Goal: Task Accomplishment & Management: Use online tool/utility

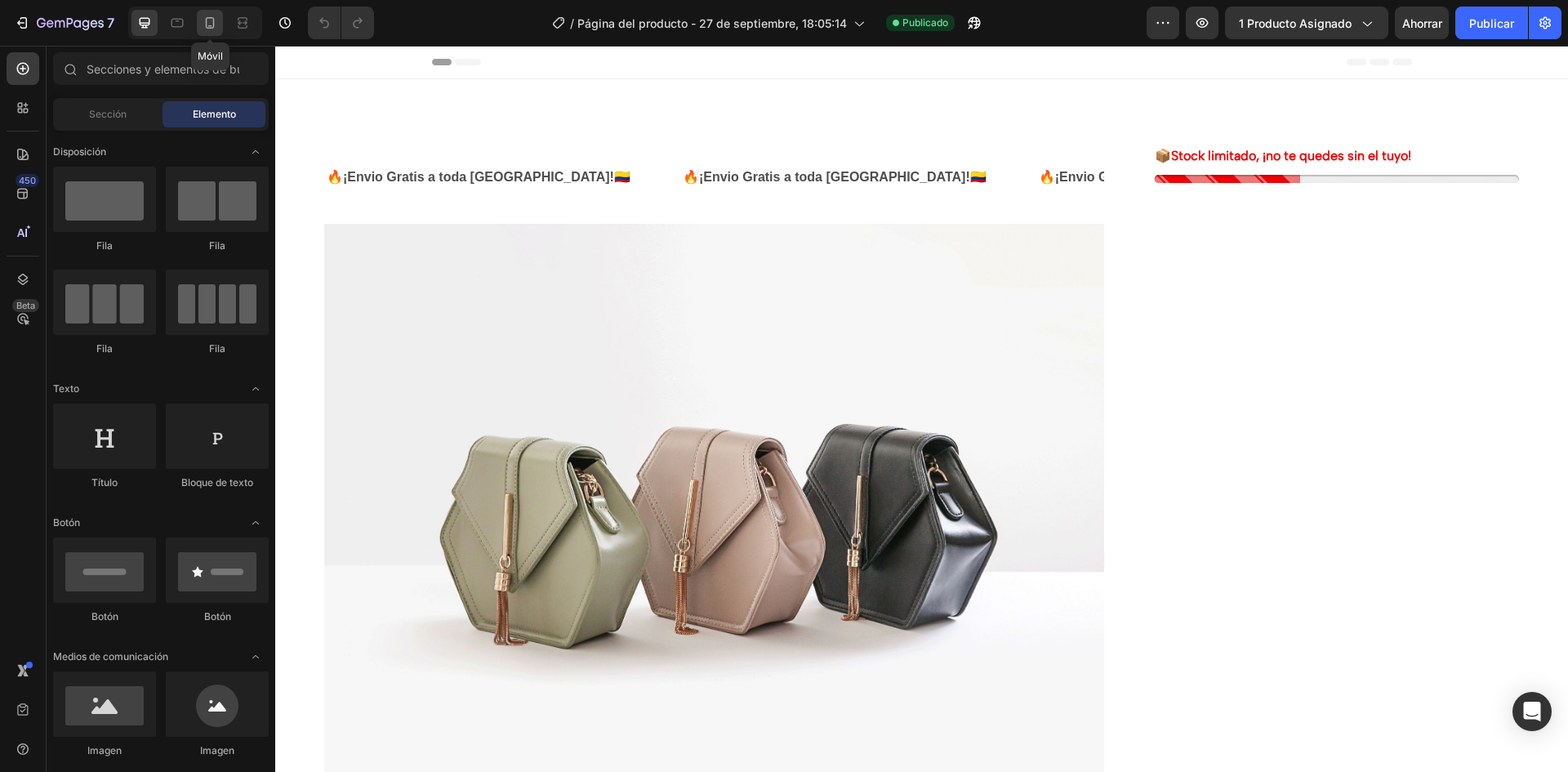
click at [211, 29] on icon at bounding box center [210, 23] width 16 height 16
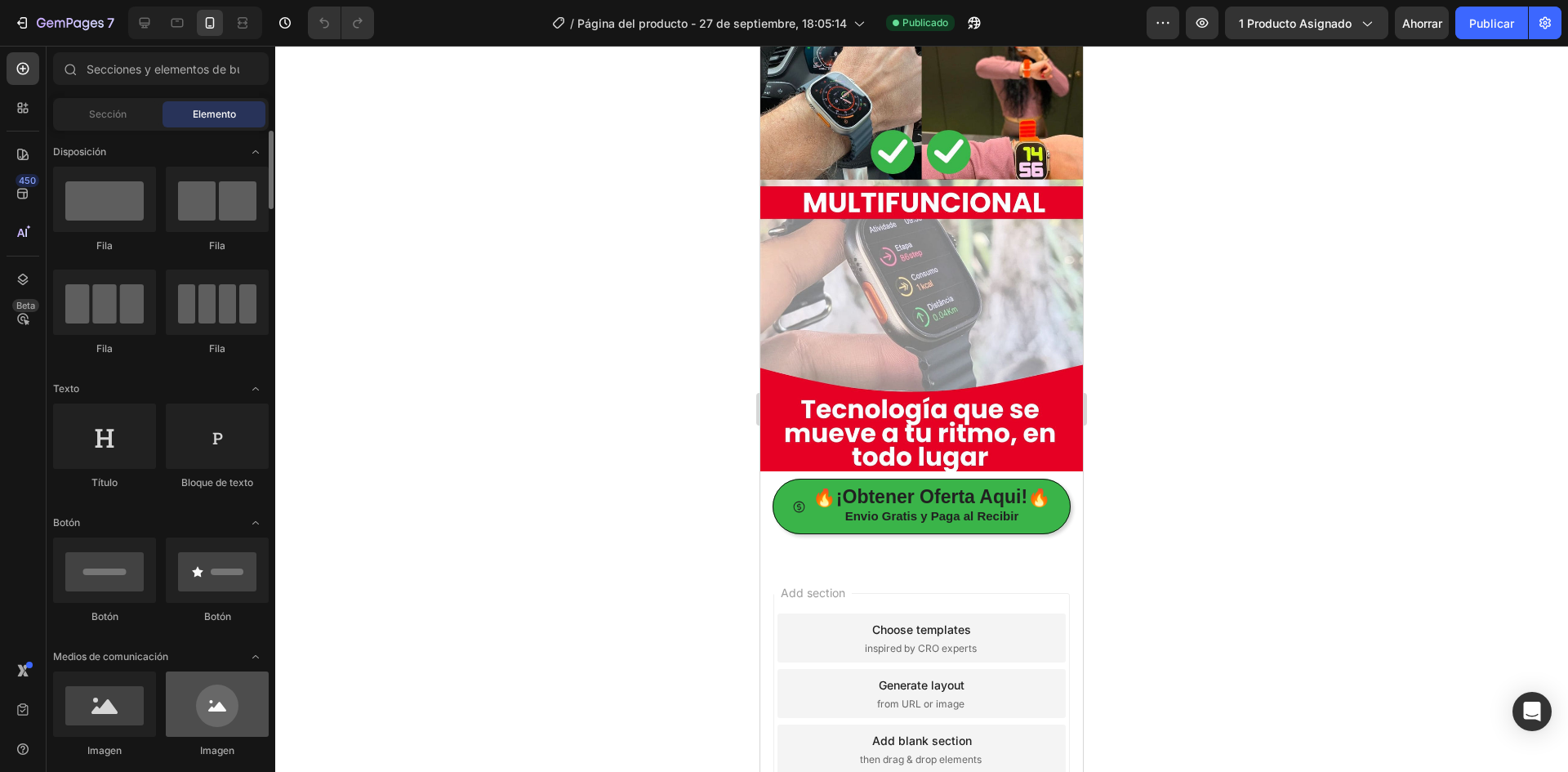
scroll to position [82, 0]
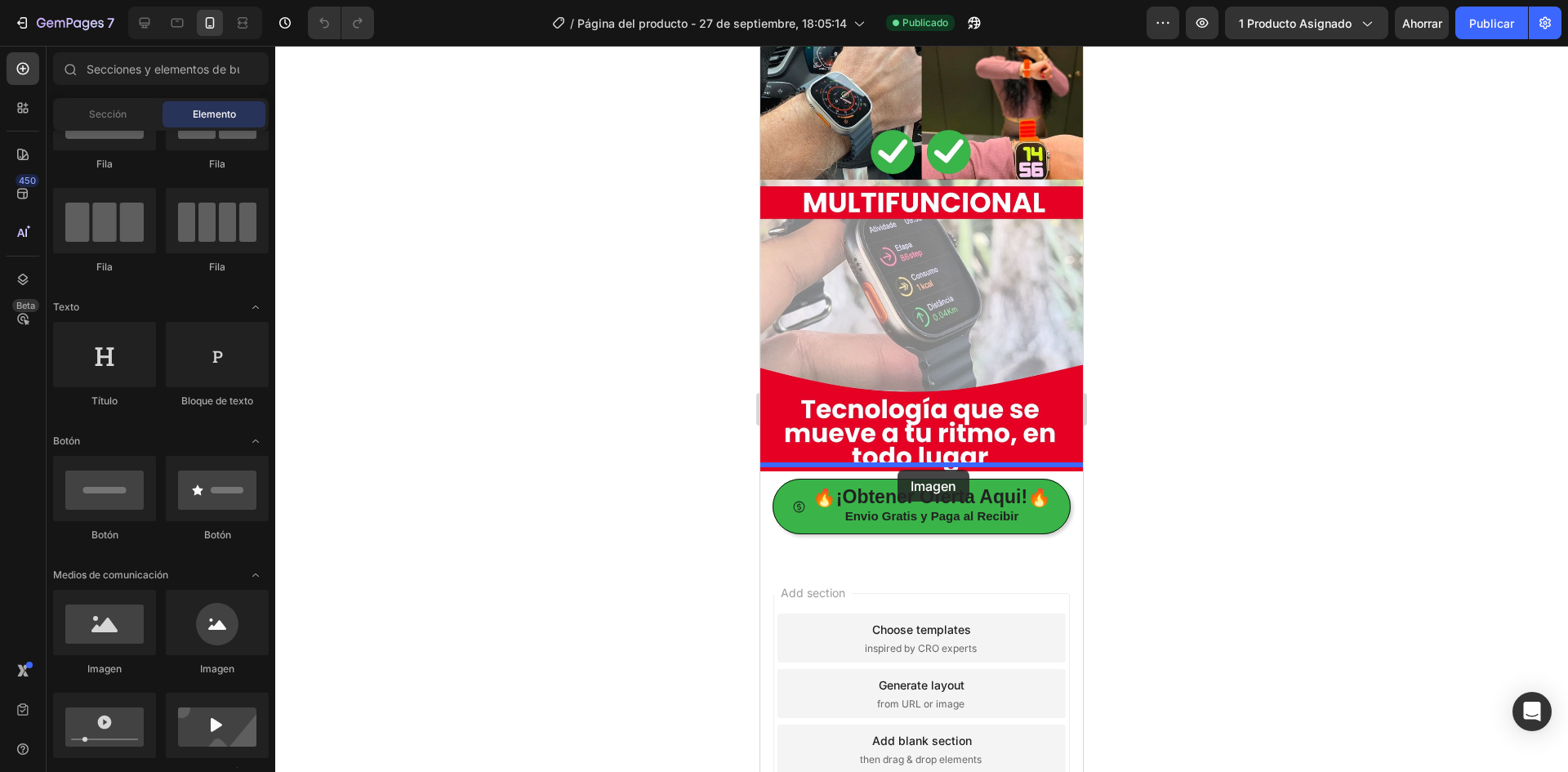
drag, startPoint x: 872, startPoint y: 661, endPoint x: 896, endPoint y: 468, distance: 194.5
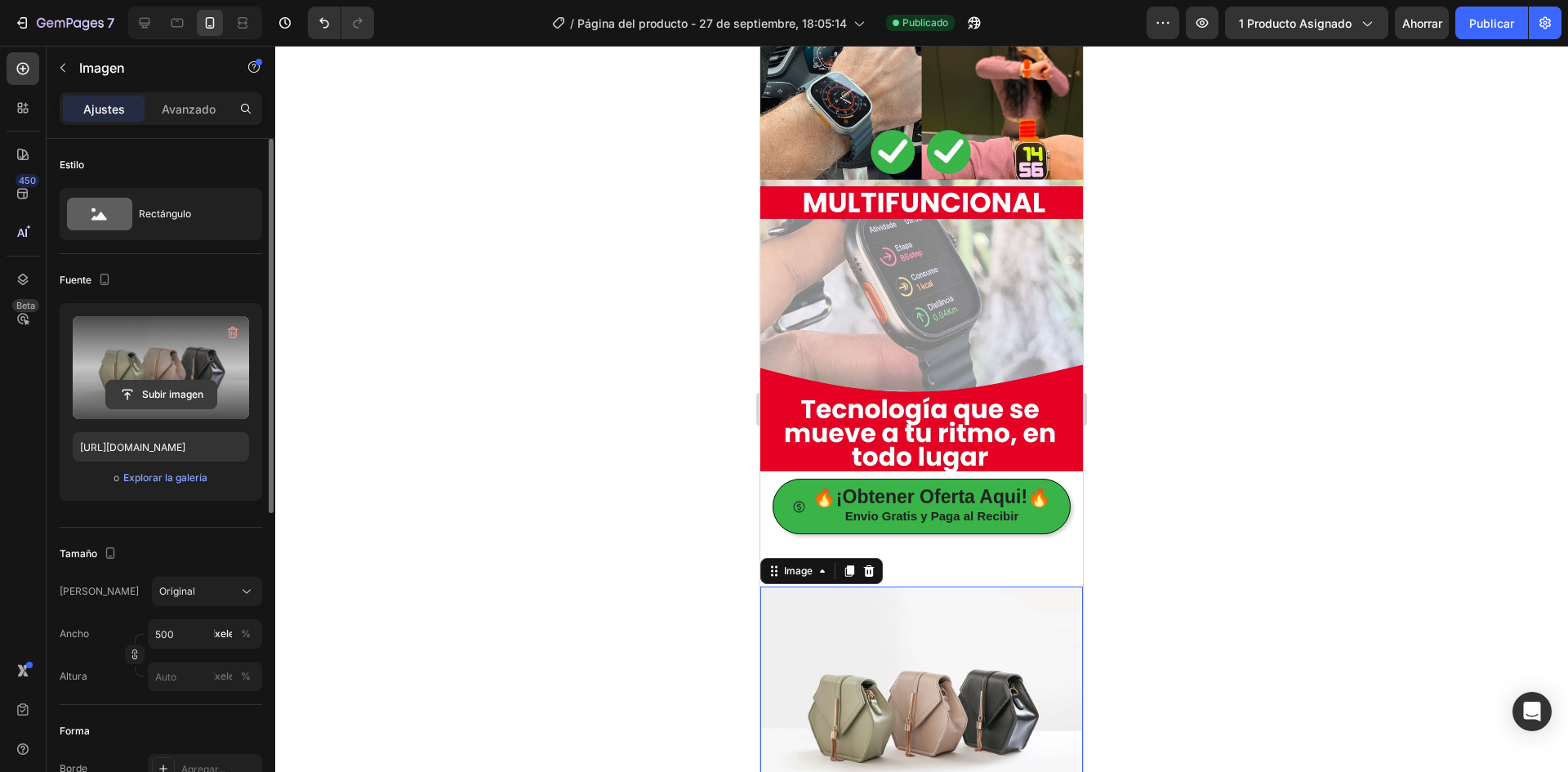
click at [165, 389] on input "file" at bounding box center [161, 395] width 110 height 28
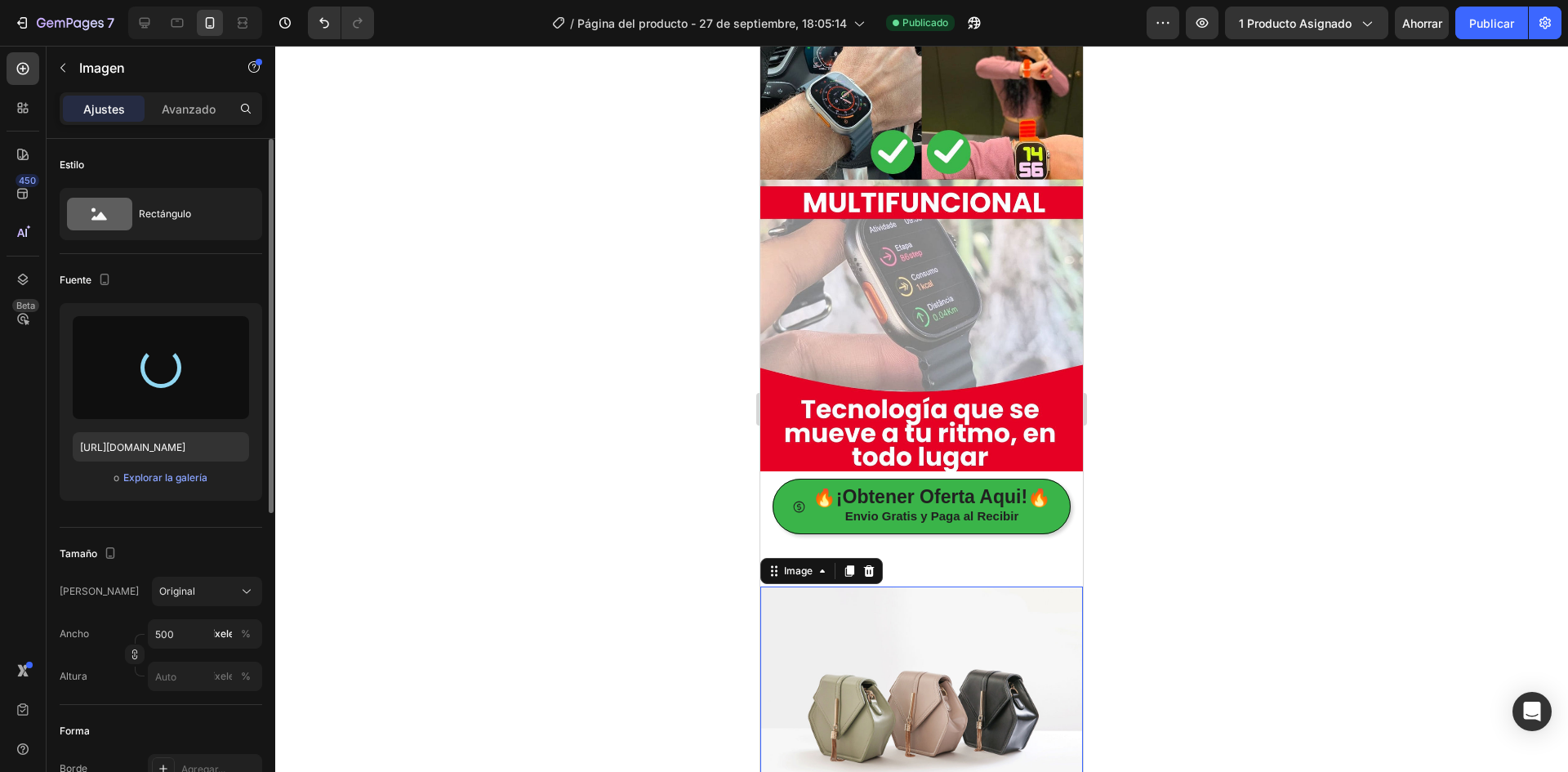
type input "[URL][DOMAIN_NAME]"
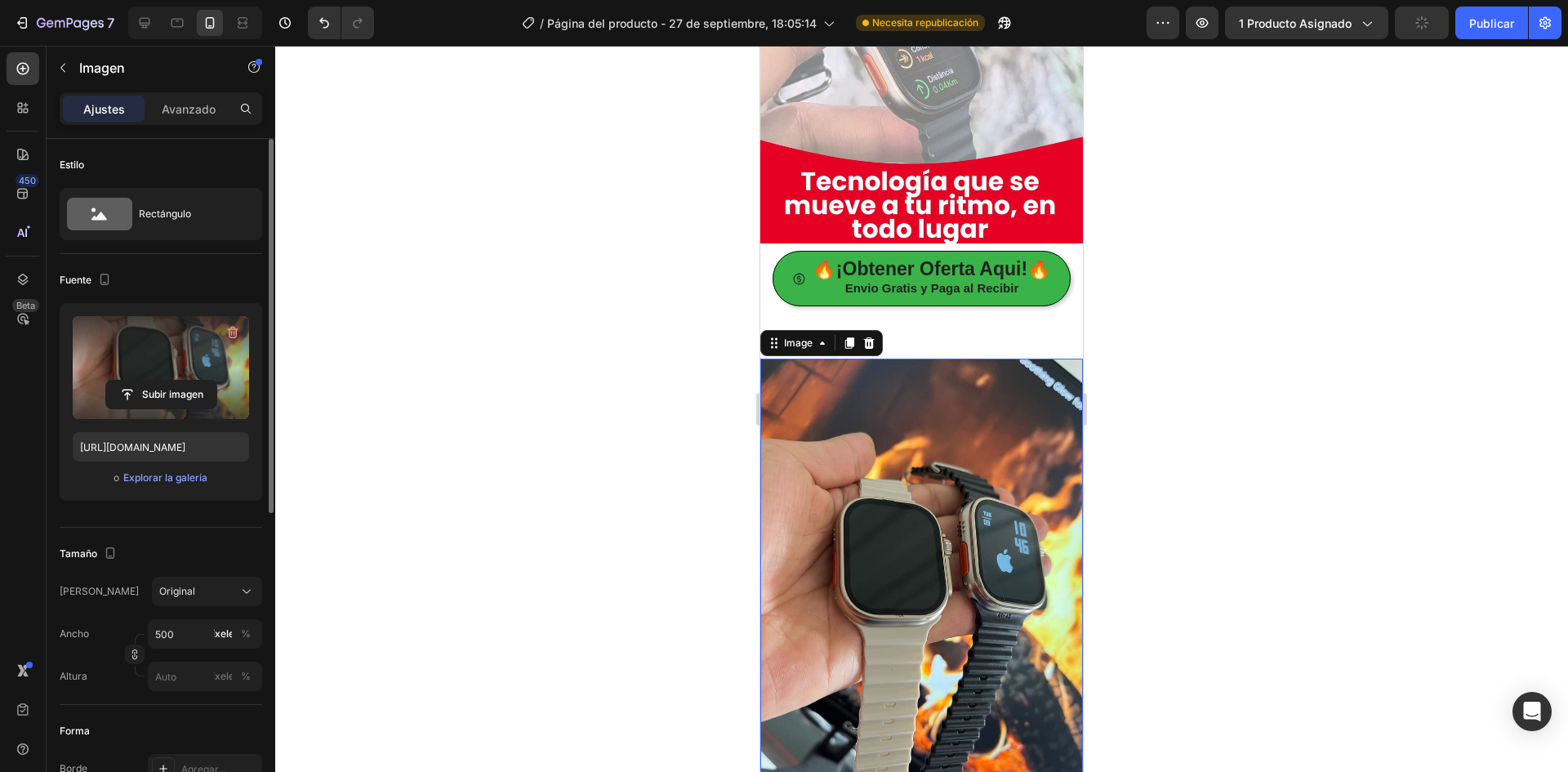
scroll to position [3173, 0]
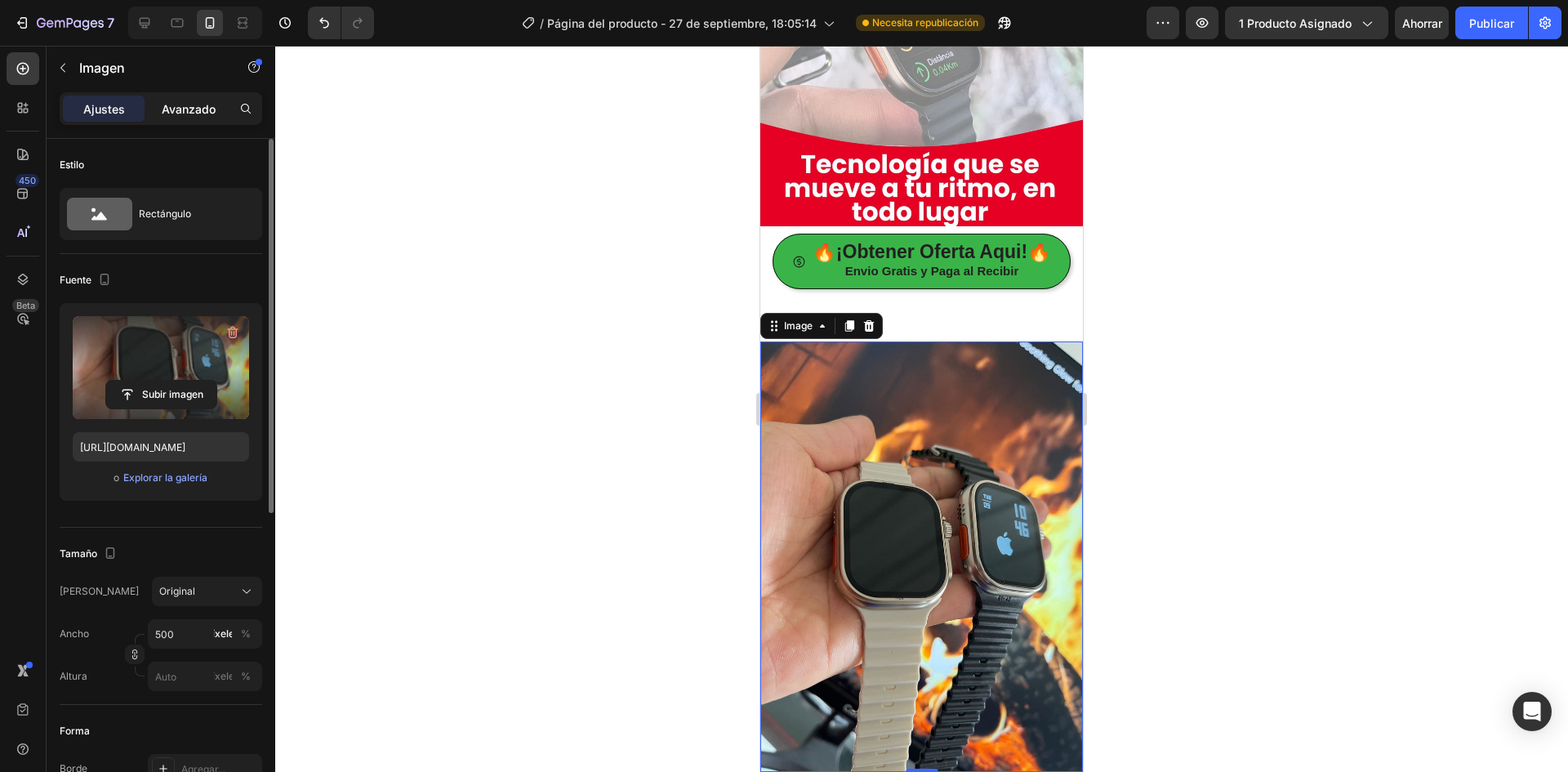
click at [186, 104] on font "Avanzado" at bounding box center [188, 108] width 54 height 14
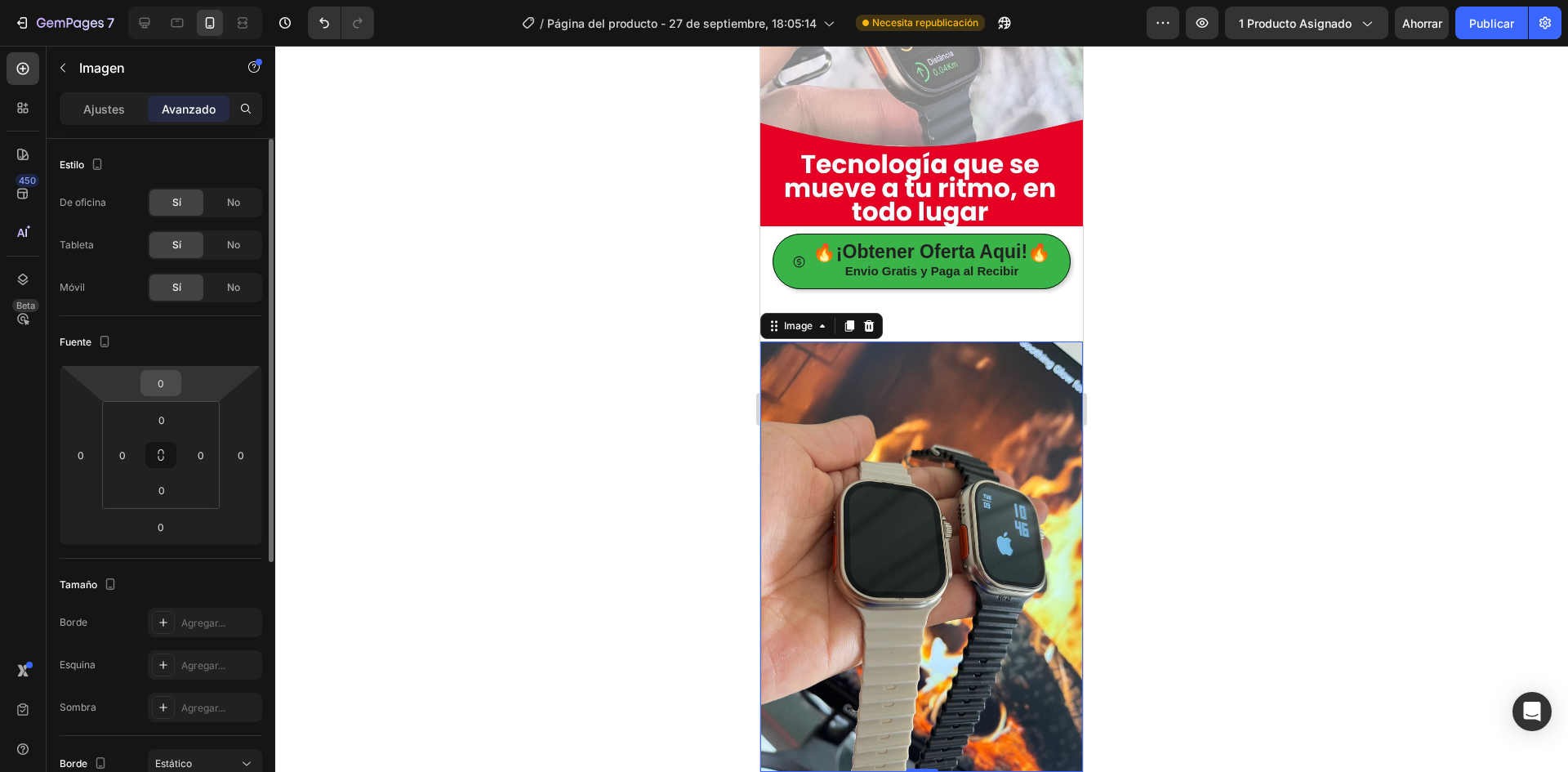
click at [168, 378] on input "0" at bounding box center [161, 383] width 33 height 25
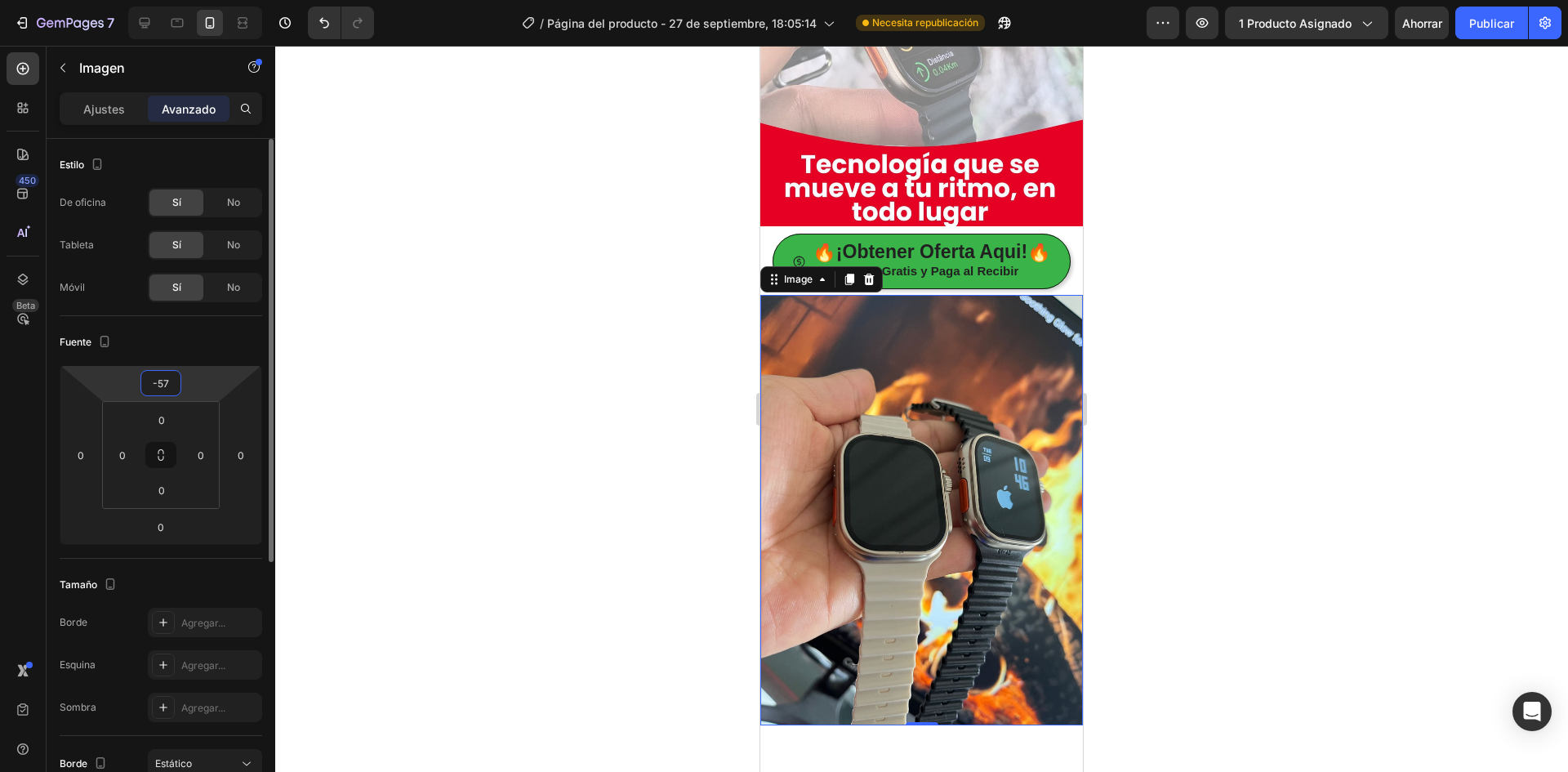
type input "-56"
click at [1494, 27] on font "Publicar" at bounding box center [1491, 23] width 45 height 14
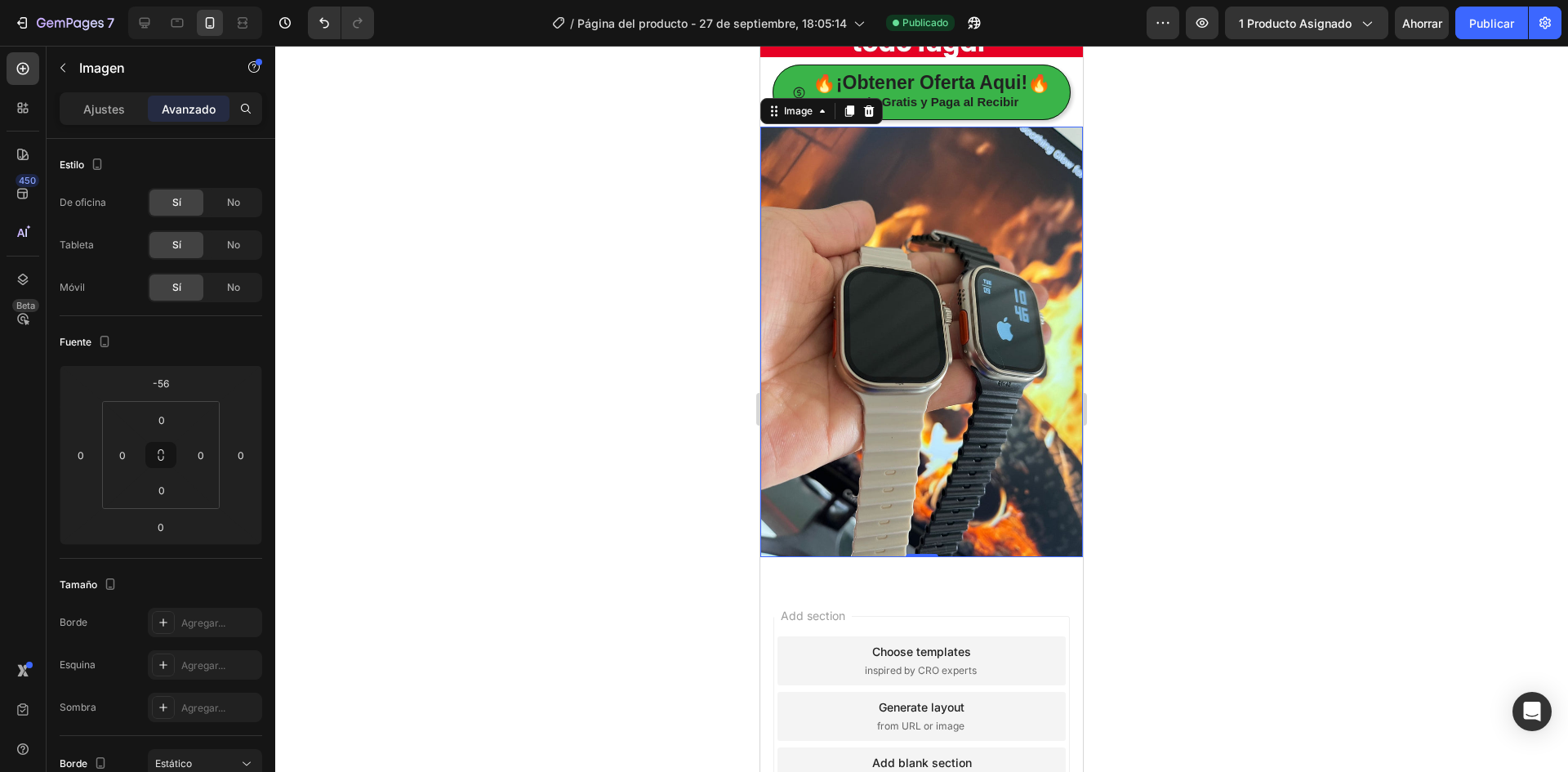
scroll to position [3347, 0]
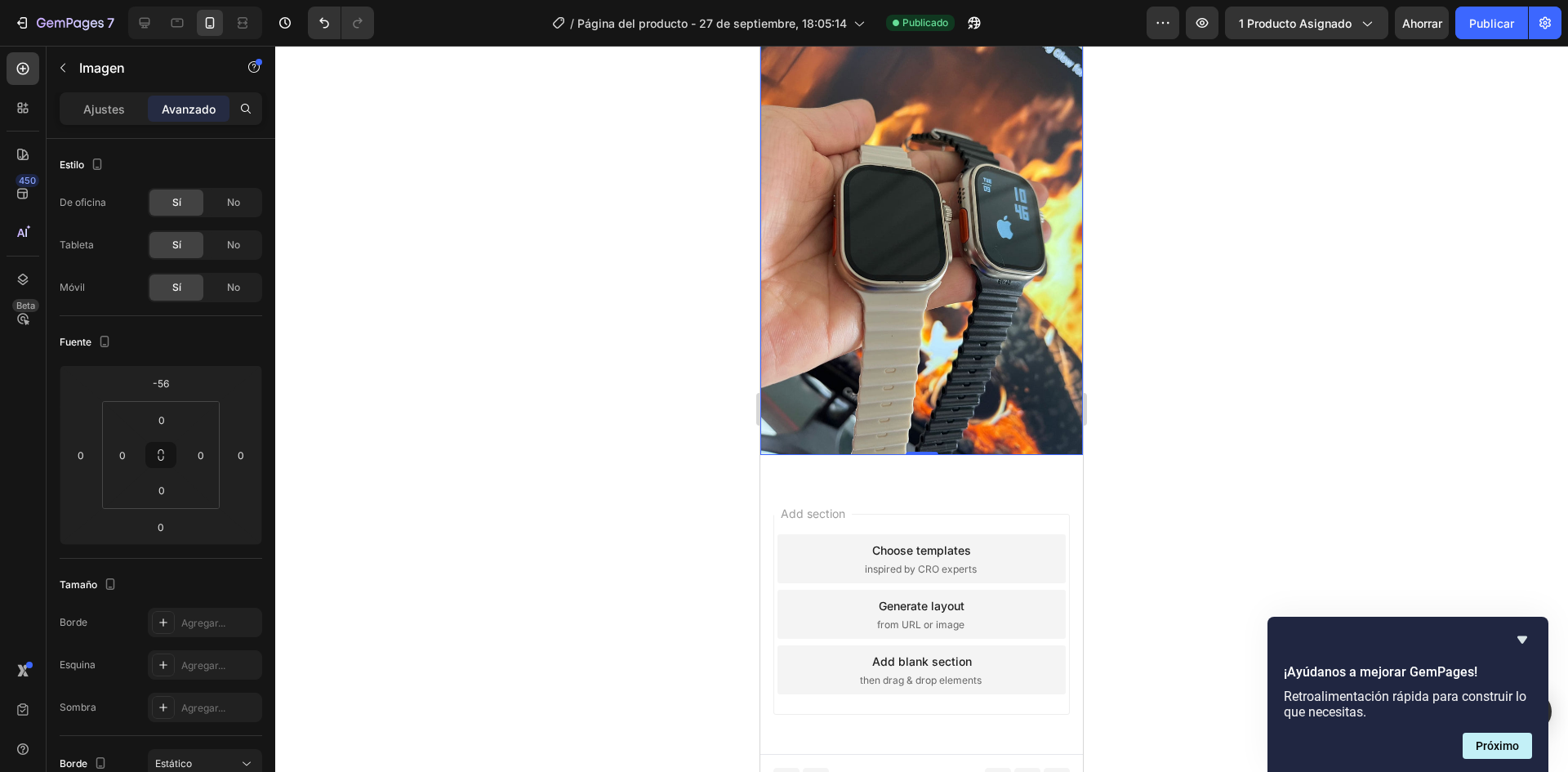
click at [824, 333] on img at bounding box center [921, 240] width 323 height 430
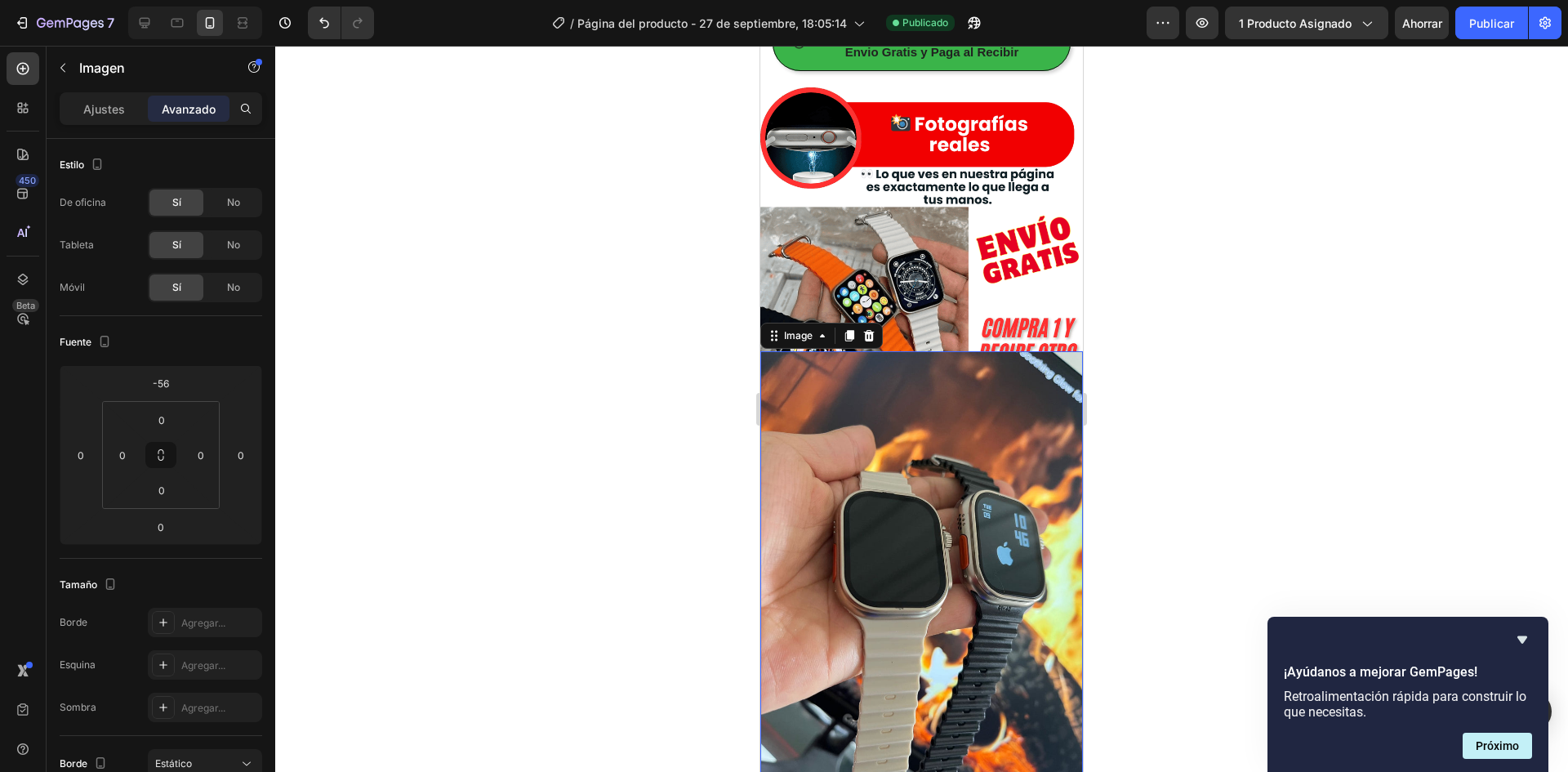
scroll to position [830, 0]
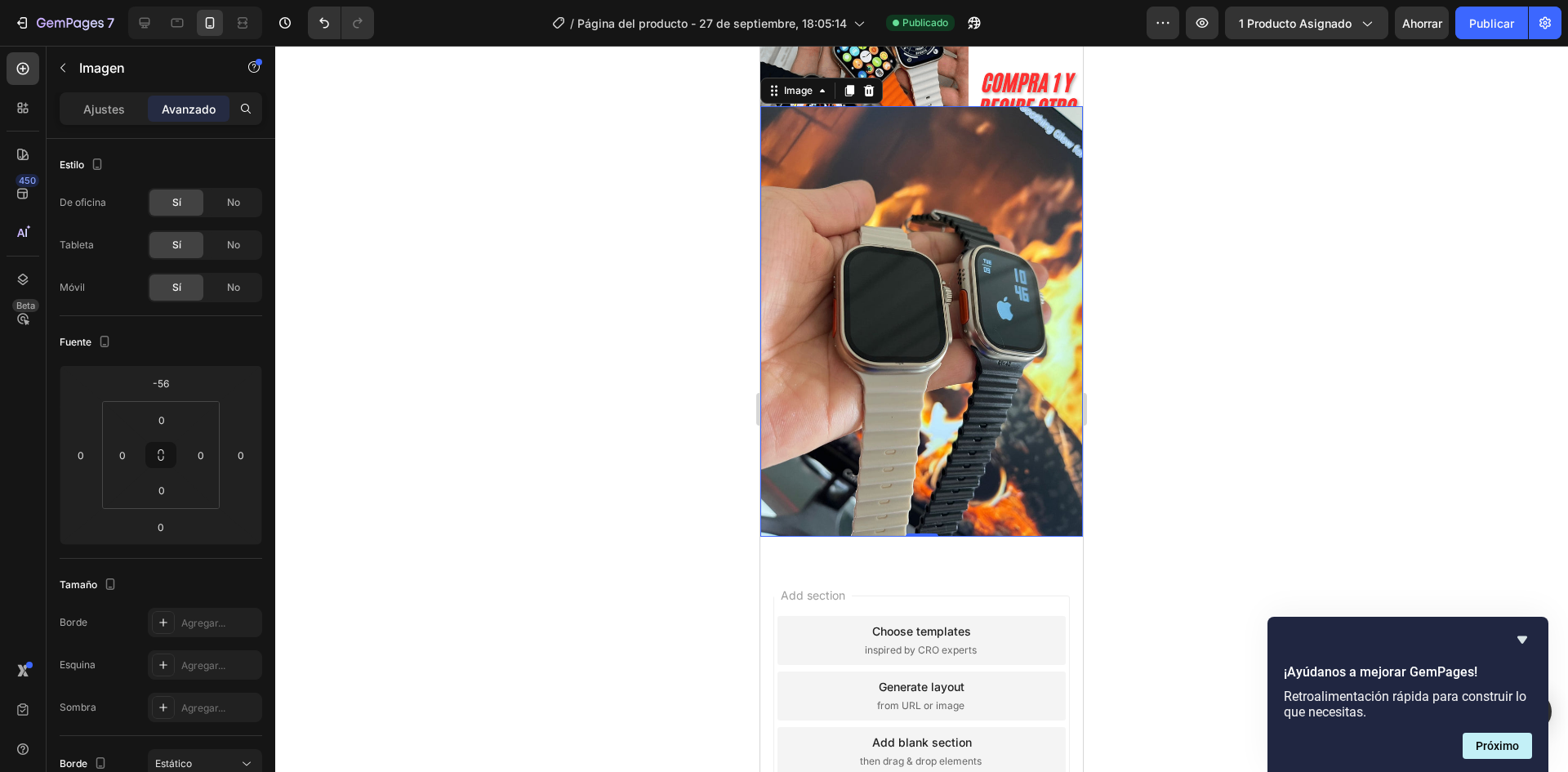
click at [924, 306] on img at bounding box center [921, 321] width 323 height 430
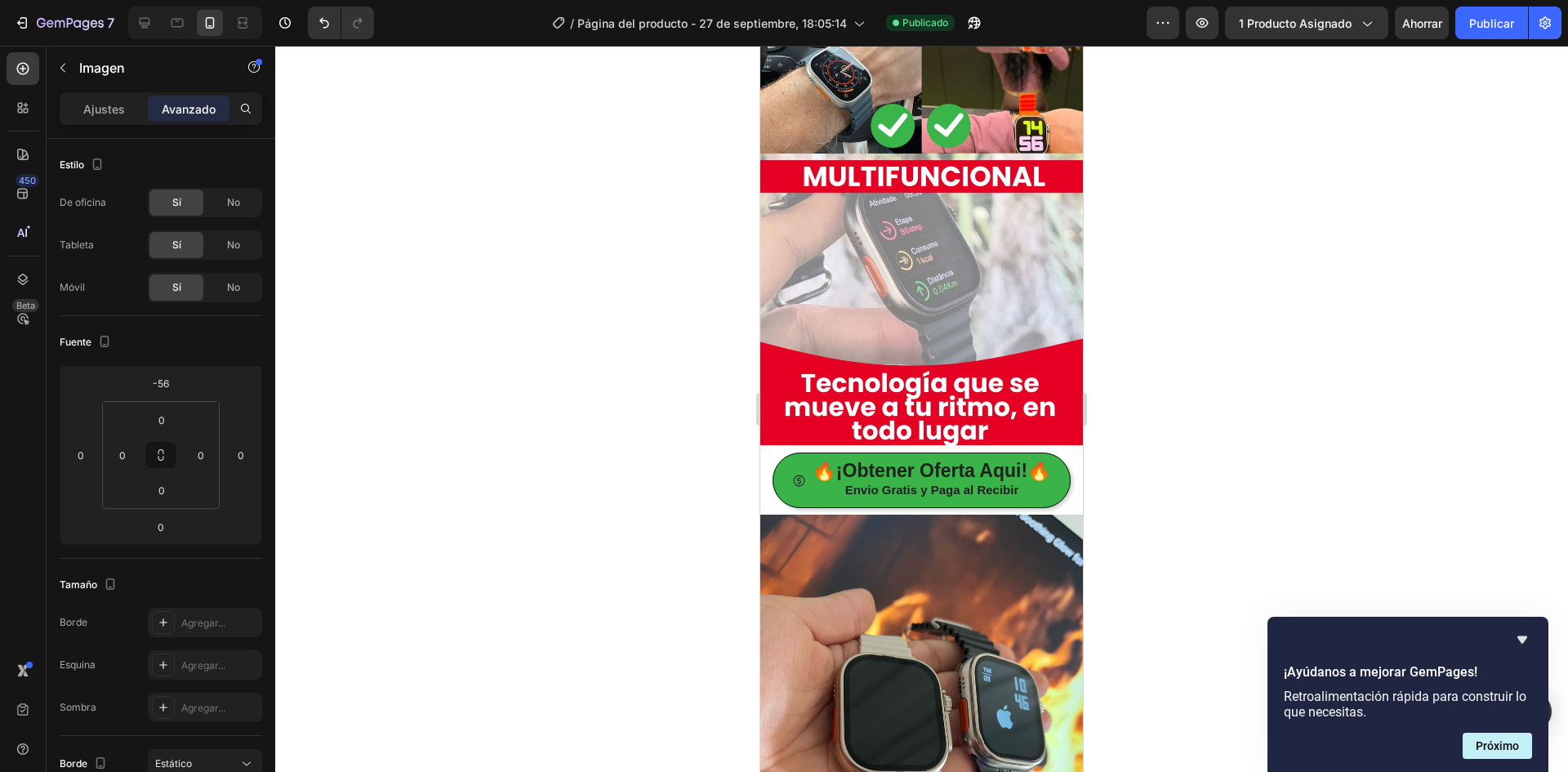
scroll to position [3347, 0]
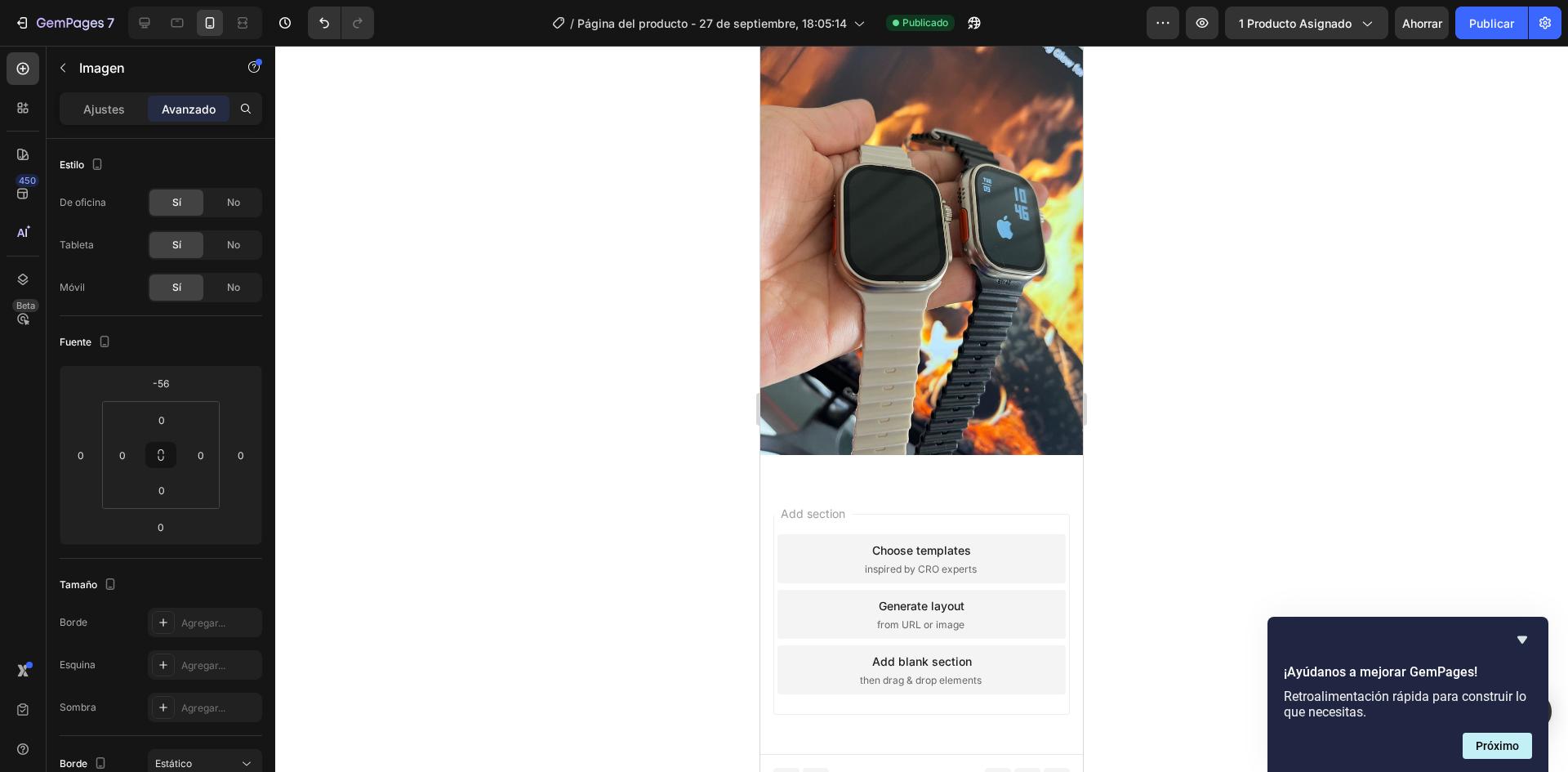
click at [895, 320] on img at bounding box center [921, 240] width 323 height 430
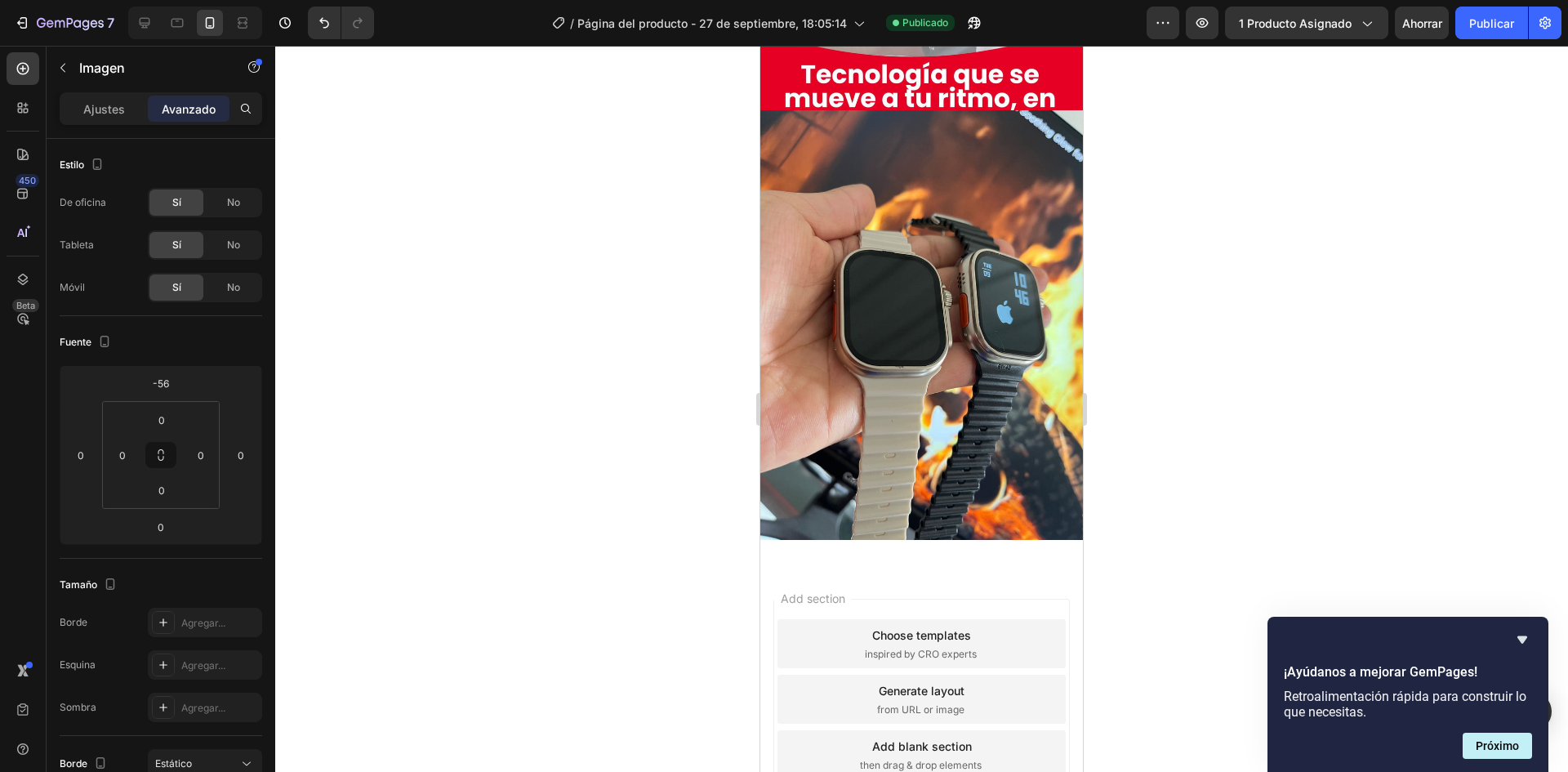
scroll to position [3103, 0]
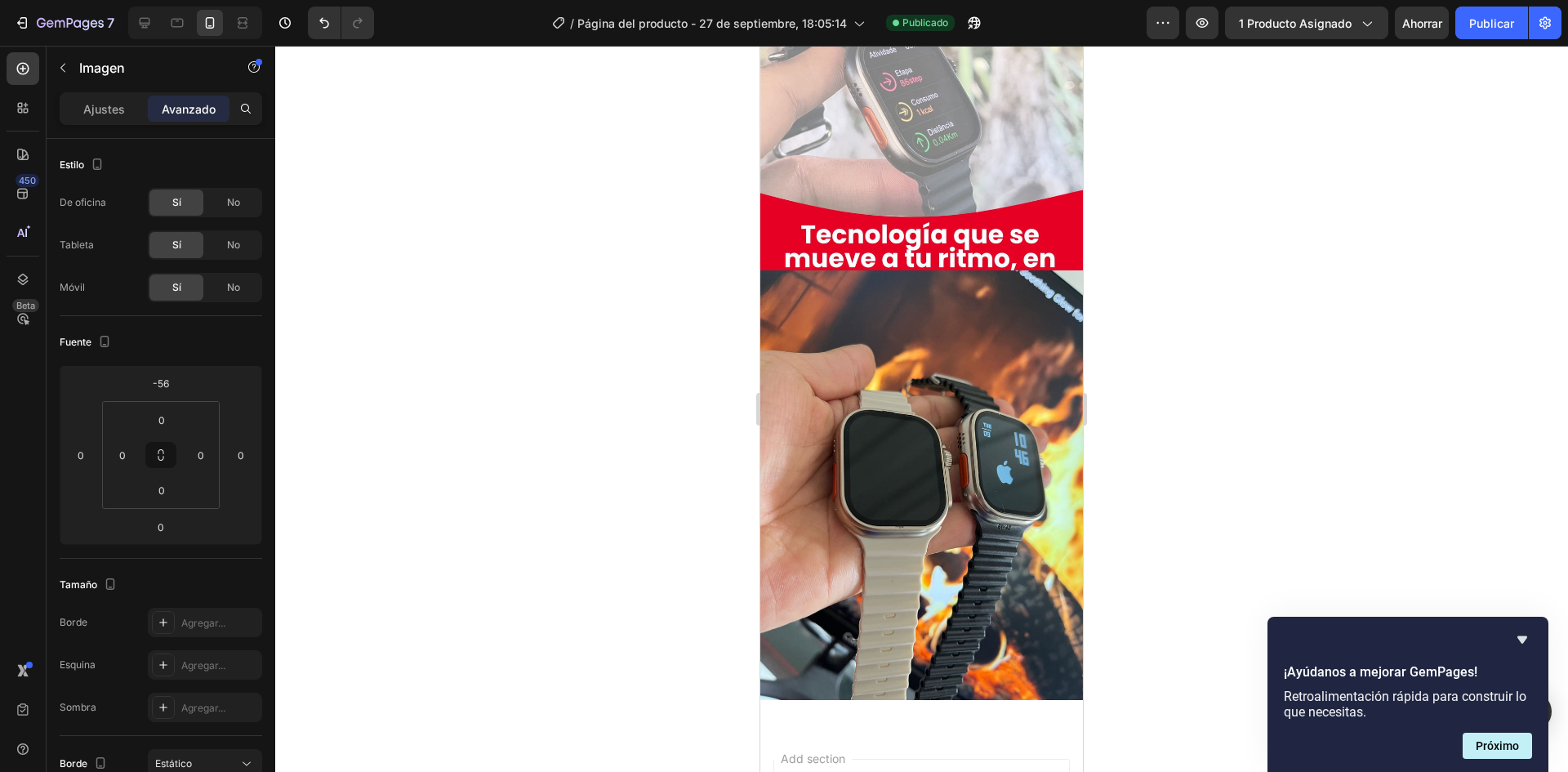
click at [910, 400] on img at bounding box center [921, 485] width 323 height 430
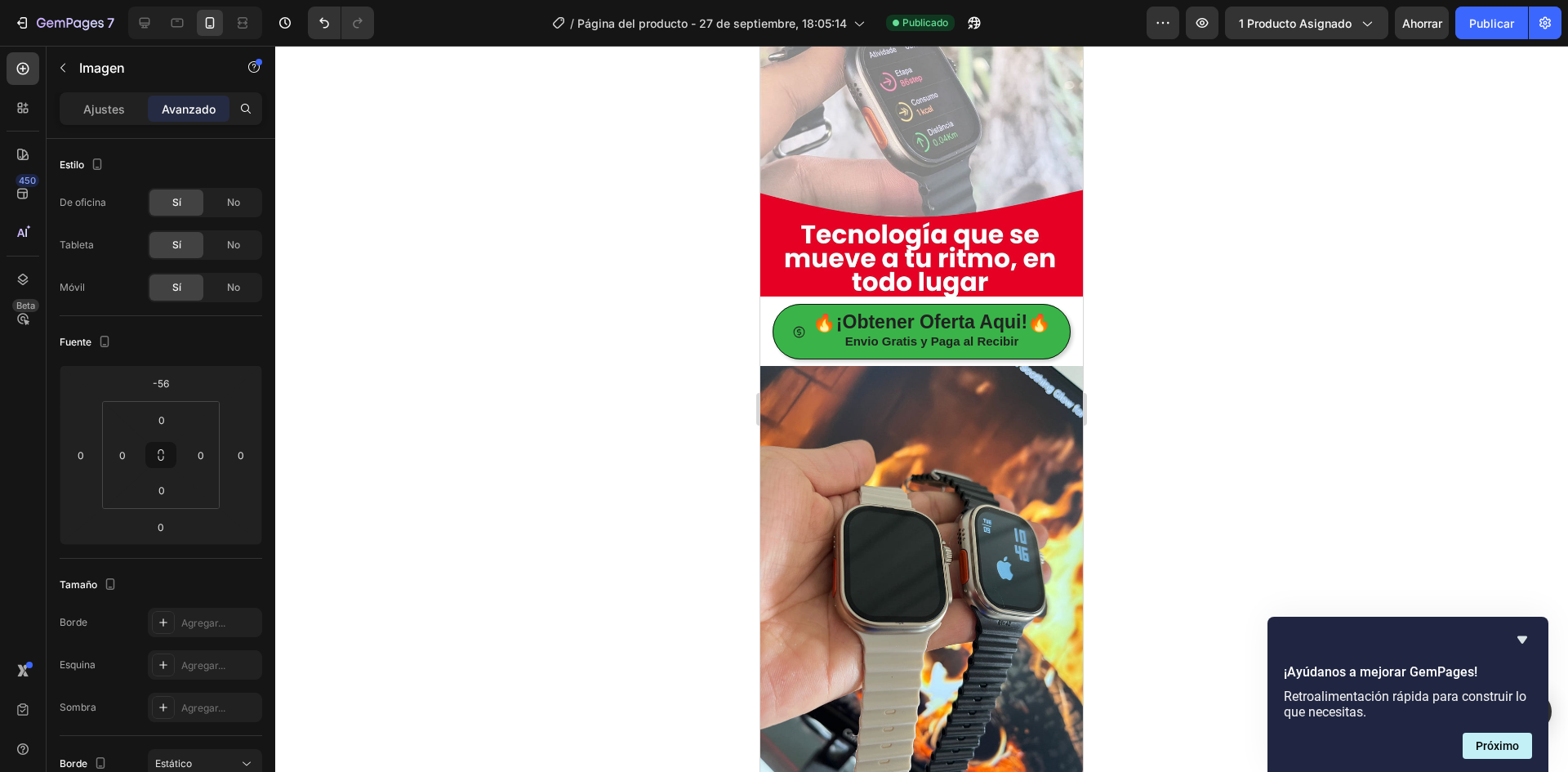
click at [942, 441] on img at bounding box center [921, 580] width 323 height 430
click at [1480, 546] on div at bounding box center [922, 408] width 1293 height 727
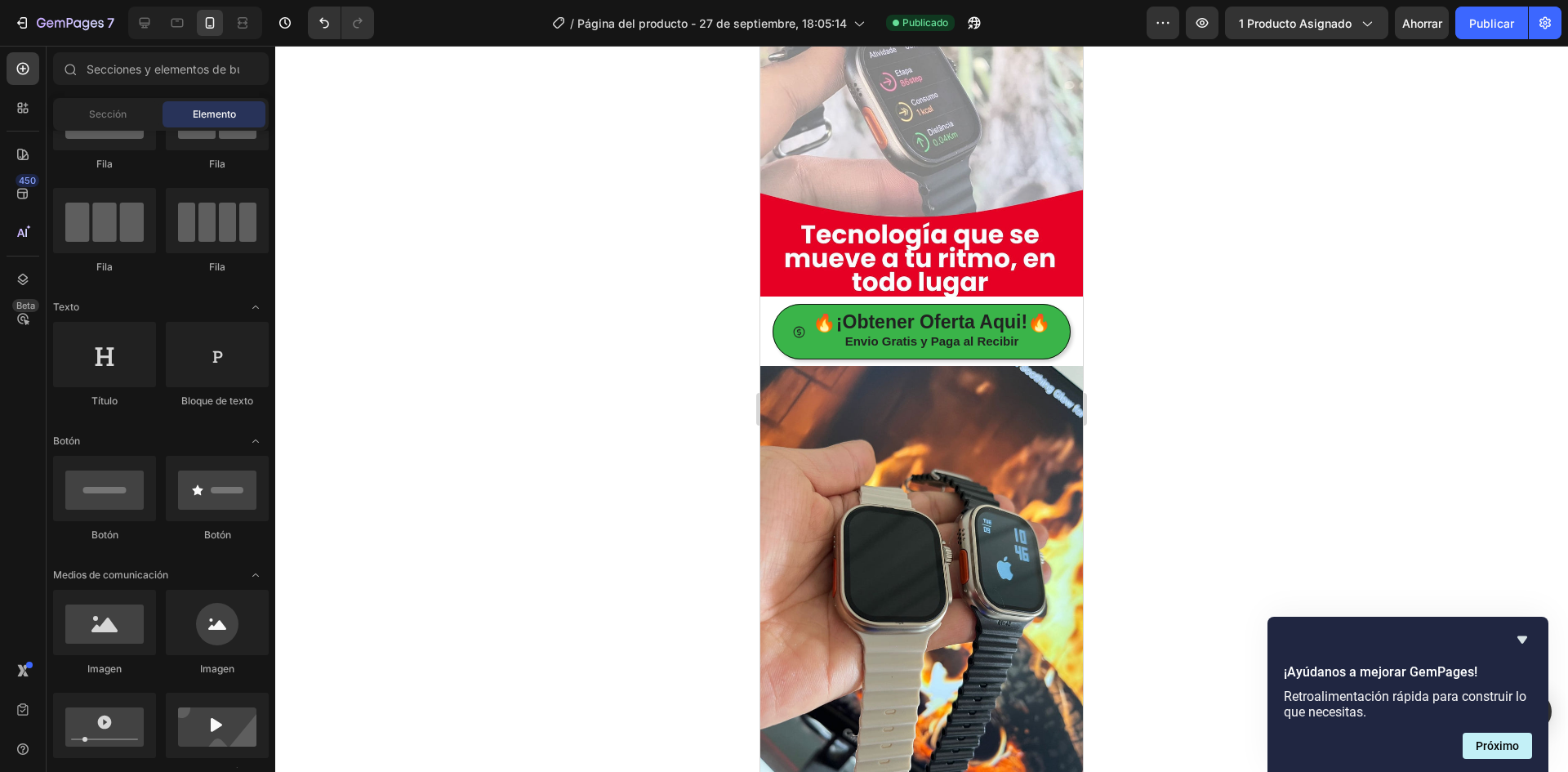
click at [1416, 458] on div at bounding box center [922, 408] width 1293 height 727
click at [904, 568] on img at bounding box center [921, 580] width 323 height 430
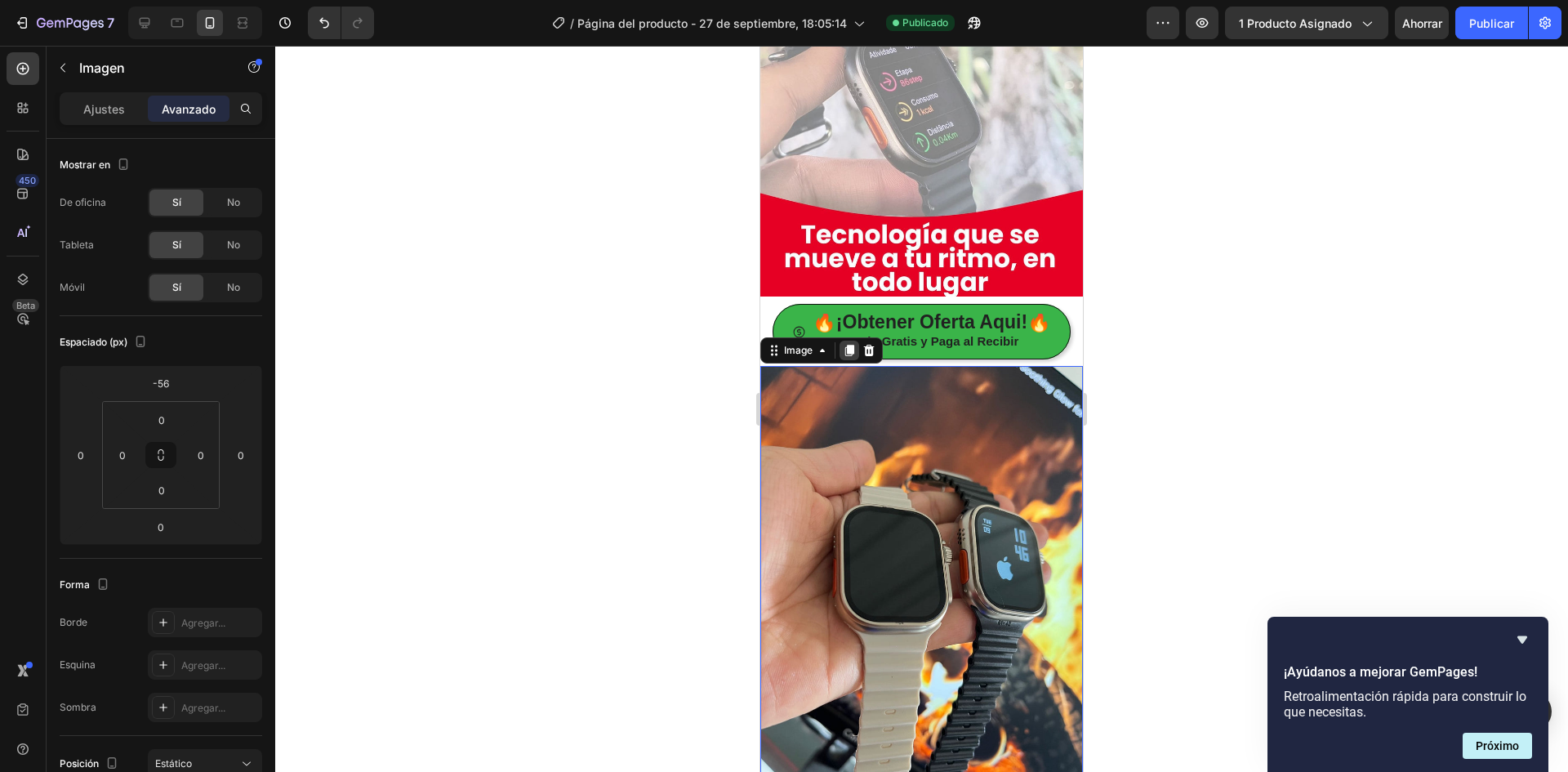
click at [846, 341] on div at bounding box center [849, 351] width 20 height 20
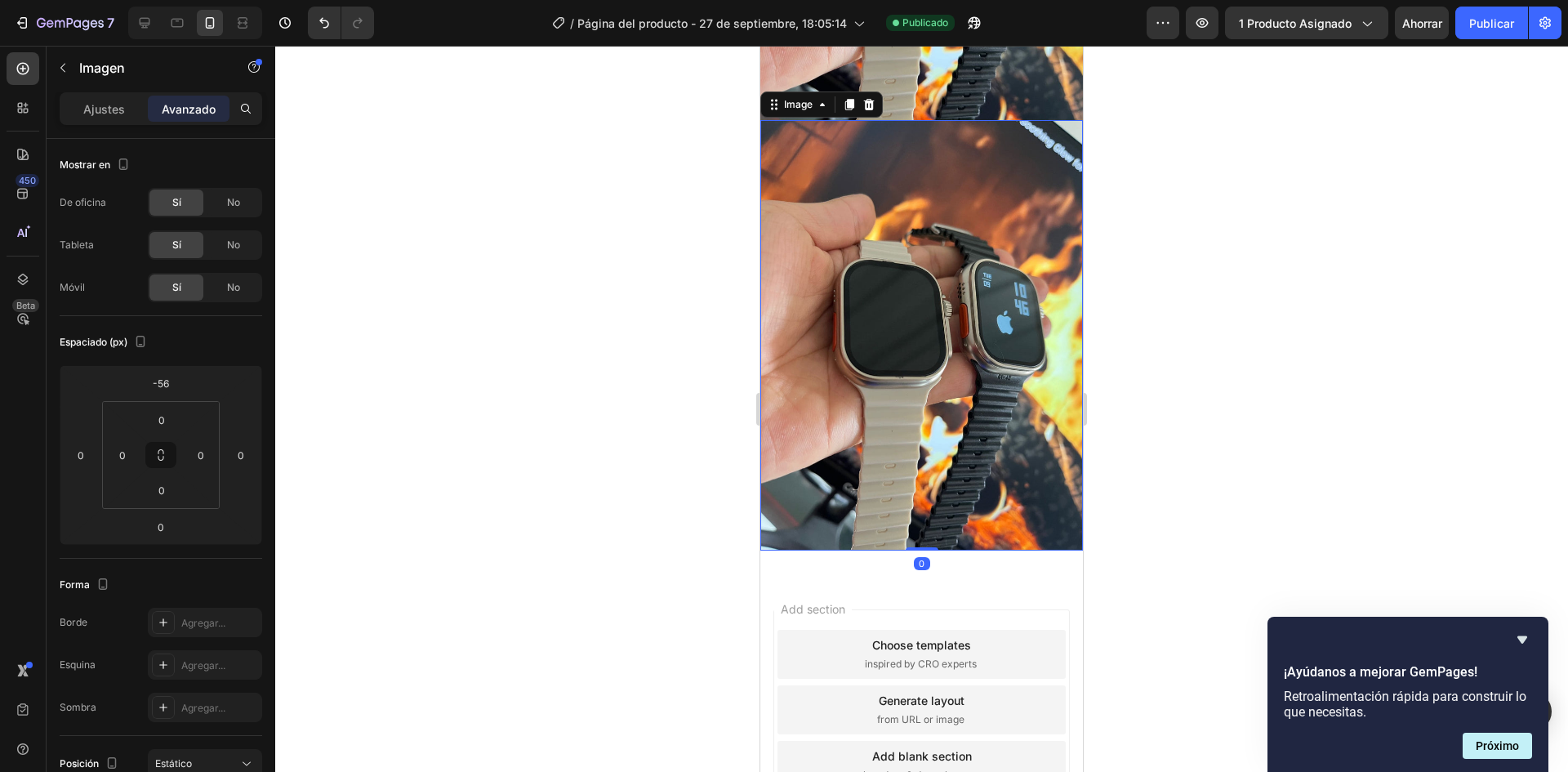
scroll to position [3637, 0]
click at [876, 359] on img at bounding box center [921, 334] width 323 height 430
click at [864, 328] on img at bounding box center [921, 334] width 323 height 430
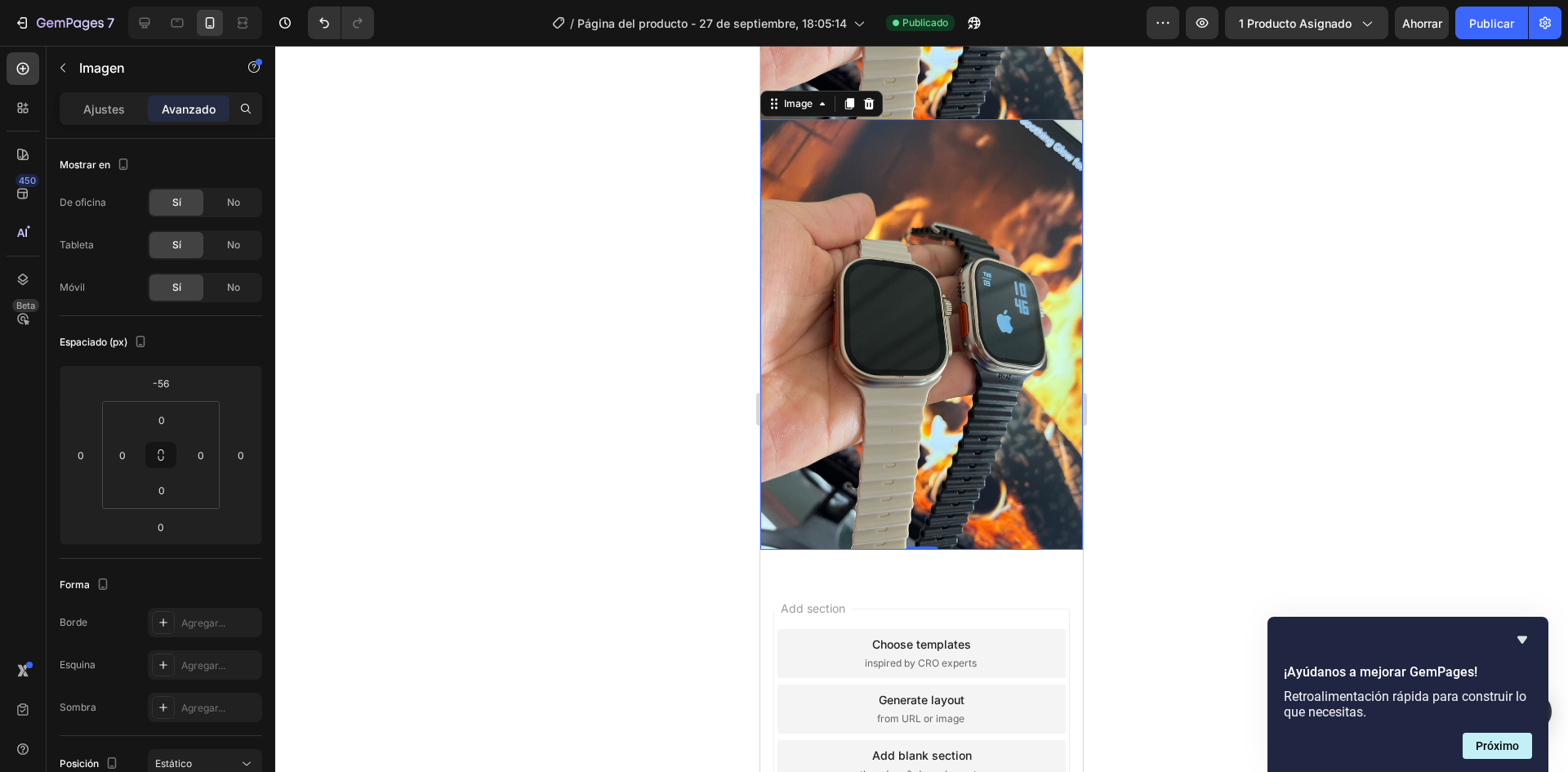
click at [1522, 633] on icon "Ocultar encuesta" at bounding box center [1523, 640] width 20 height 20
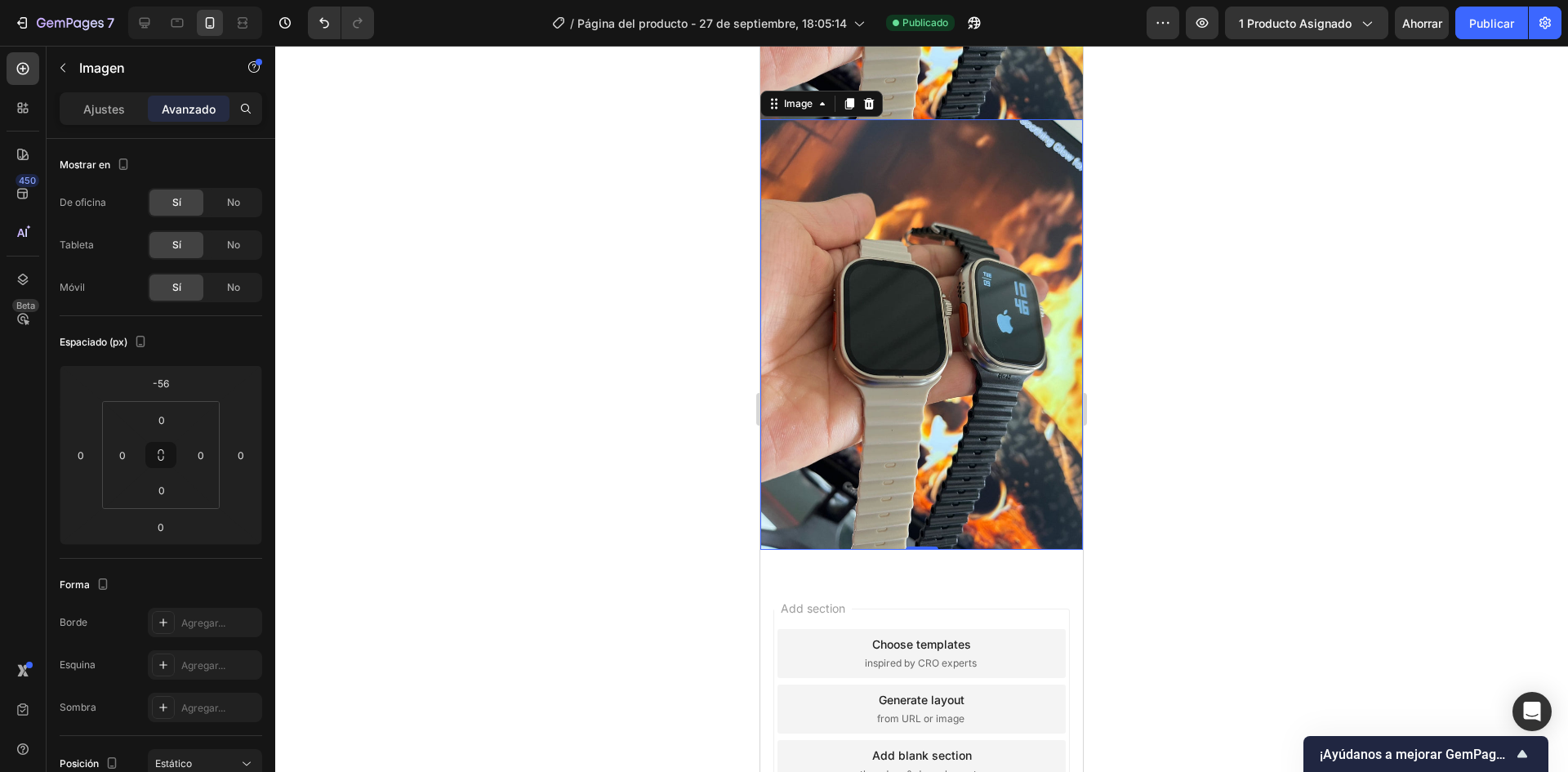
click at [878, 326] on img at bounding box center [921, 334] width 323 height 430
click at [823, 314] on img at bounding box center [921, 334] width 323 height 430
click at [90, 116] on p "Ajustes" at bounding box center [105, 108] width 42 height 17
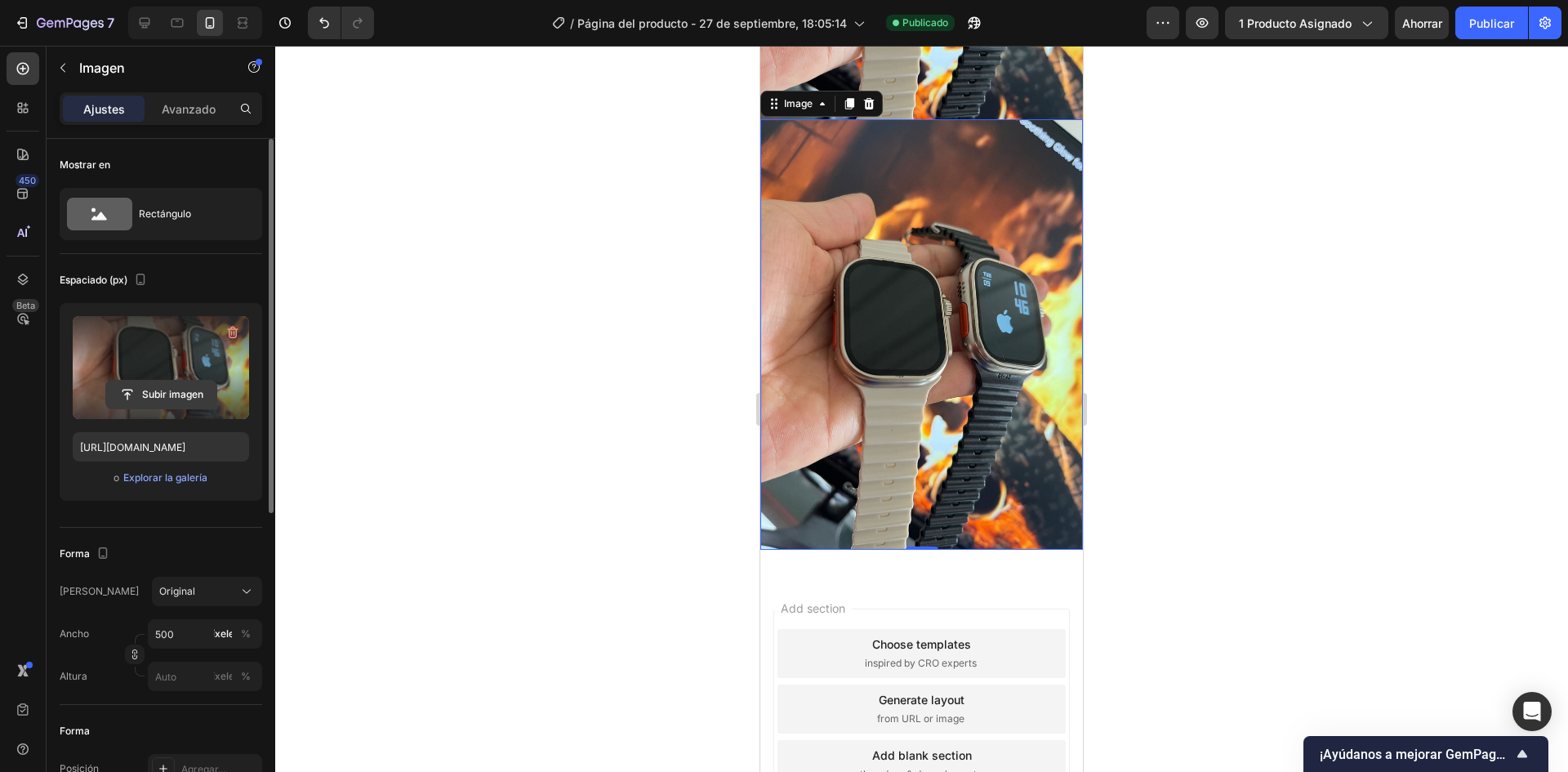
click at [163, 387] on input "file" at bounding box center [161, 395] width 110 height 28
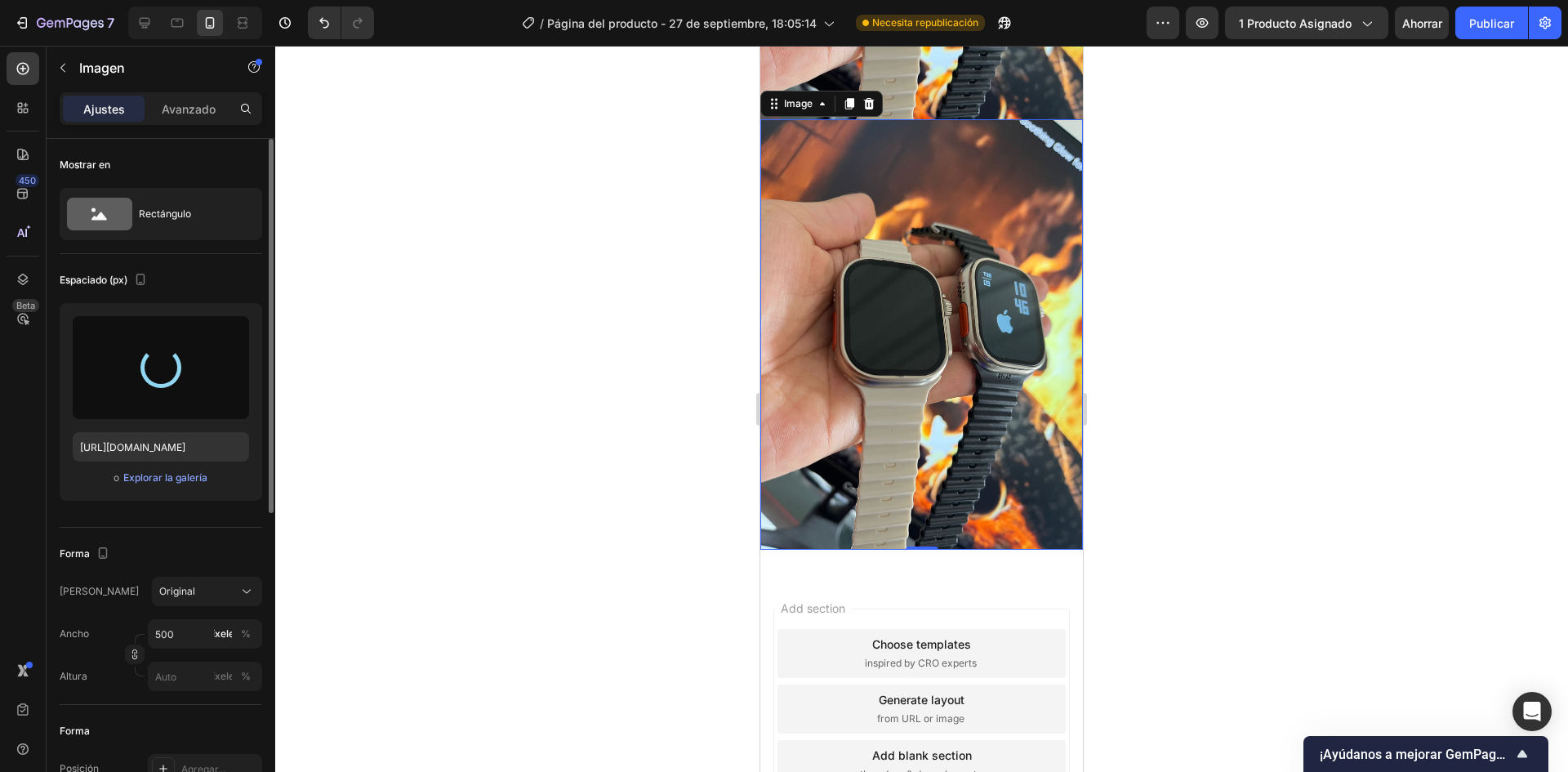
type input "[URL][DOMAIN_NAME]"
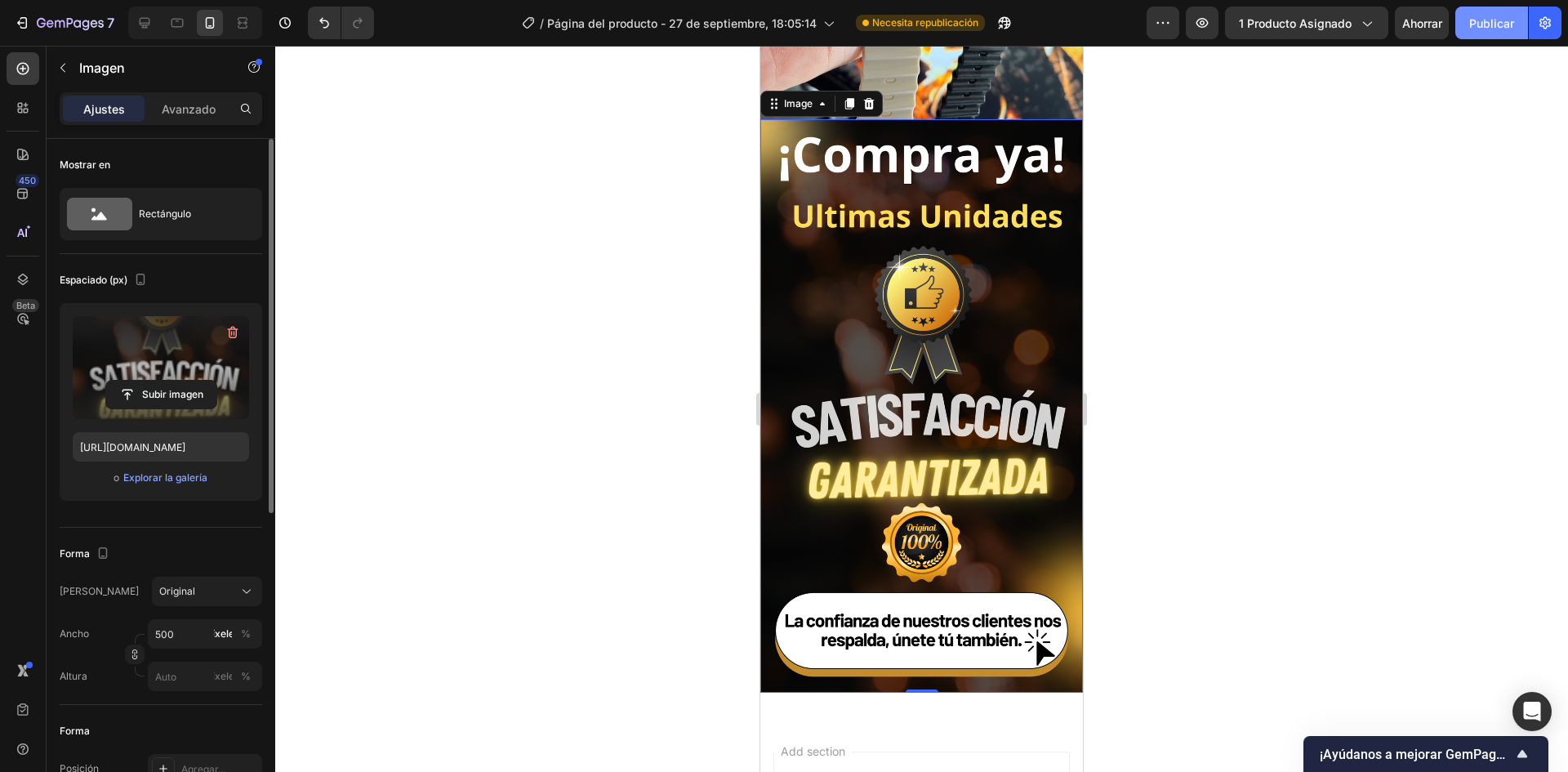
click at [1465, 30] on button "Publicar" at bounding box center [1492, 23] width 73 height 33
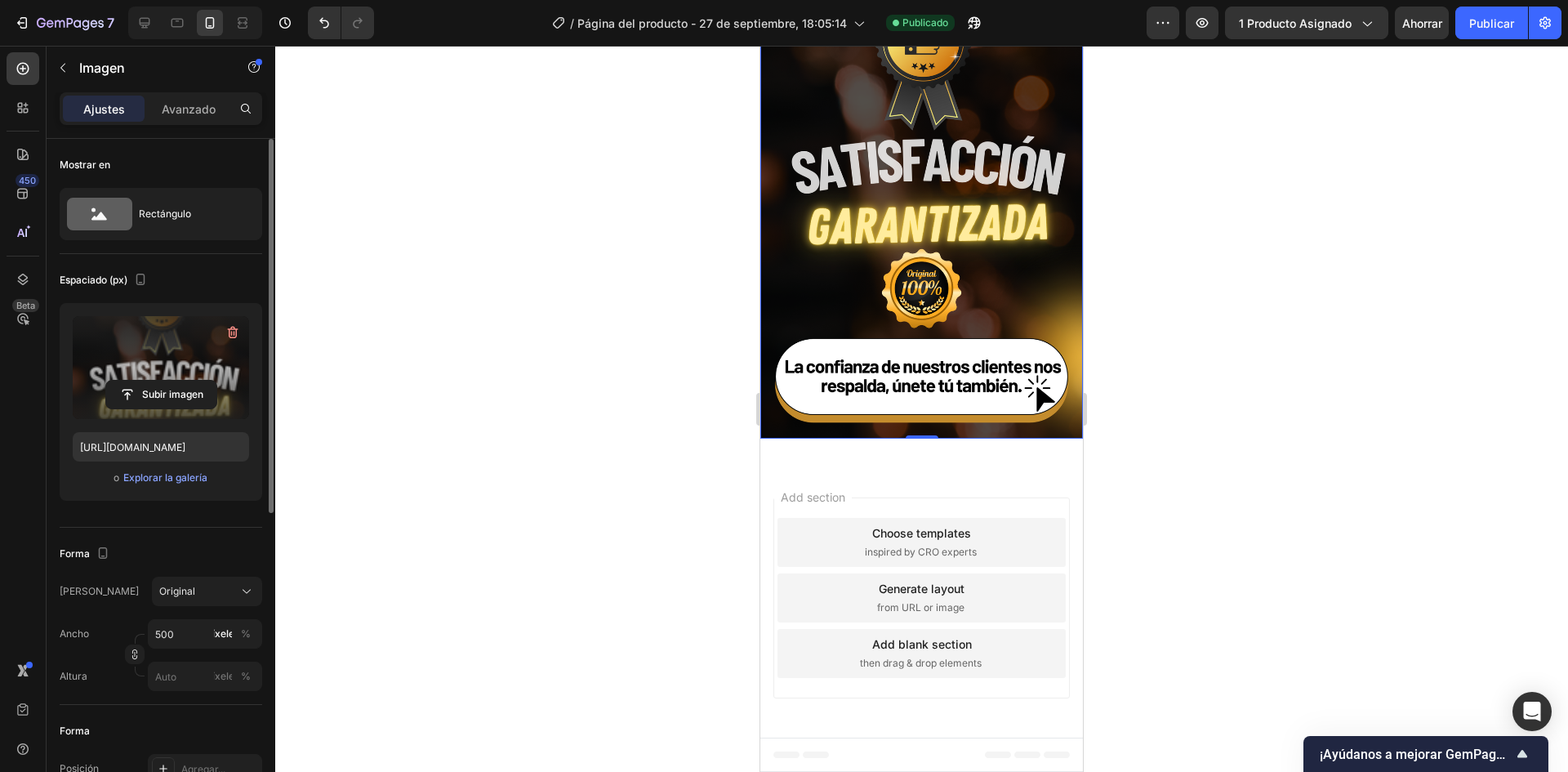
scroll to position [1417, 0]
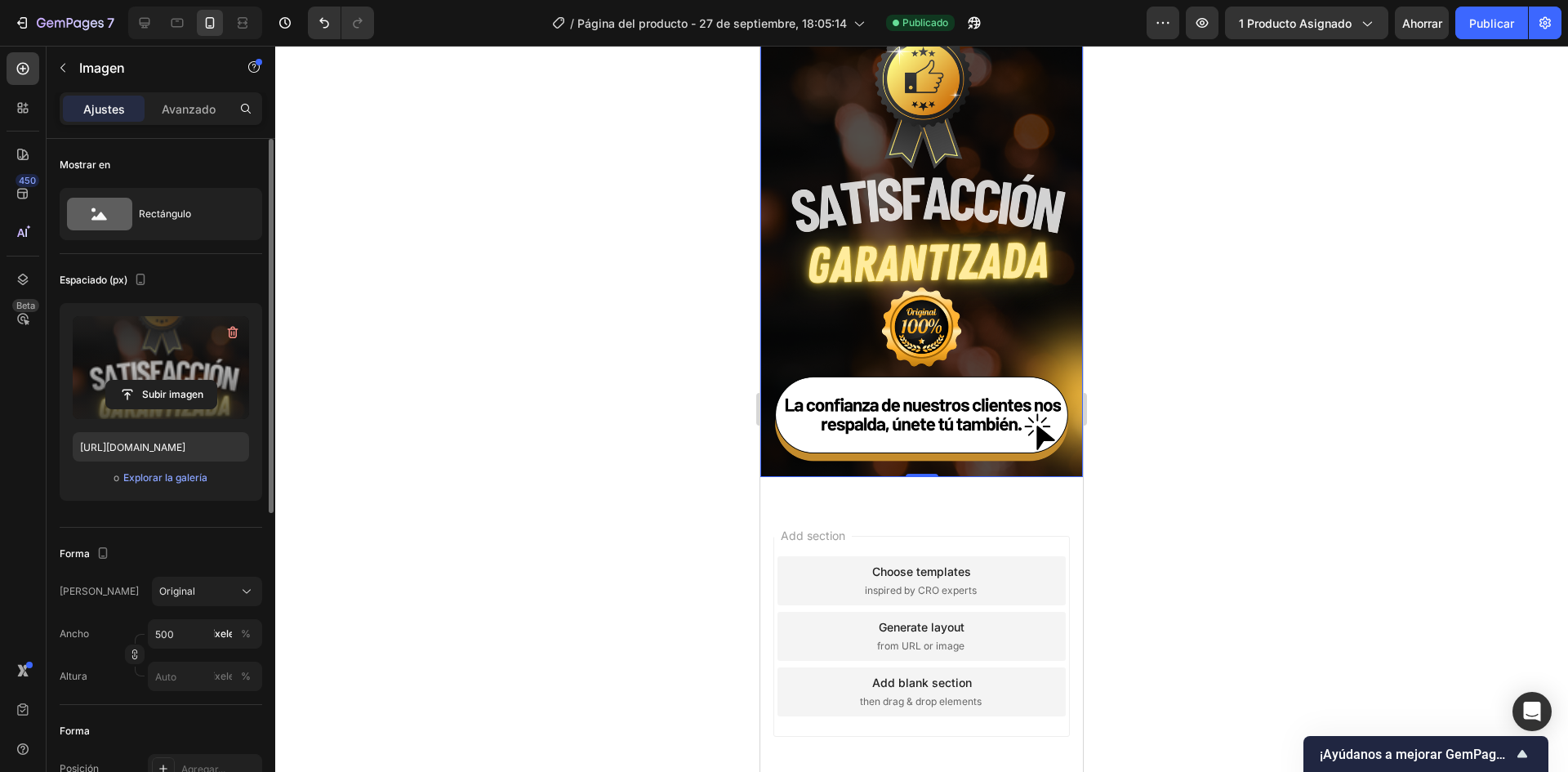
click at [911, 236] on img at bounding box center [921, 190] width 323 height 574
click at [75, 19] on icon "button" at bounding box center [70, 24] width 67 height 14
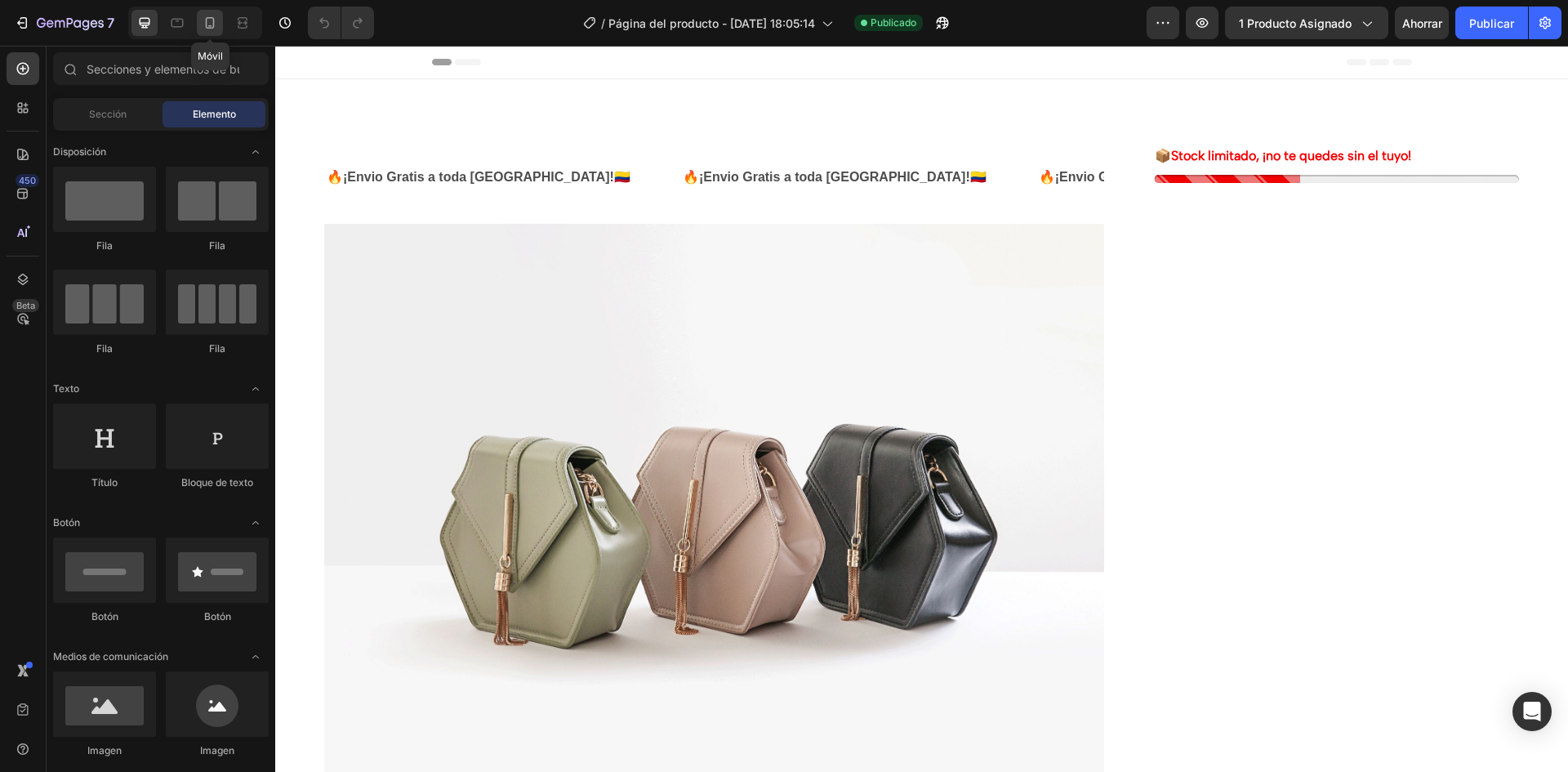
click at [212, 25] on icon at bounding box center [210, 23] width 16 height 16
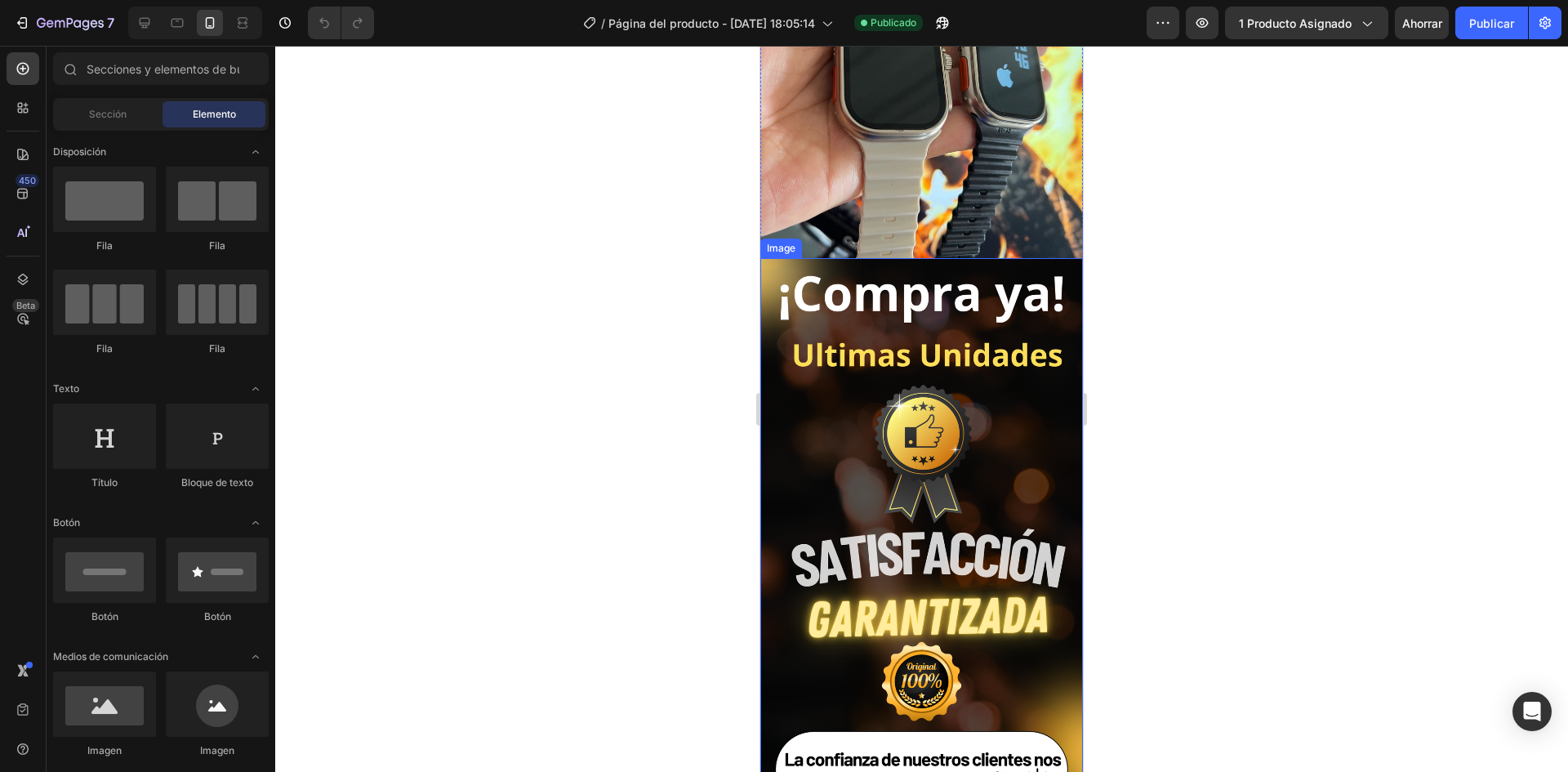
scroll to position [3594, 0]
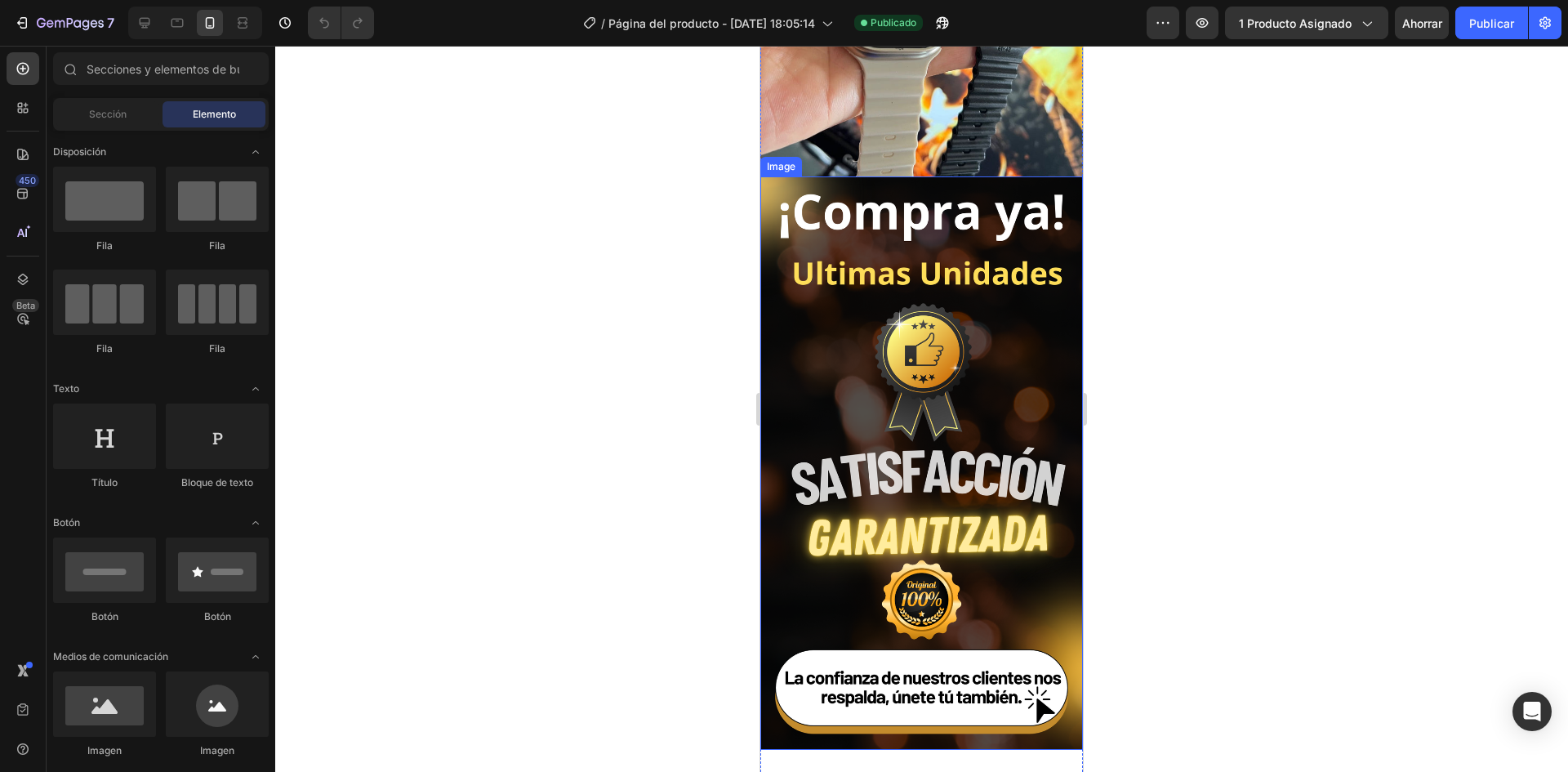
click at [937, 362] on img at bounding box center [921, 463] width 323 height 574
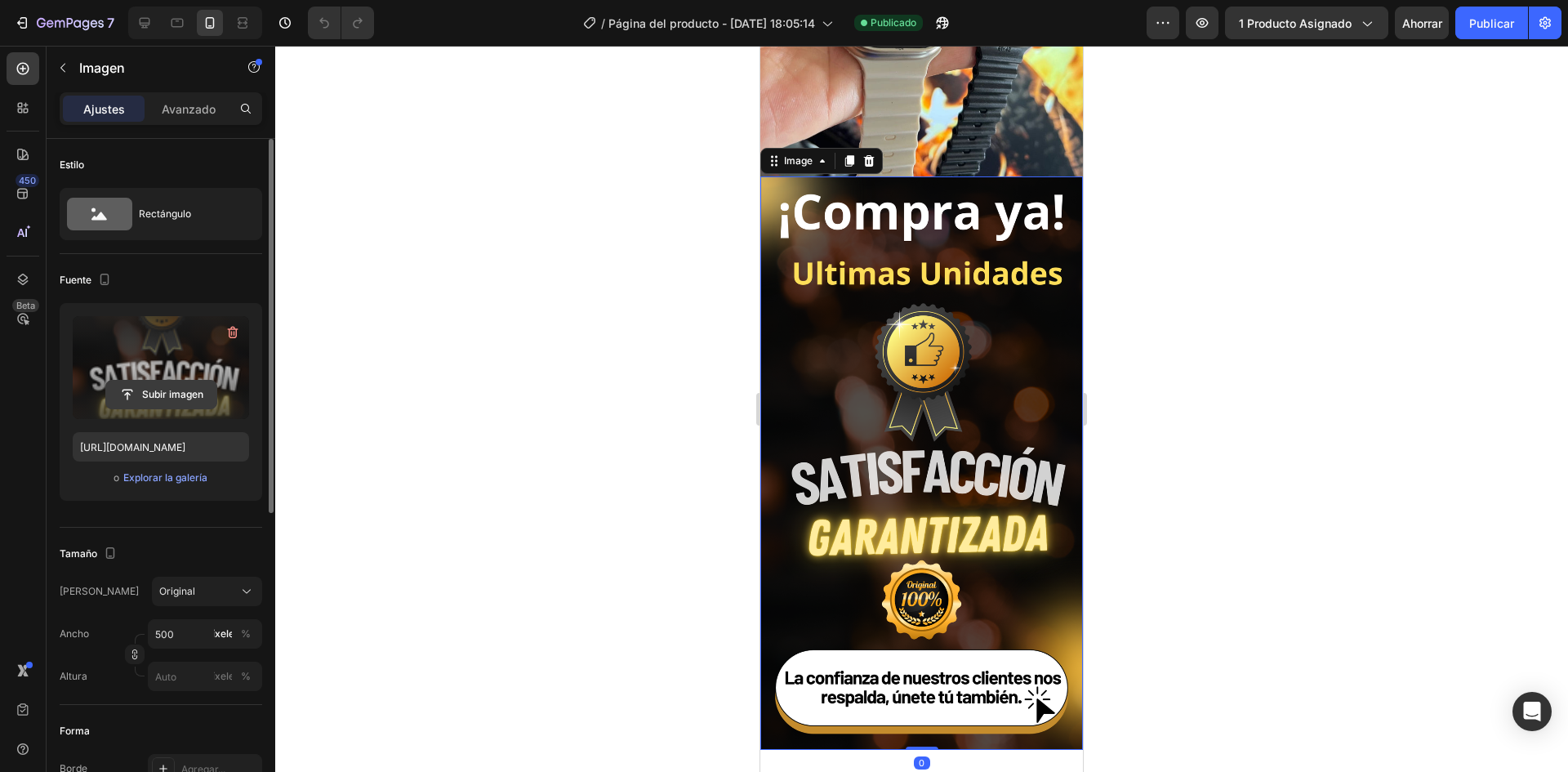
click at [181, 395] on input "file" at bounding box center [161, 395] width 110 height 28
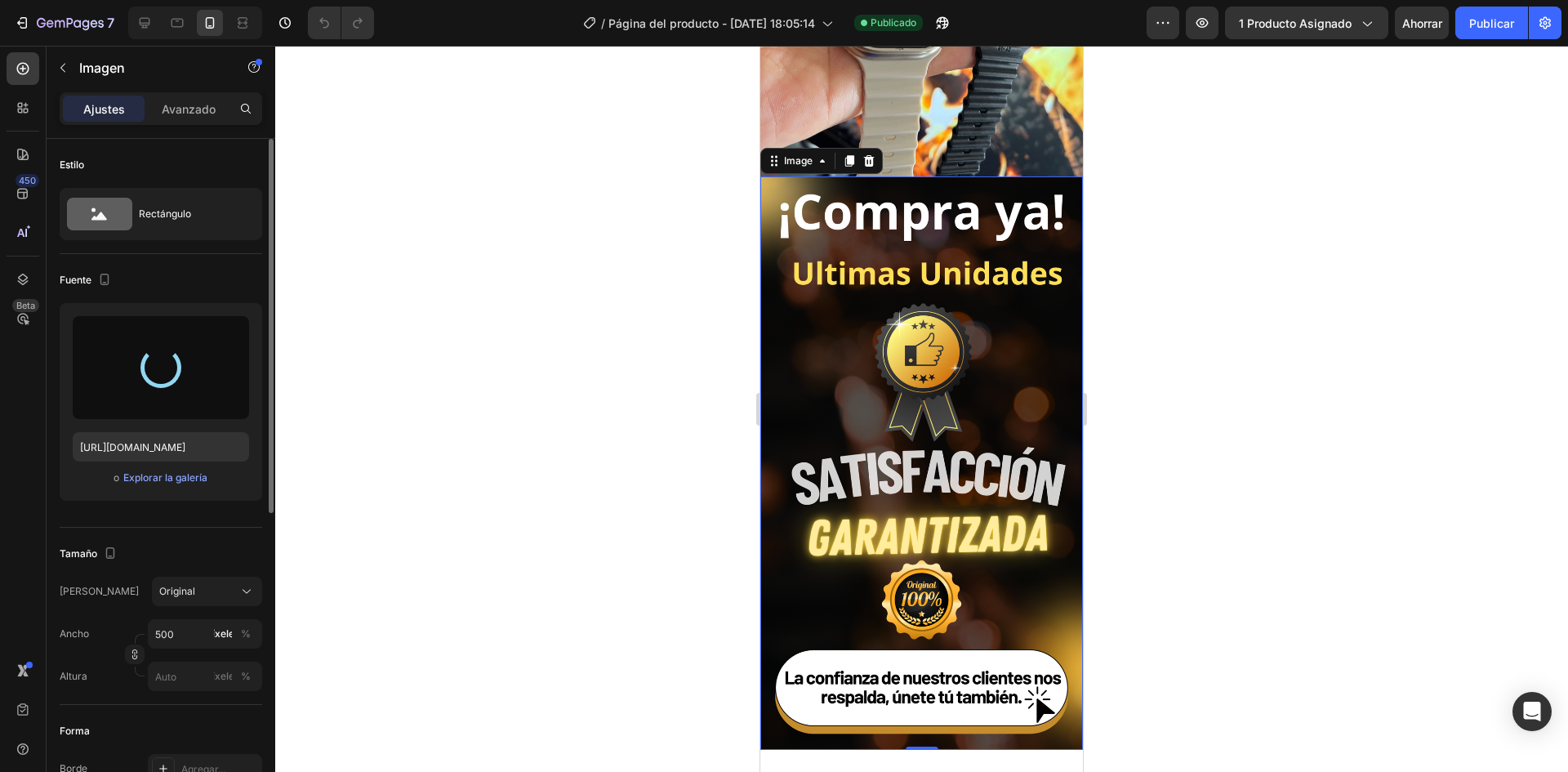
type input "https://cdn.shopify.com/s/files/1/0608/0561/1604/files/gempages_566583131050607…"
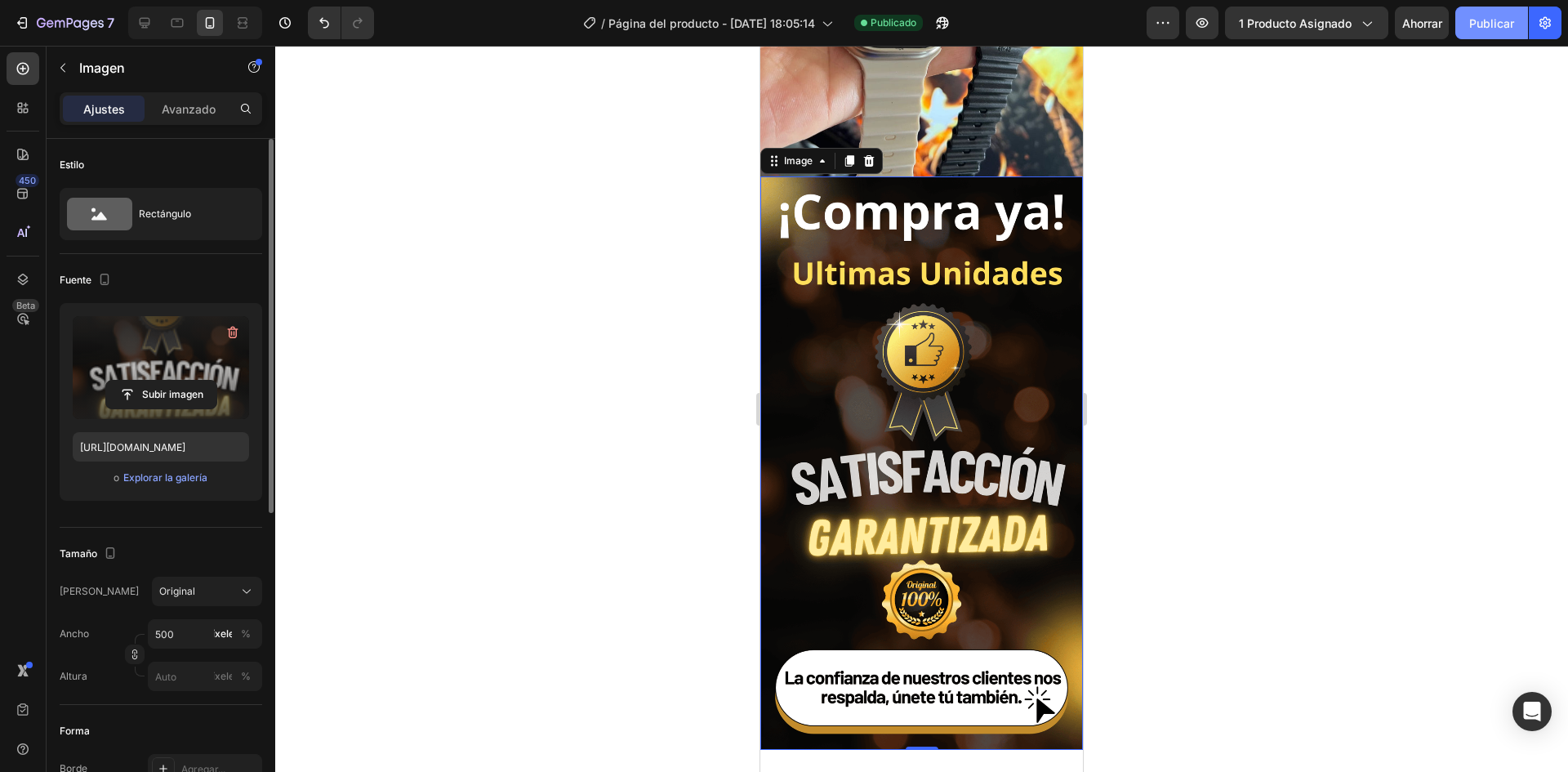
click at [1468, 32] on button "Publicar" at bounding box center [1492, 23] width 73 height 33
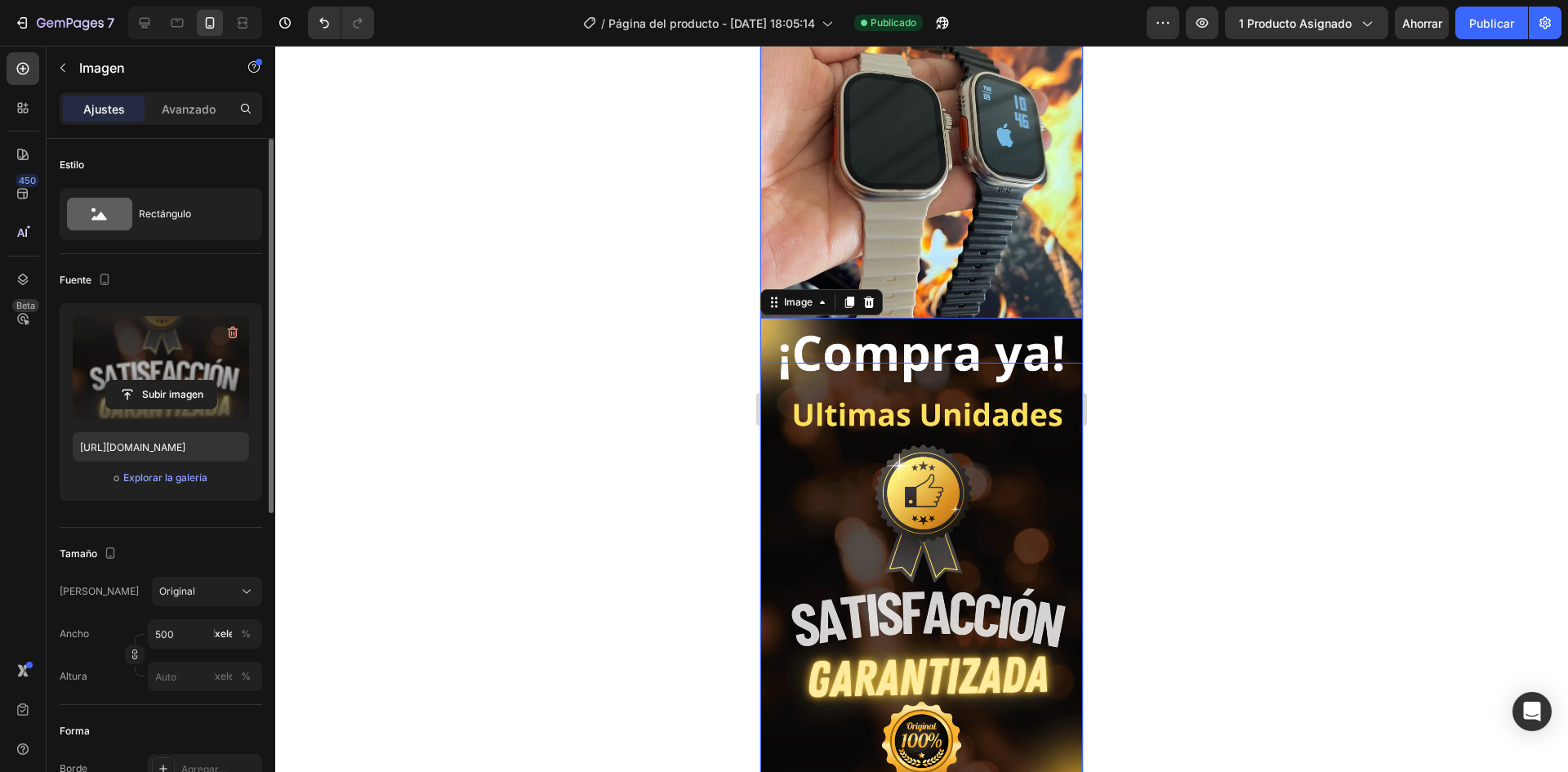
scroll to position [3431, 0]
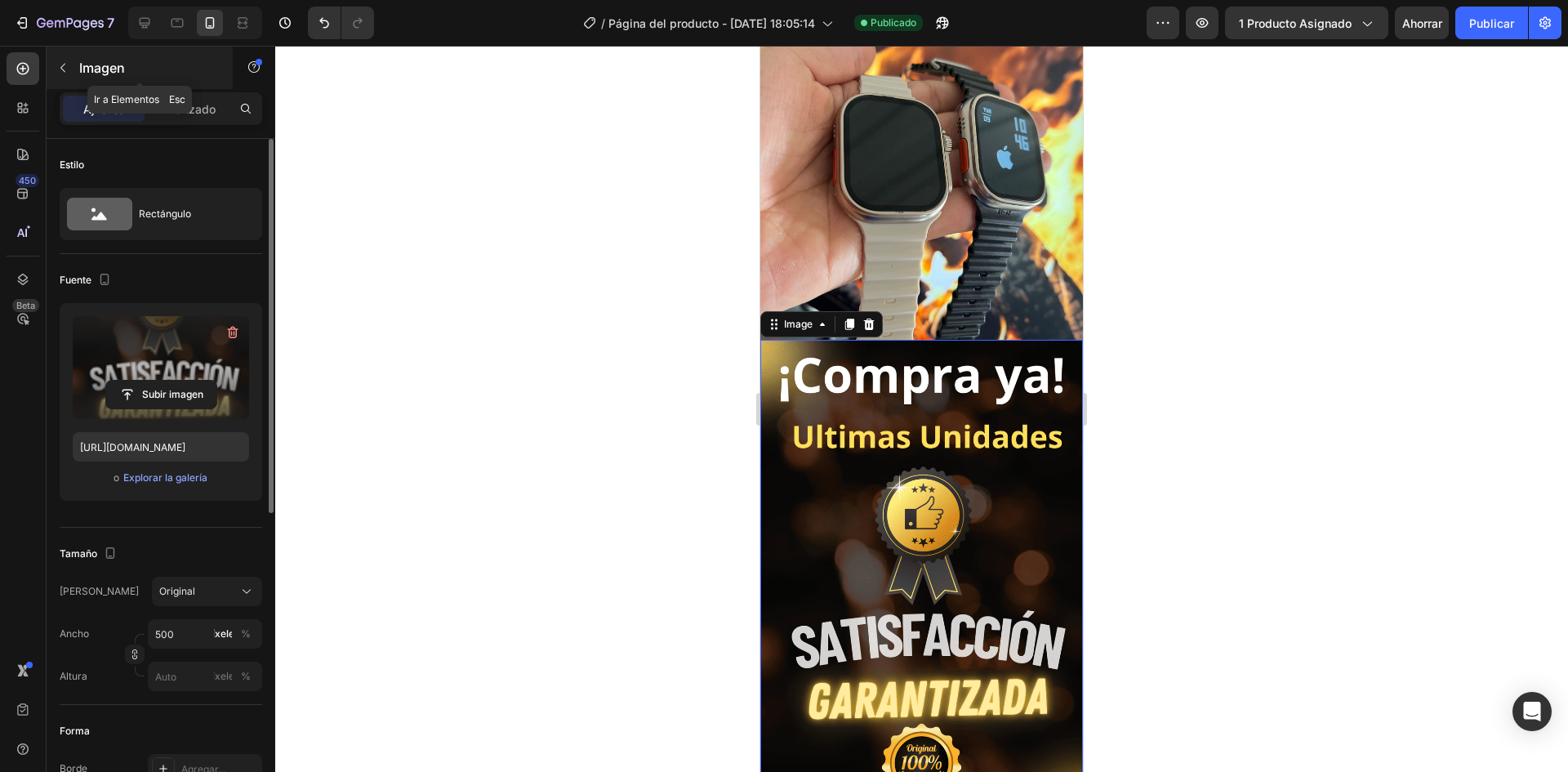
click at [67, 79] on button "button" at bounding box center [63, 67] width 26 height 26
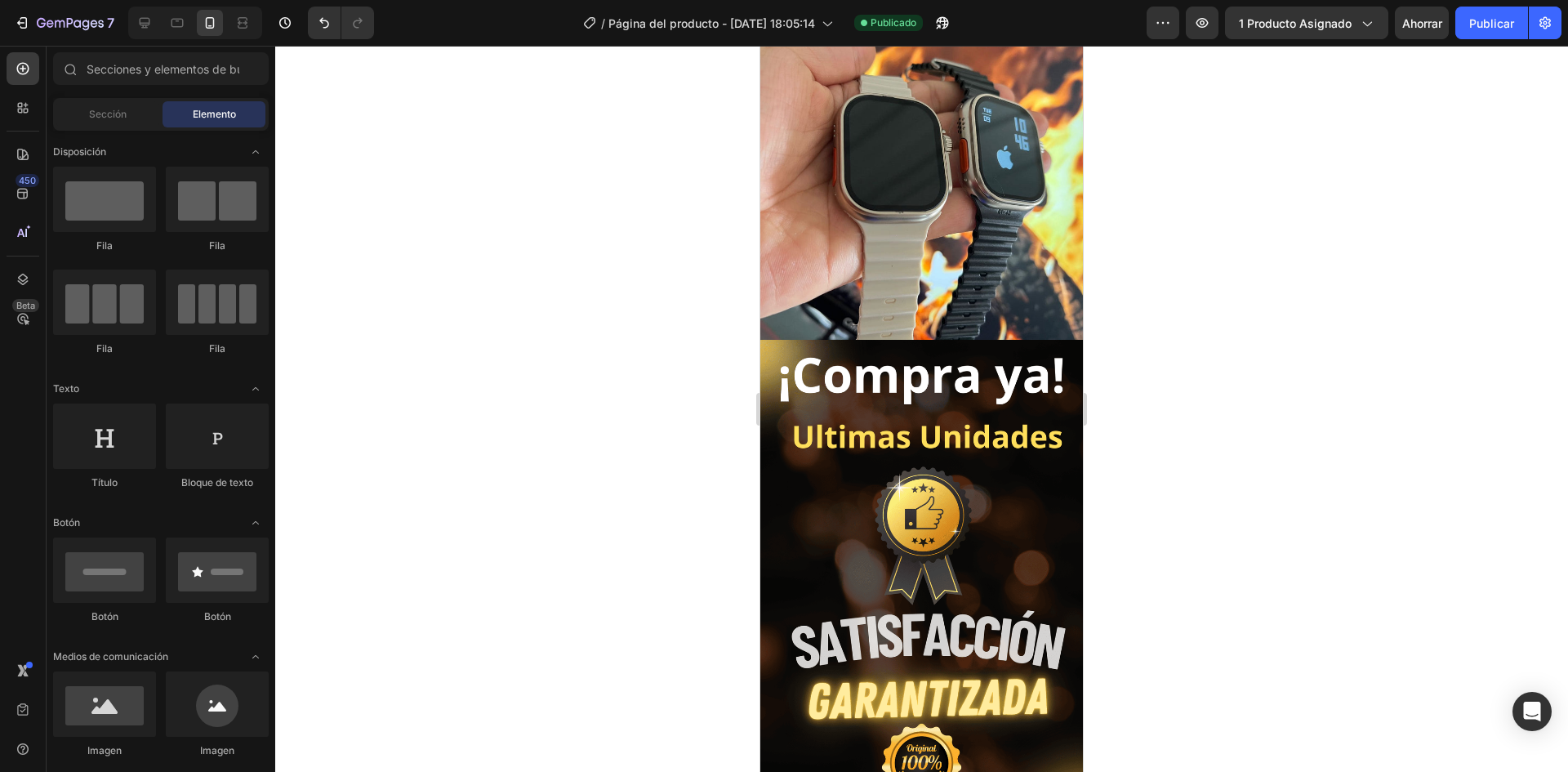
scroll to position [164, 0]
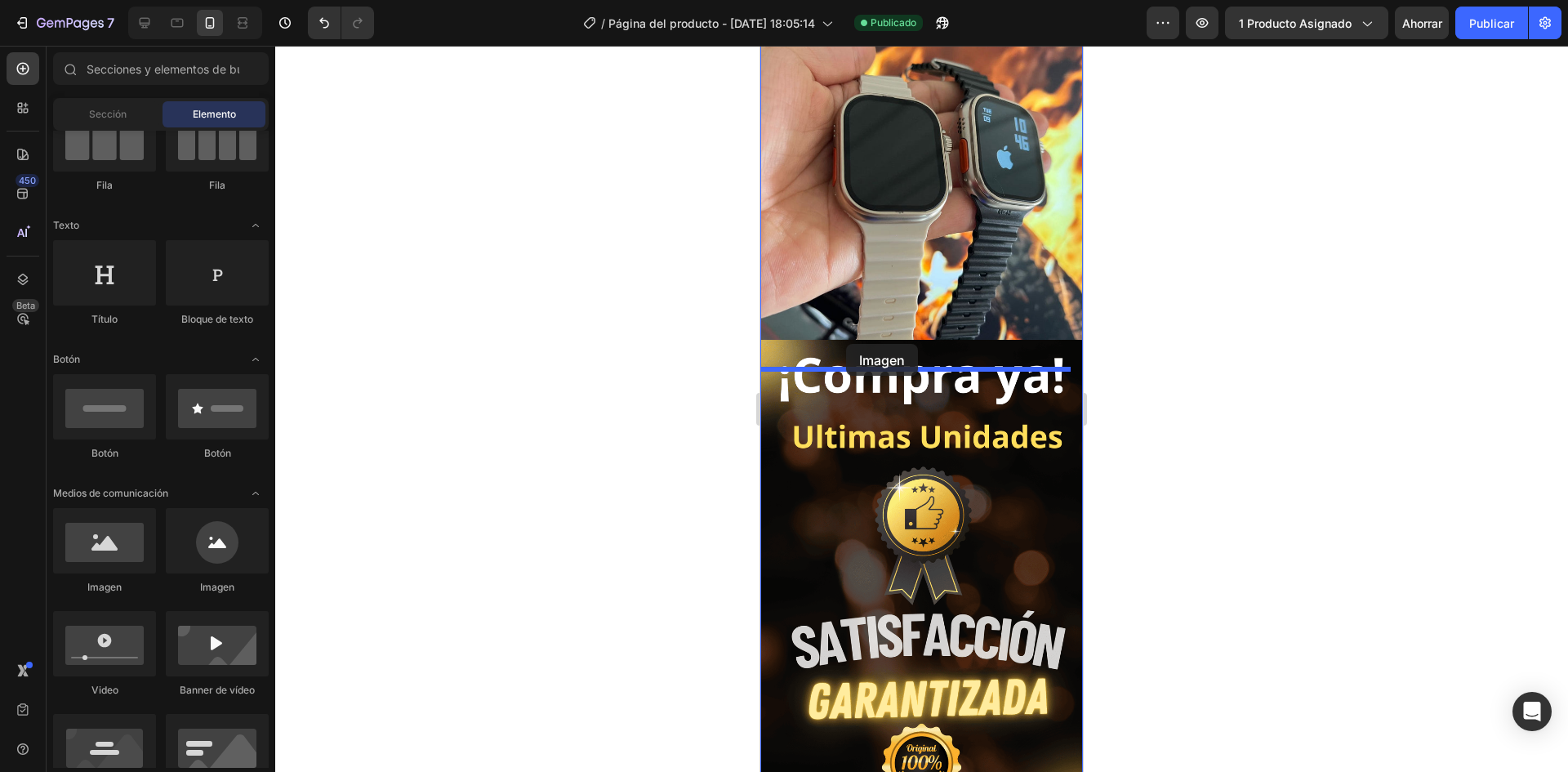
drag, startPoint x: 891, startPoint y: 592, endPoint x: 846, endPoint y: 344, distance: 252.0
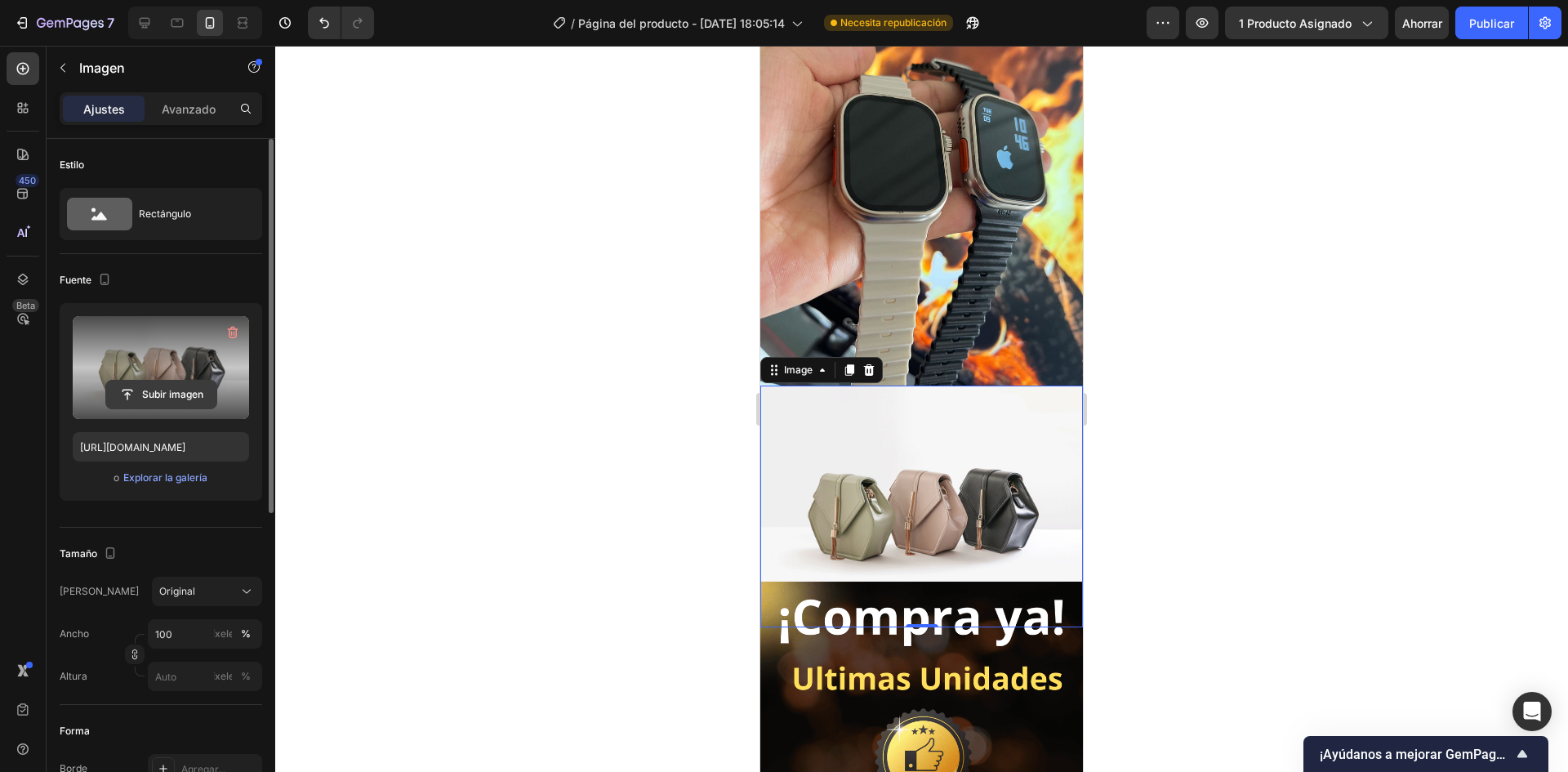
click at [184, 386] on input "file" at bounding box center [161, 395] width 110 height 28
click at [180, 397] on input "file" at bounding box center [161, 395] width 110 height 28
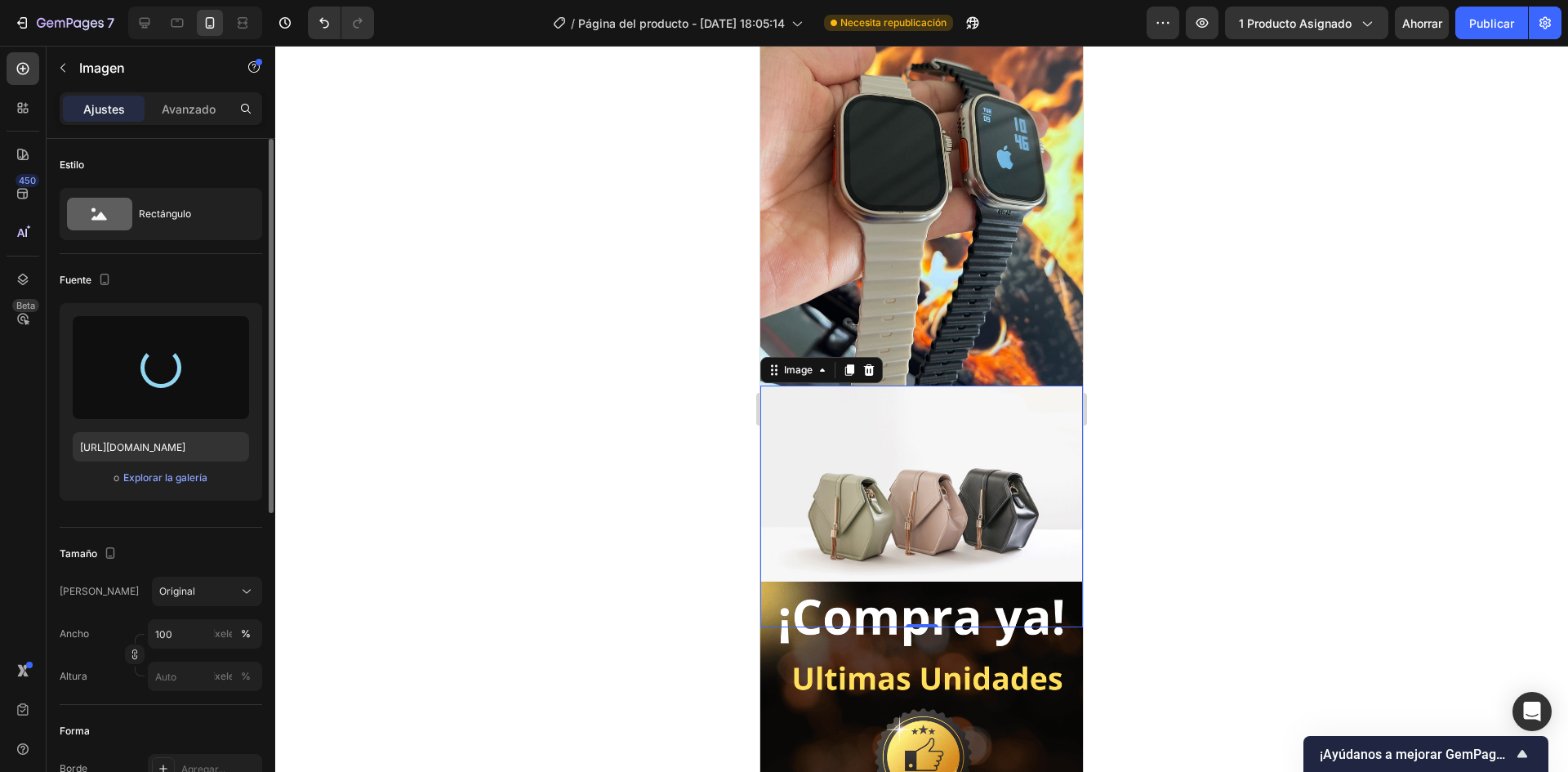
type input "https://cdn.shopify.com/s/files/1/0608/0561/1604/files/gempages_566583131050607…"
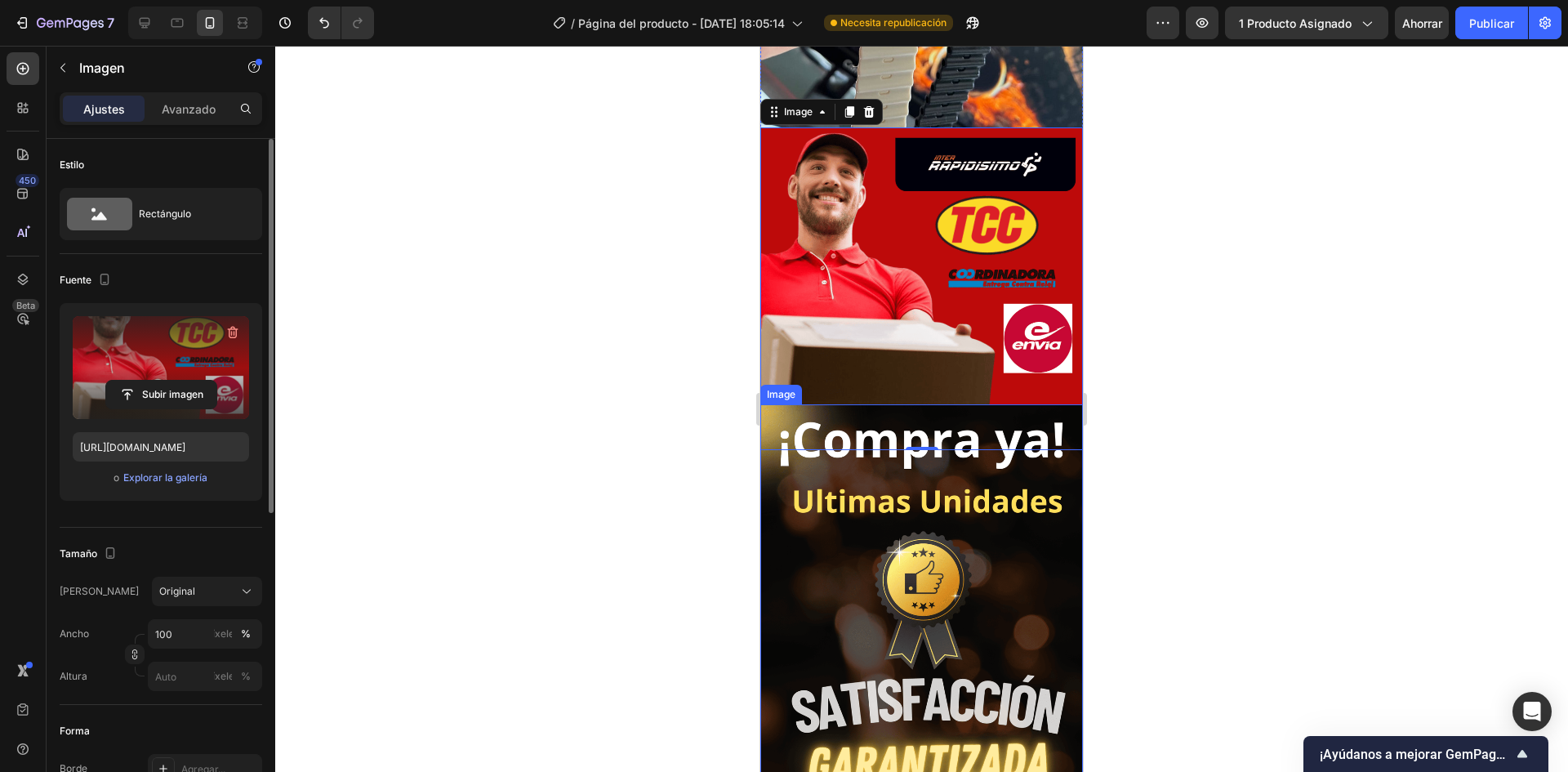
scroll to position [3594, 0]
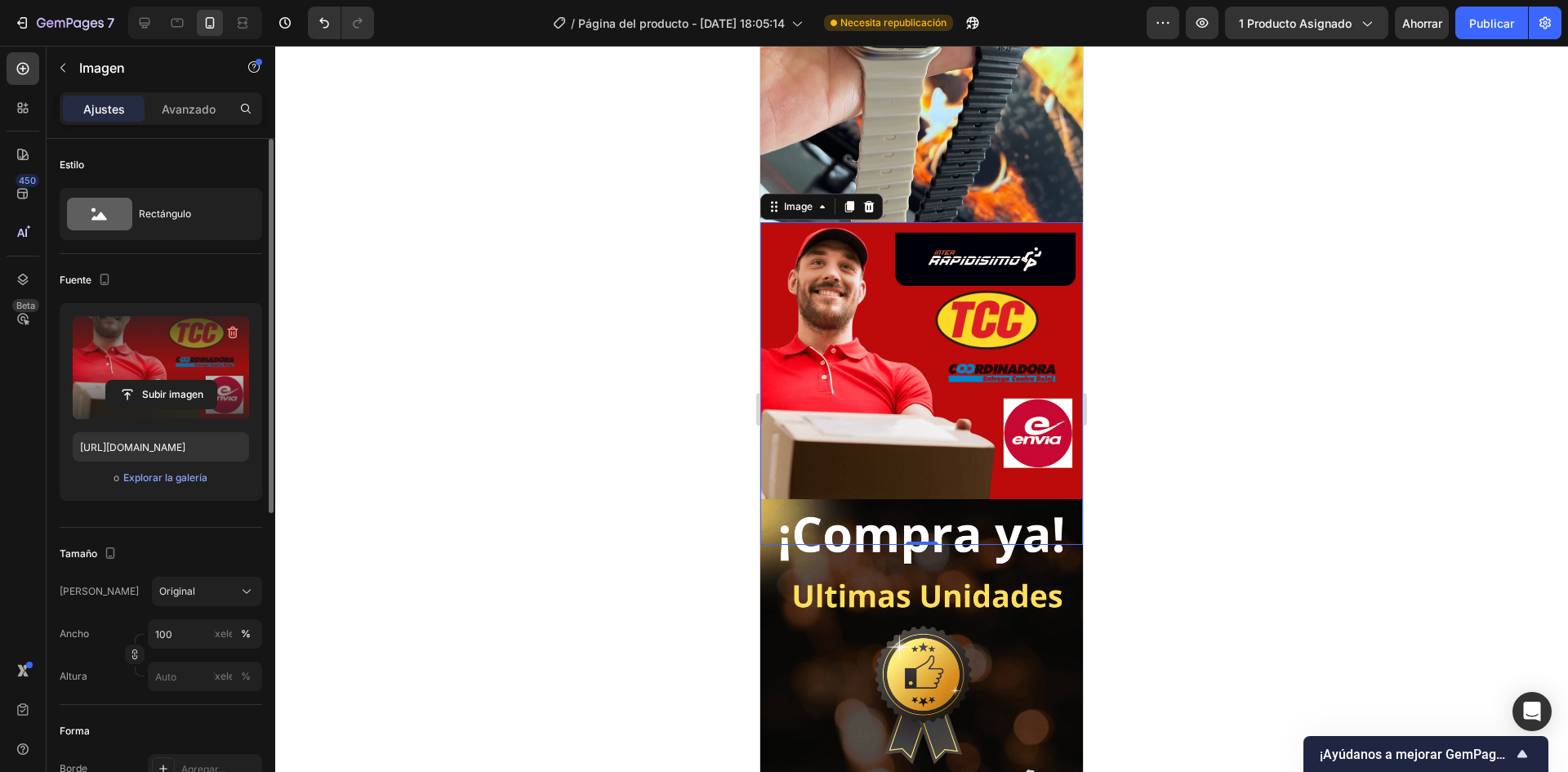
click at [907, 301] on img at bounding box center [921, 383] width 323 height 323
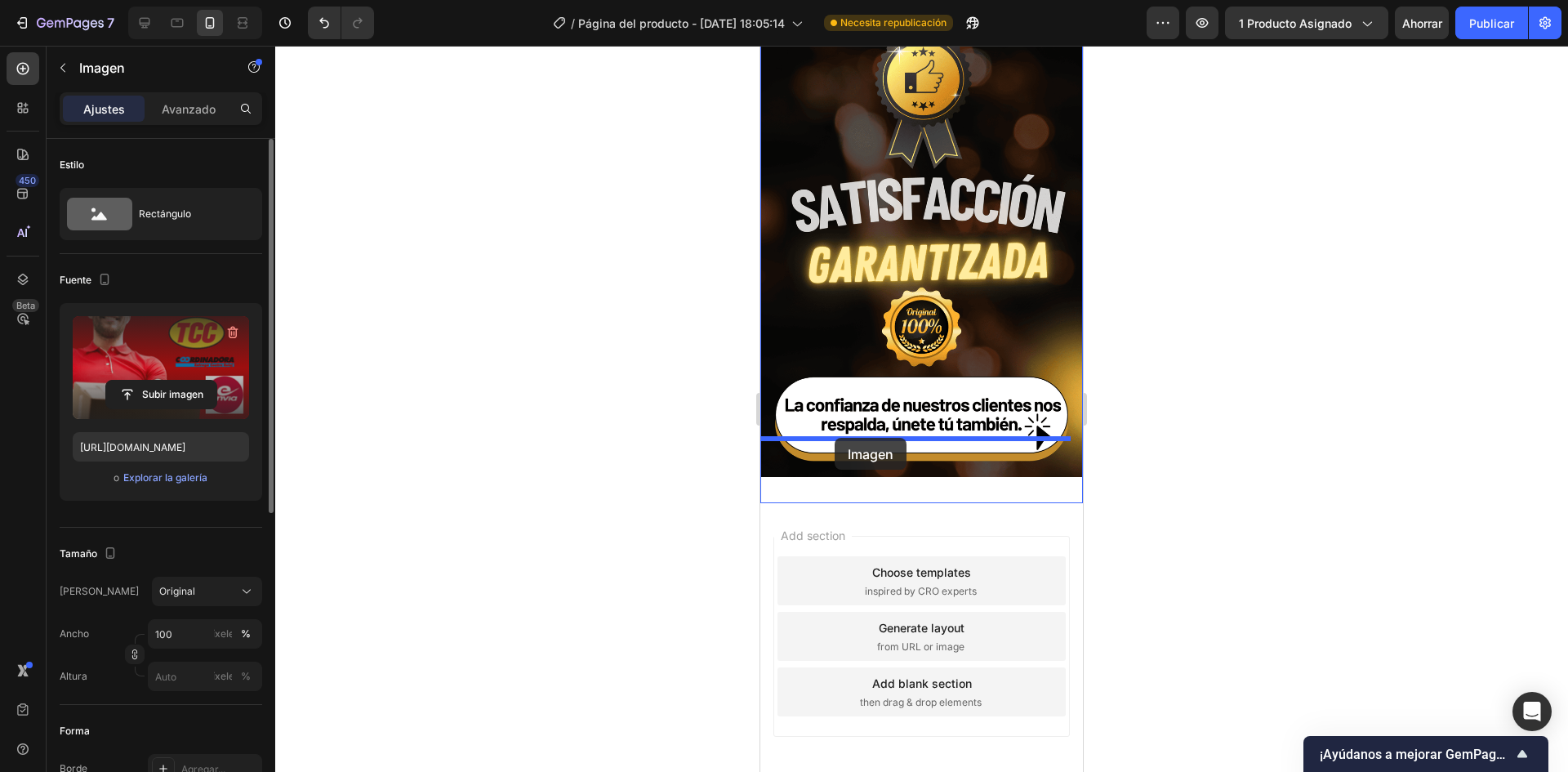
drag, startPoint x: 795, startPoint y: 192, endPoint x: 834, endPoint y: 438, distance: 249.1
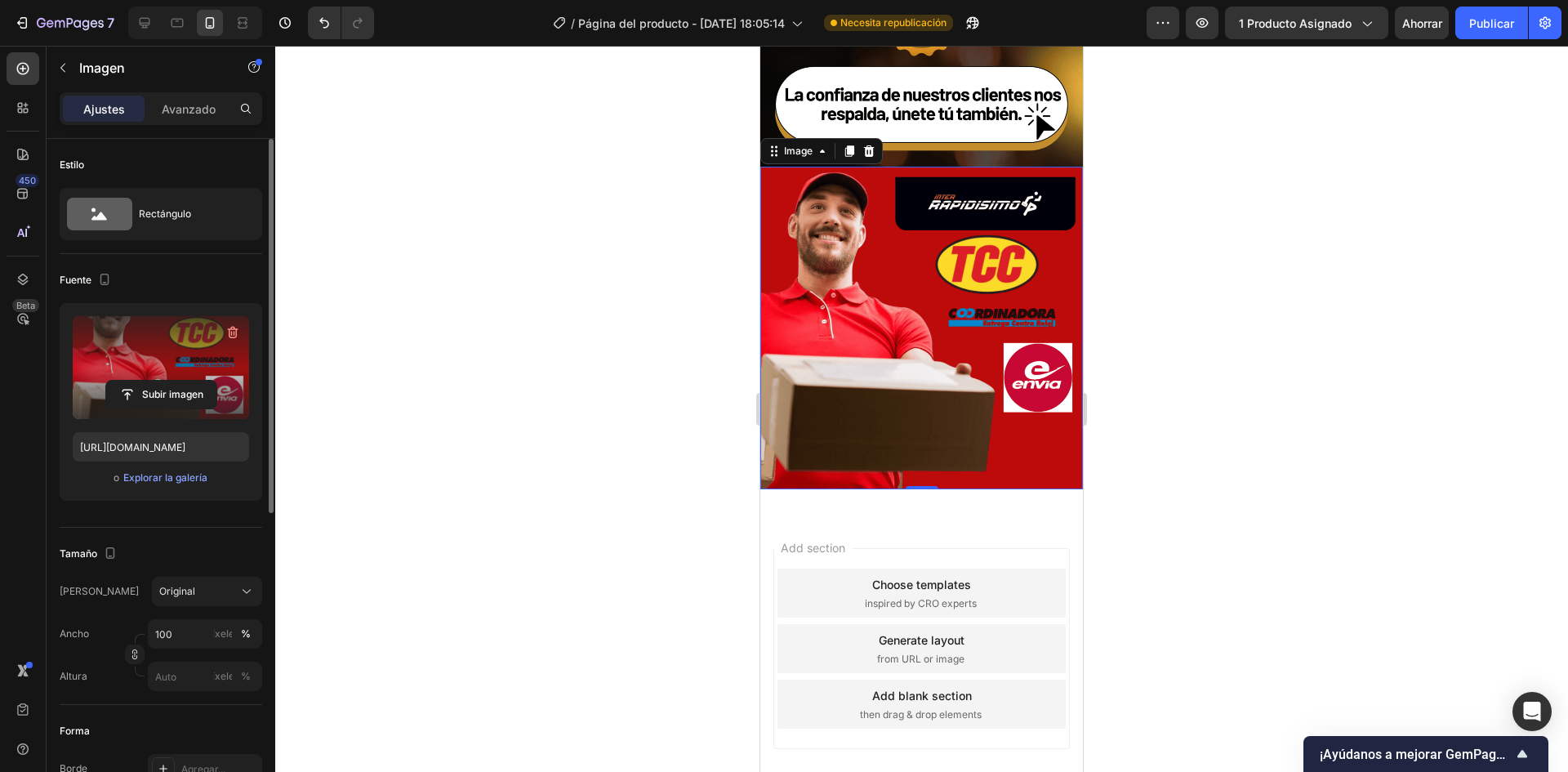
scroll to position [3866, 0]
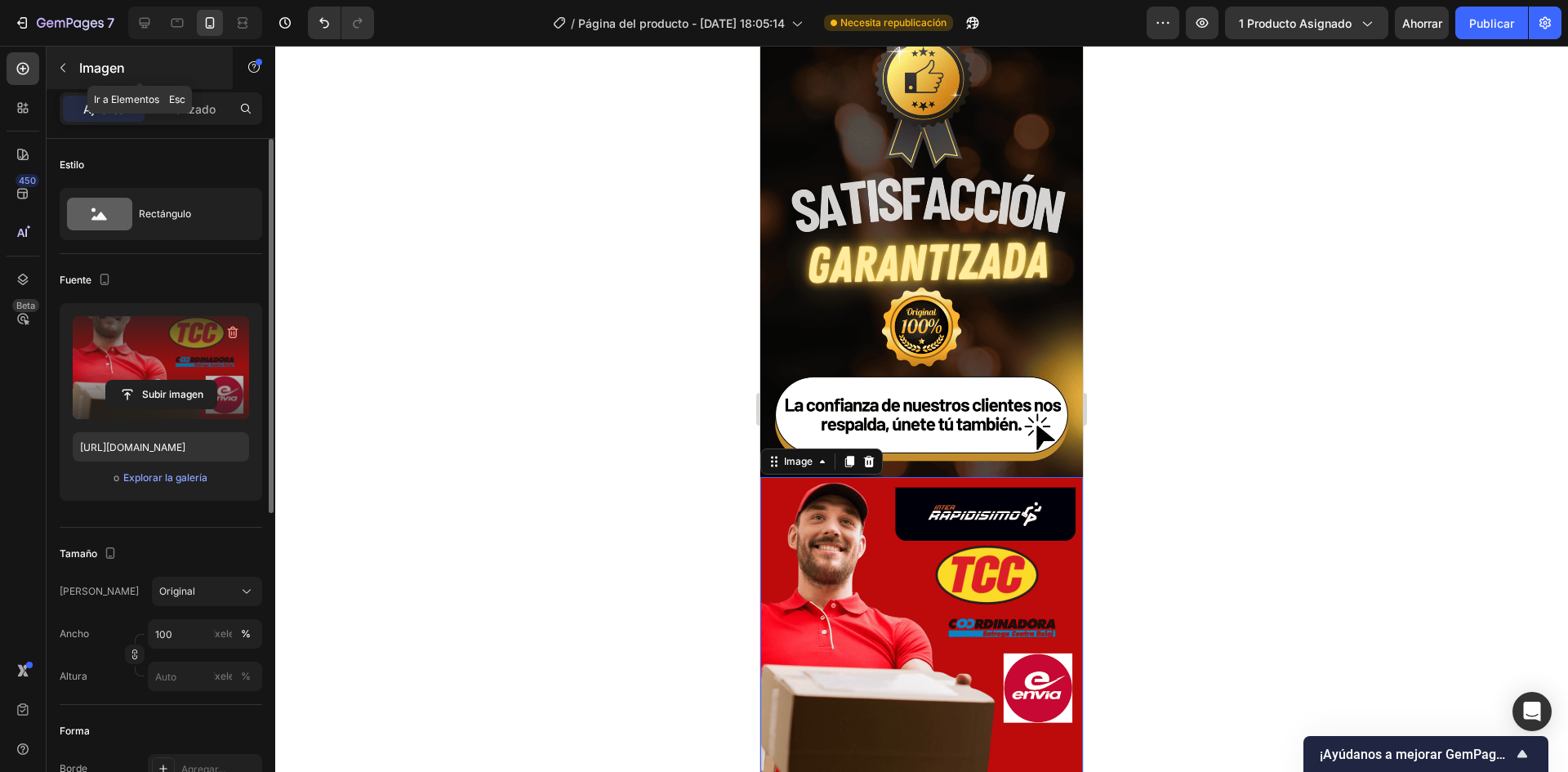
click at [71, 56] on button "button" at bounding box center [63, 67] width 26 height 26
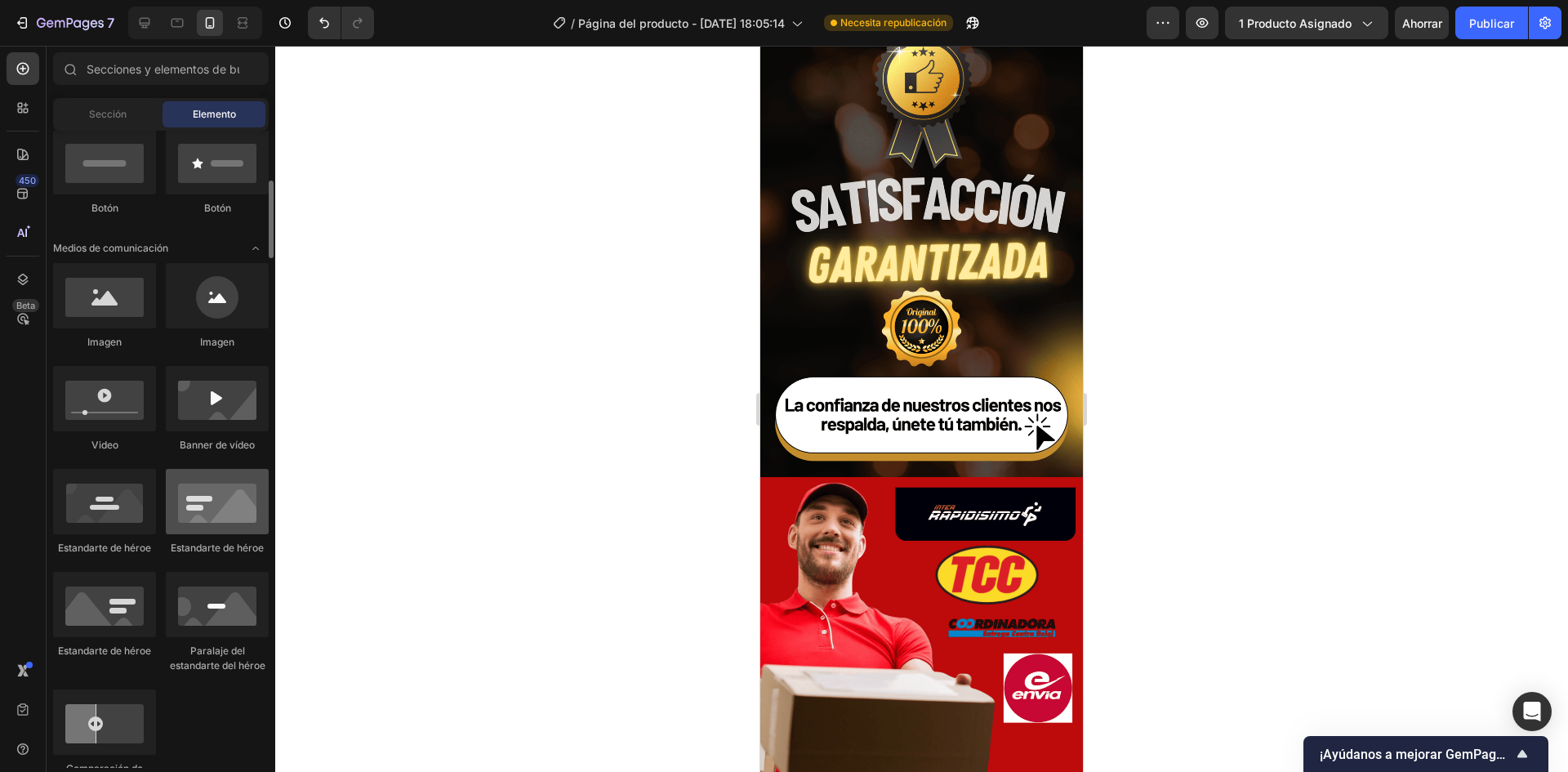
scroll to position [164, 0]
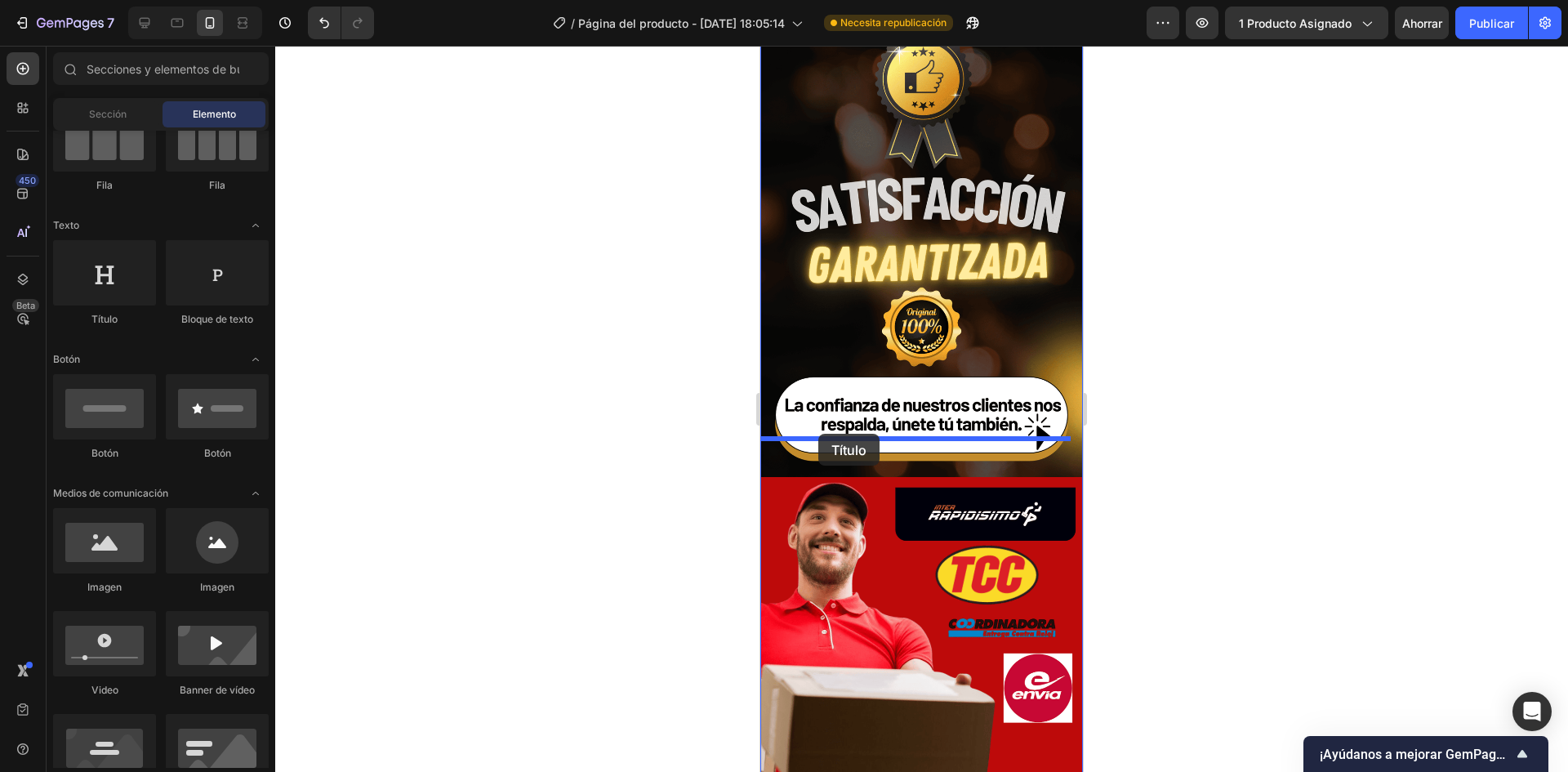
drag, startPoint x: 876, startPoint y: 332, endPoint x: 818, endPoint y: 434, distance: 117.3
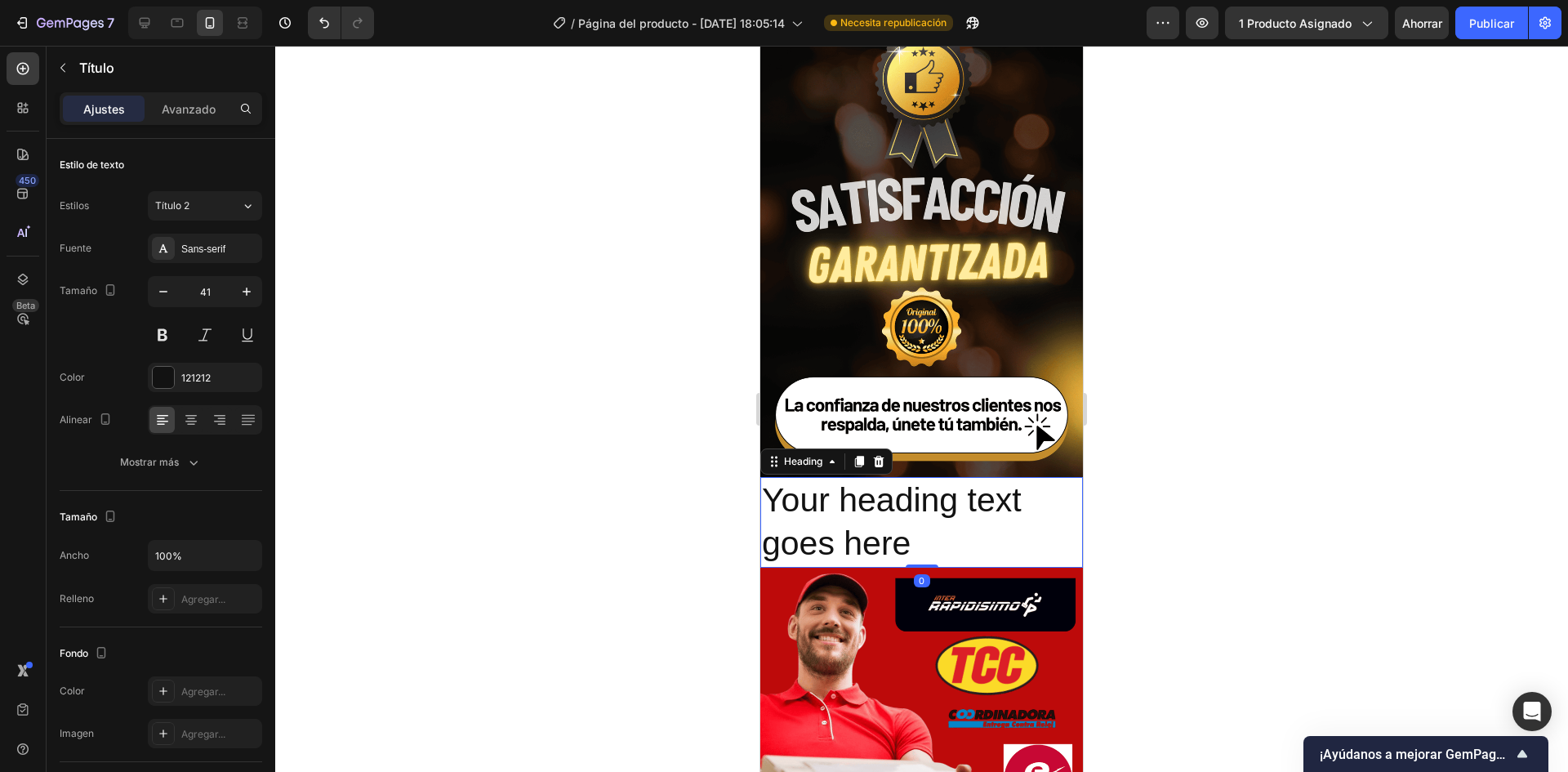
click at [842, 477] on h2 "Your heading text goes here" at bounding box center [921, 523] width 323 height 91
click at [842, 478] on p "Your heading text goes here" at bounding box center [921, 522] width 319 height 87
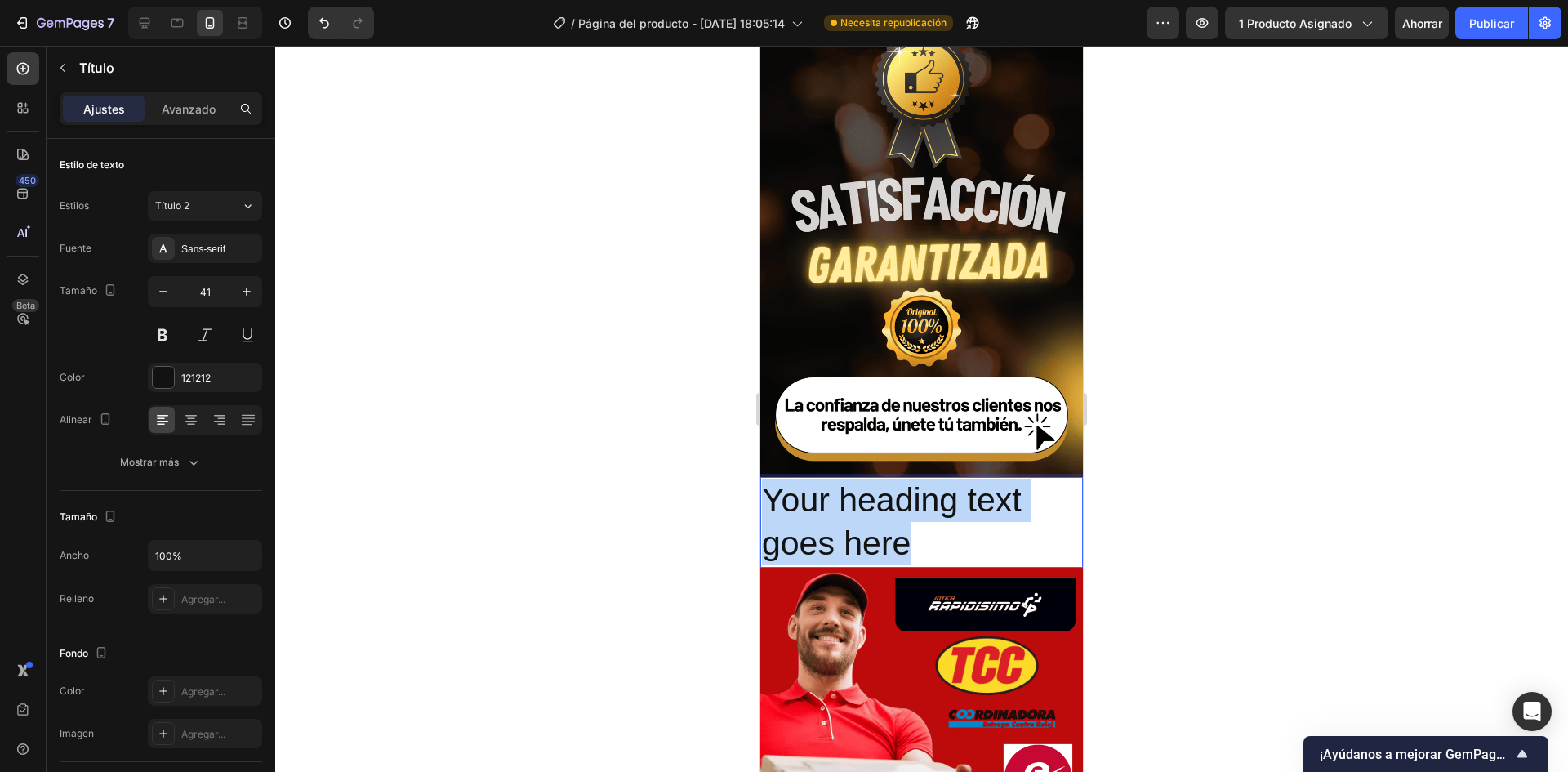
click at [842, 478] on p "Your heading text goes here" at bounding box center [921, 522] width 319 height 87
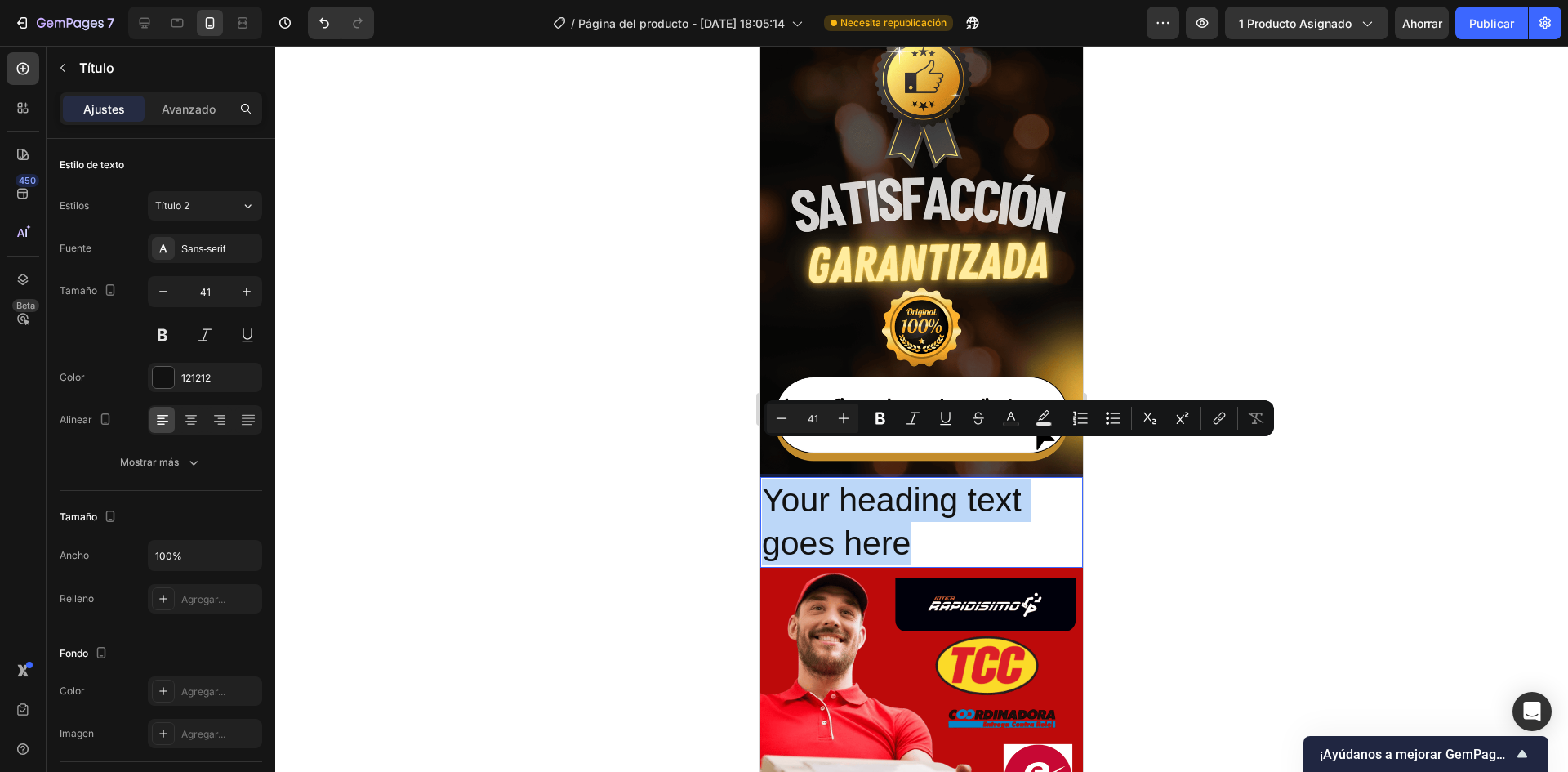
click at [925, 515] on p "Your heading text goes here" at bounding box center [921, 522] width 319 height 87
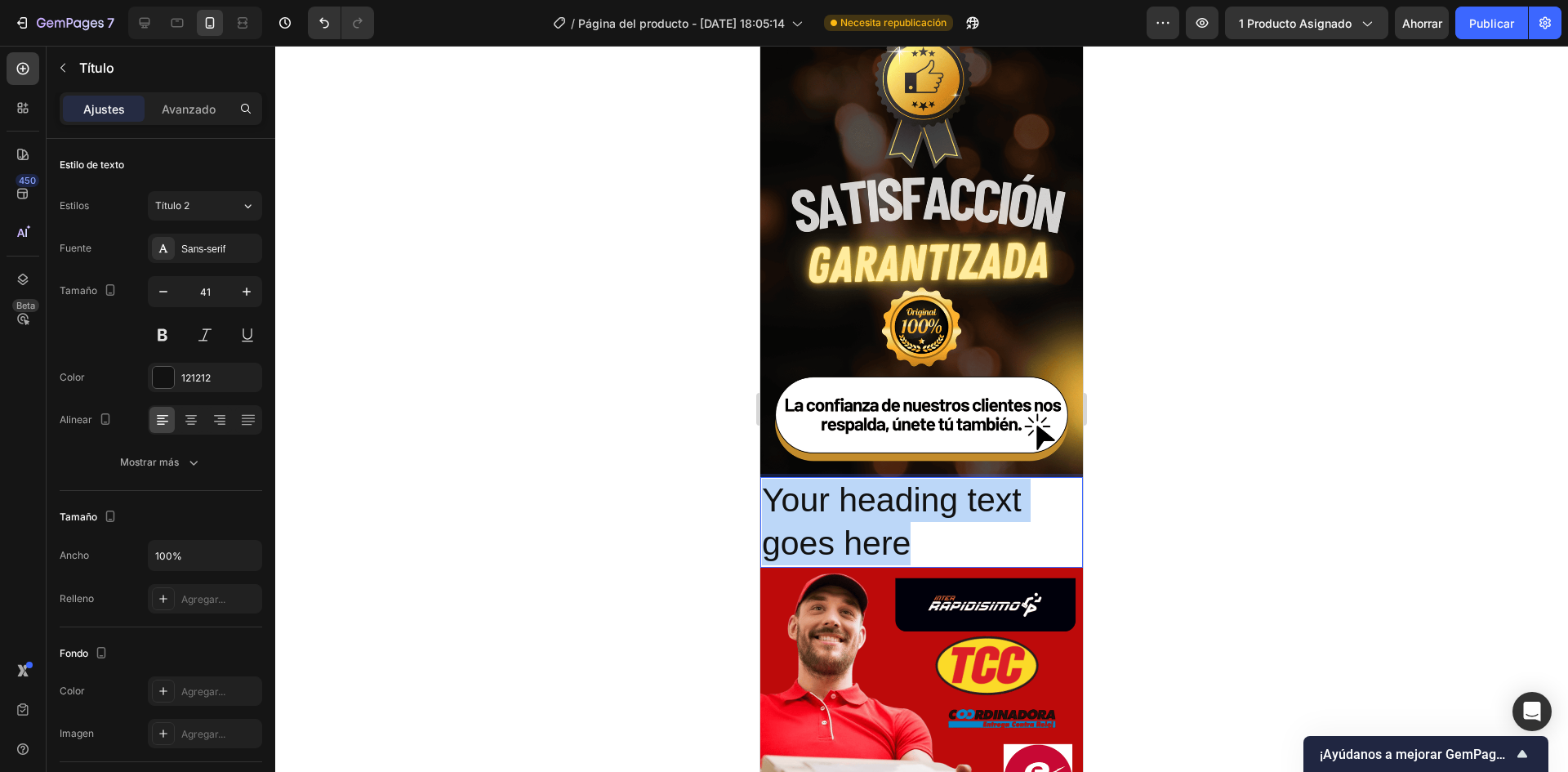
drag, startPoint x: 927, startPoint y: 515, endPoint x: 1520, endPoint y: 496, distance: 593.3
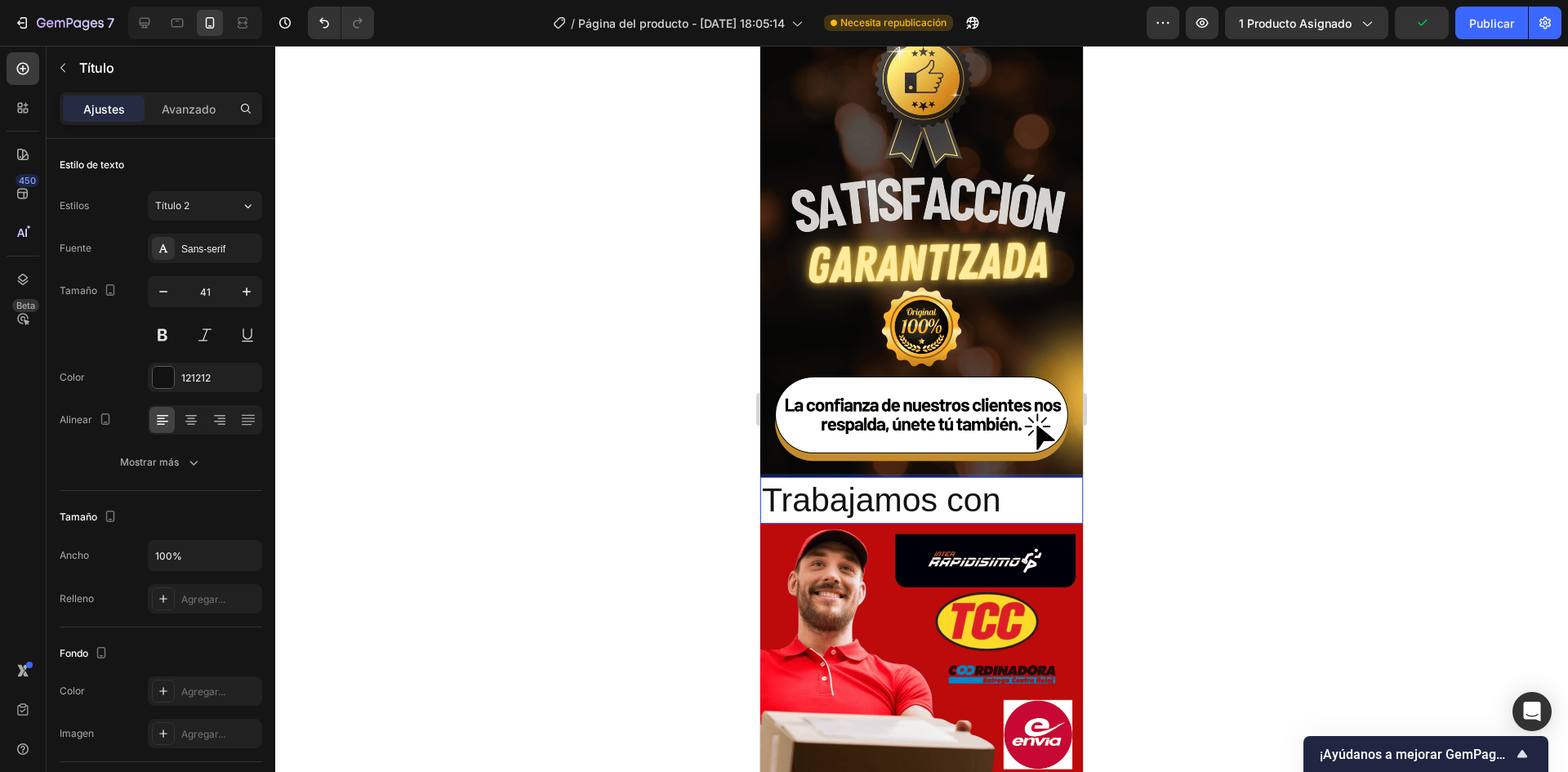
click at [887, 478] on p "Trabajamos con" at bounding box center [921, 500] width 319 height 44
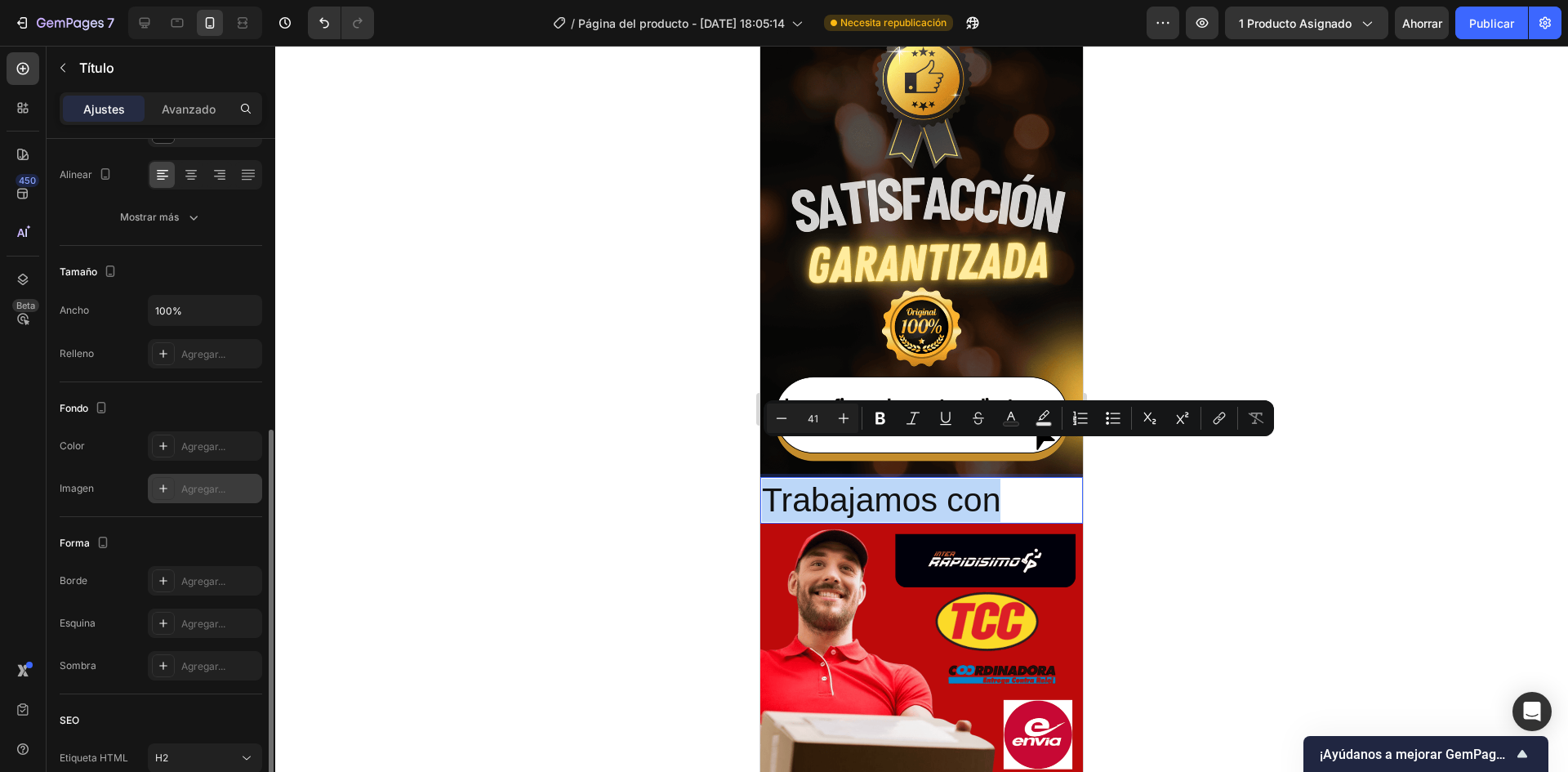
scroll to position [381, 0]
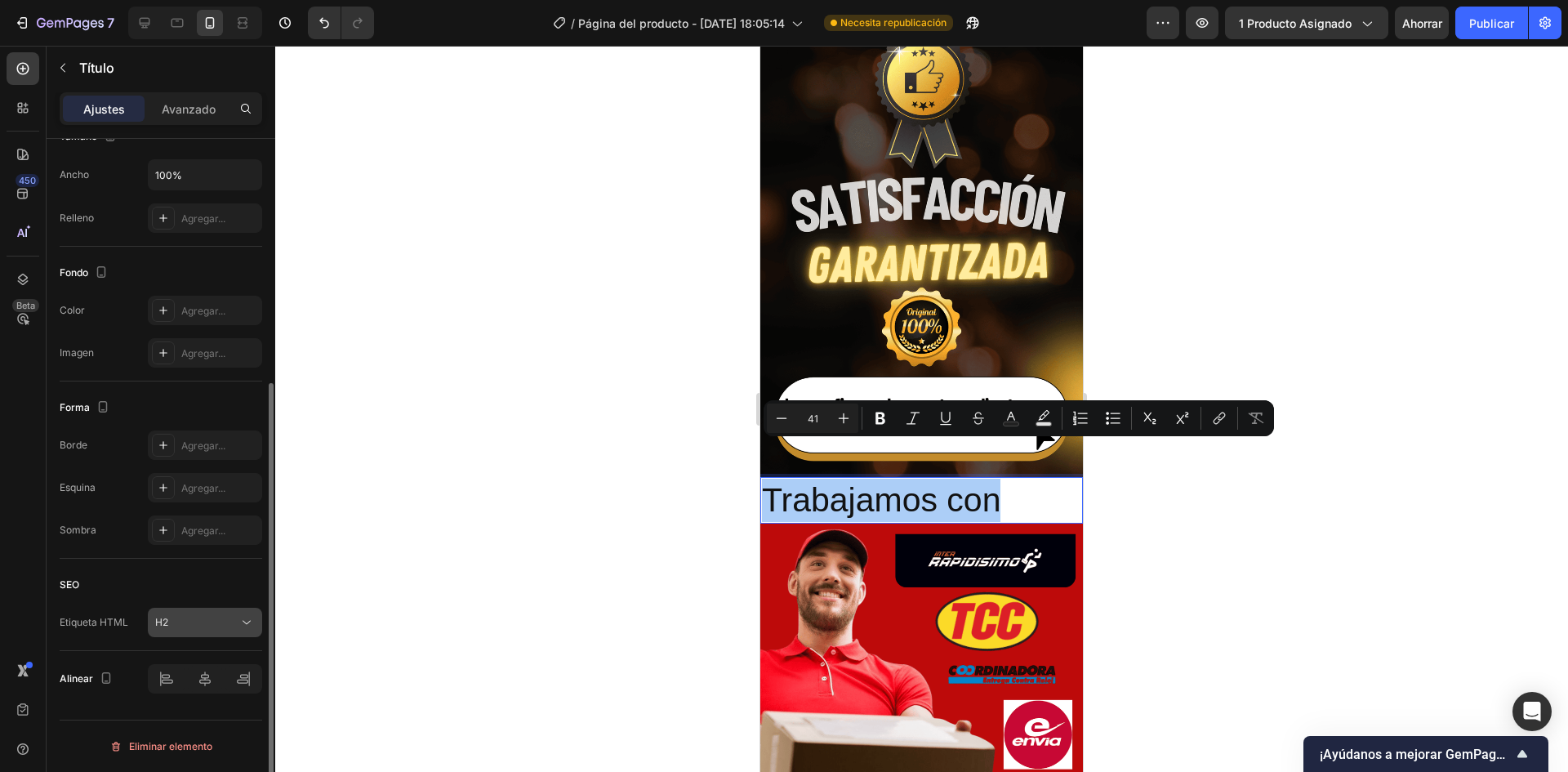
click at [235, 612] on button "H2" at bounding box center [205, 622] width 115 height 29
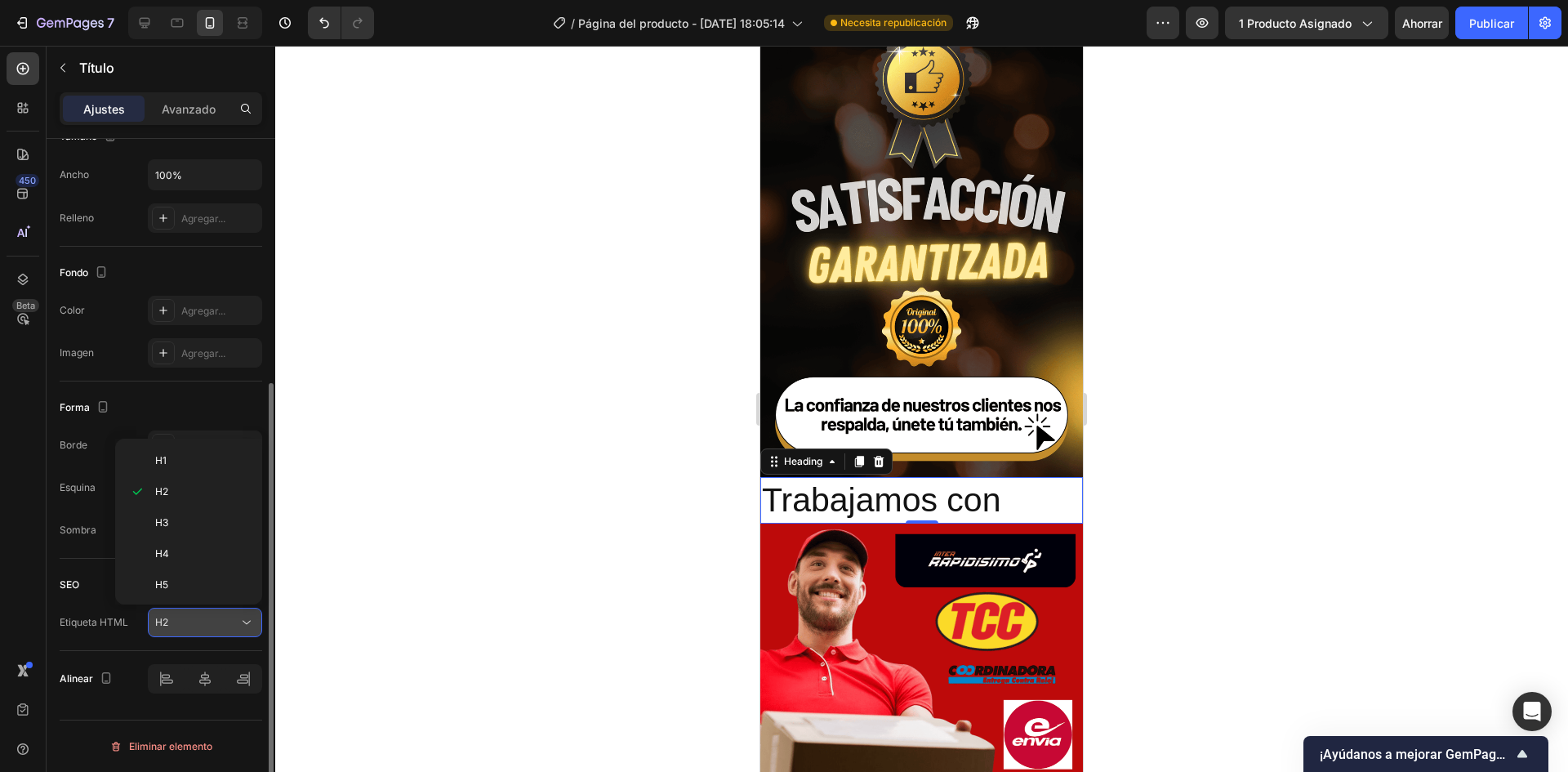
click at [235, 612] on button "H2" at bounding box center [205, 622] width 115 height 29
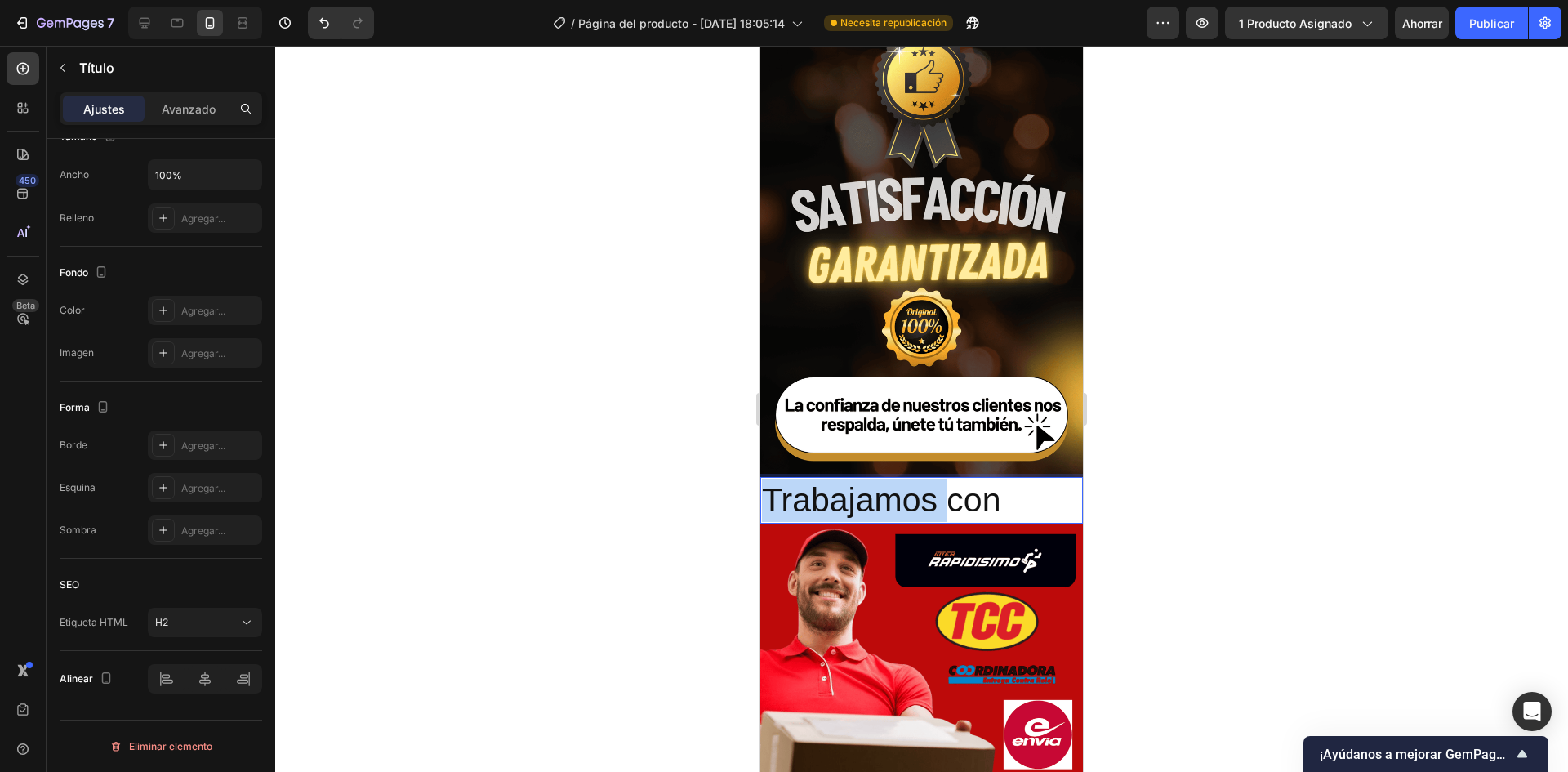
click at [831, 478] on p "Trabajamos con" at bounding box center [921, 500] width 319 height 44
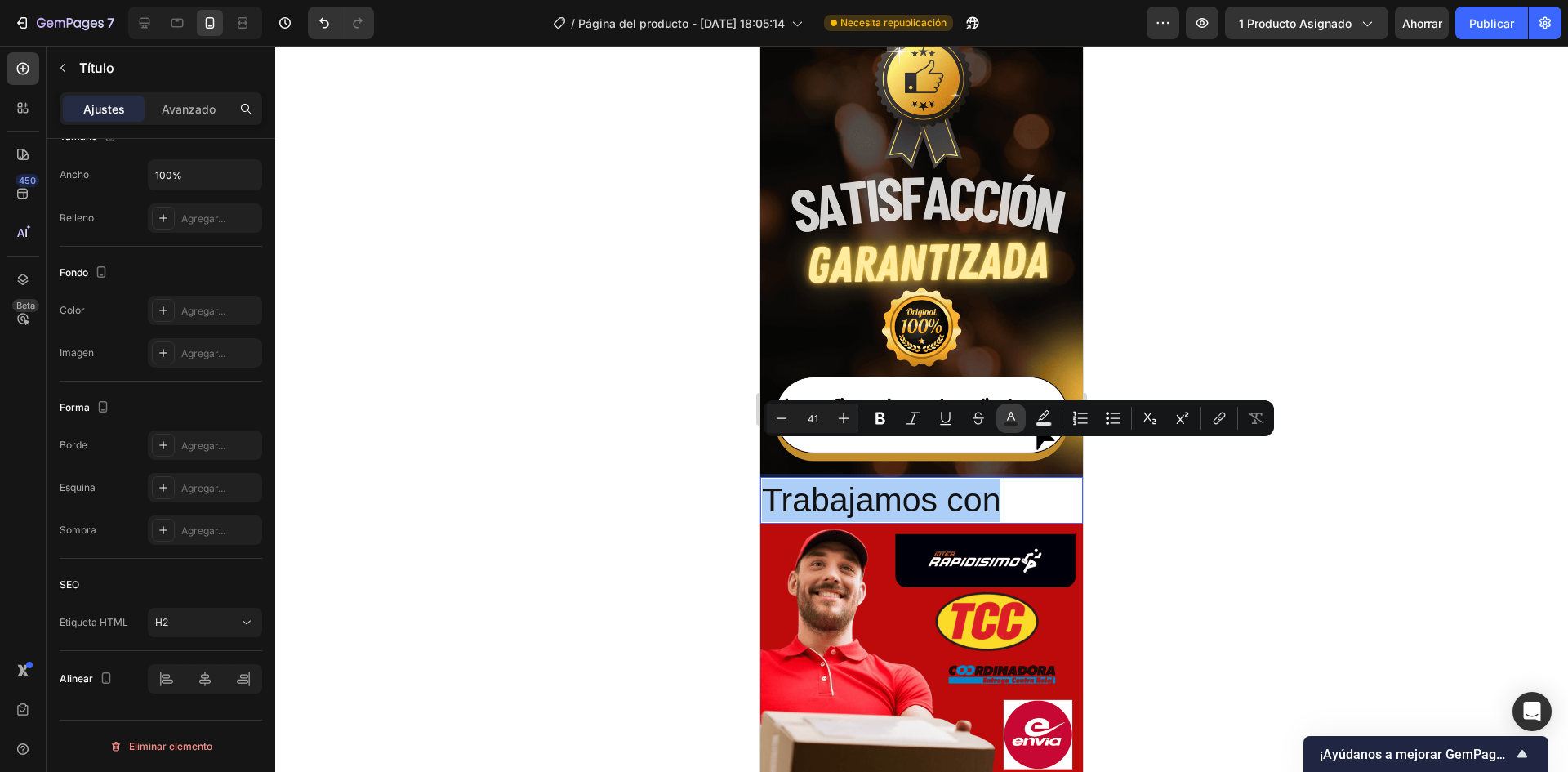
click at [1008, 421] on icon "Editor contextual toolbar" at bounding box center [1011, 418] width 16 height 16
type input "121212"
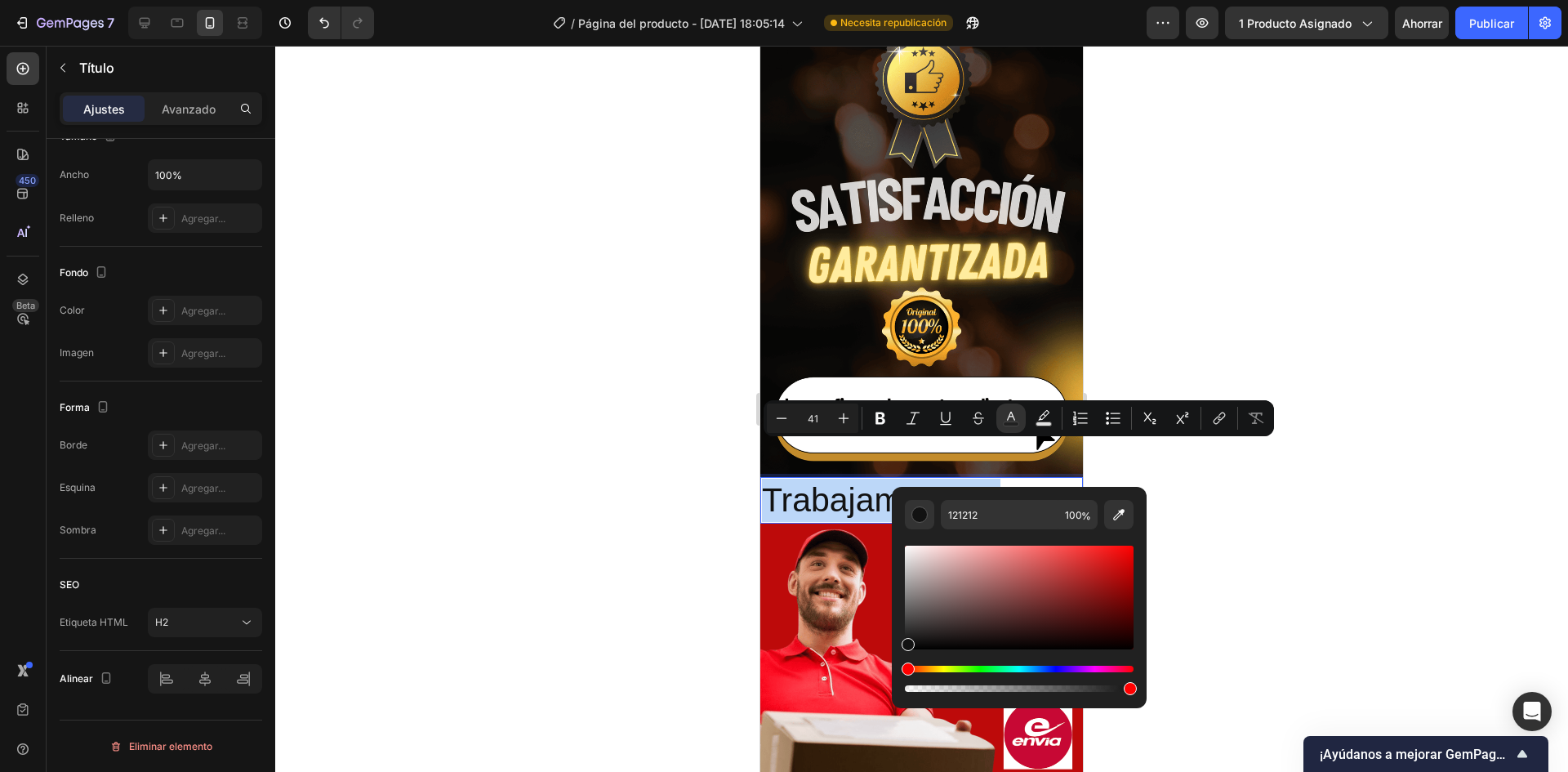
click at [984, 478] on p "Trabajamos con" at bounding box center [921, 500] width 319 height 44
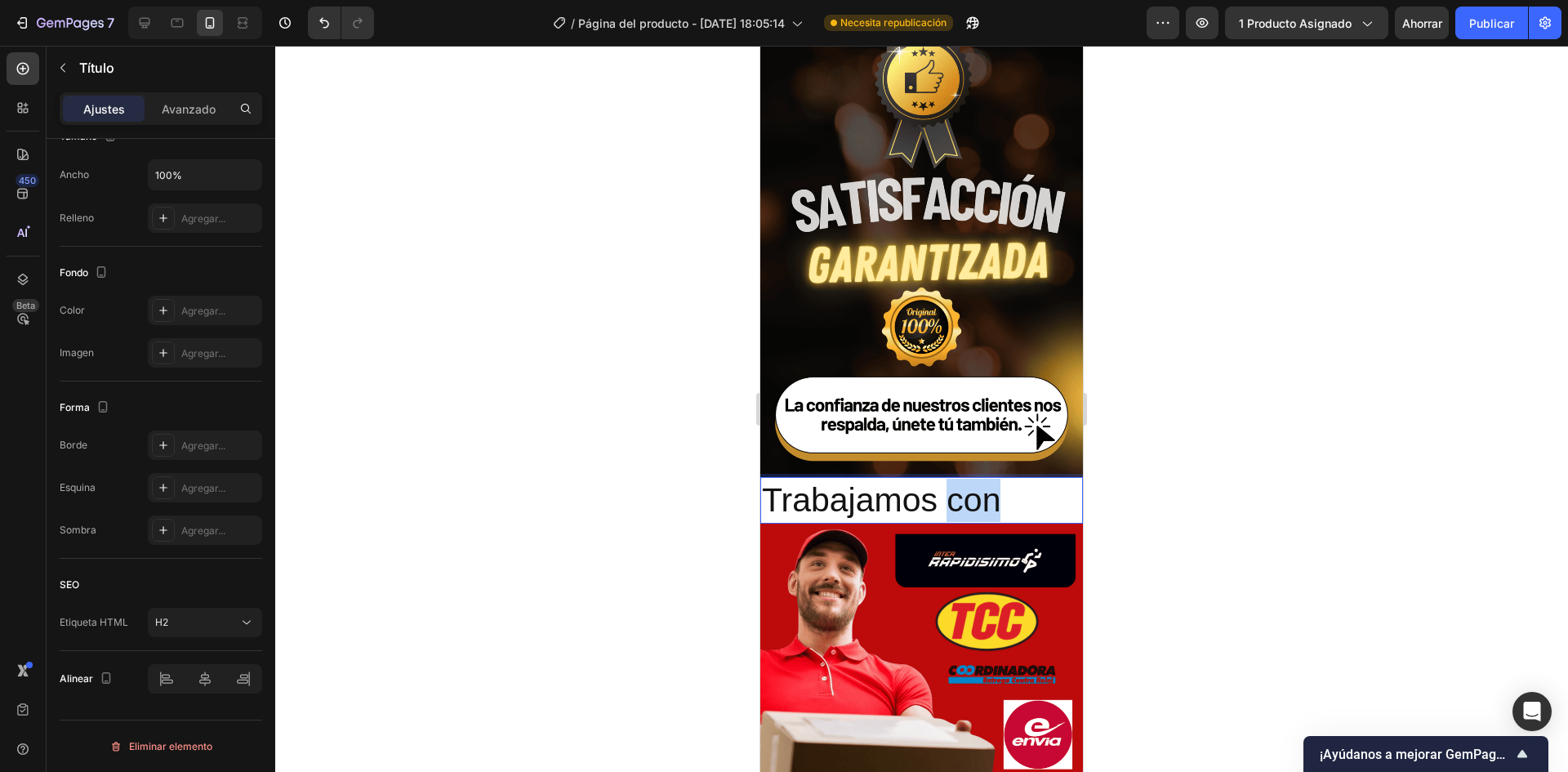
click at [984, 478] on p "Trabajamos con" at bounding box center [921, 500] width 319 height 44
click at [959, 479] on p "TRABAJAMOS CON" at bounding box center [921, 500] width 319 height 44
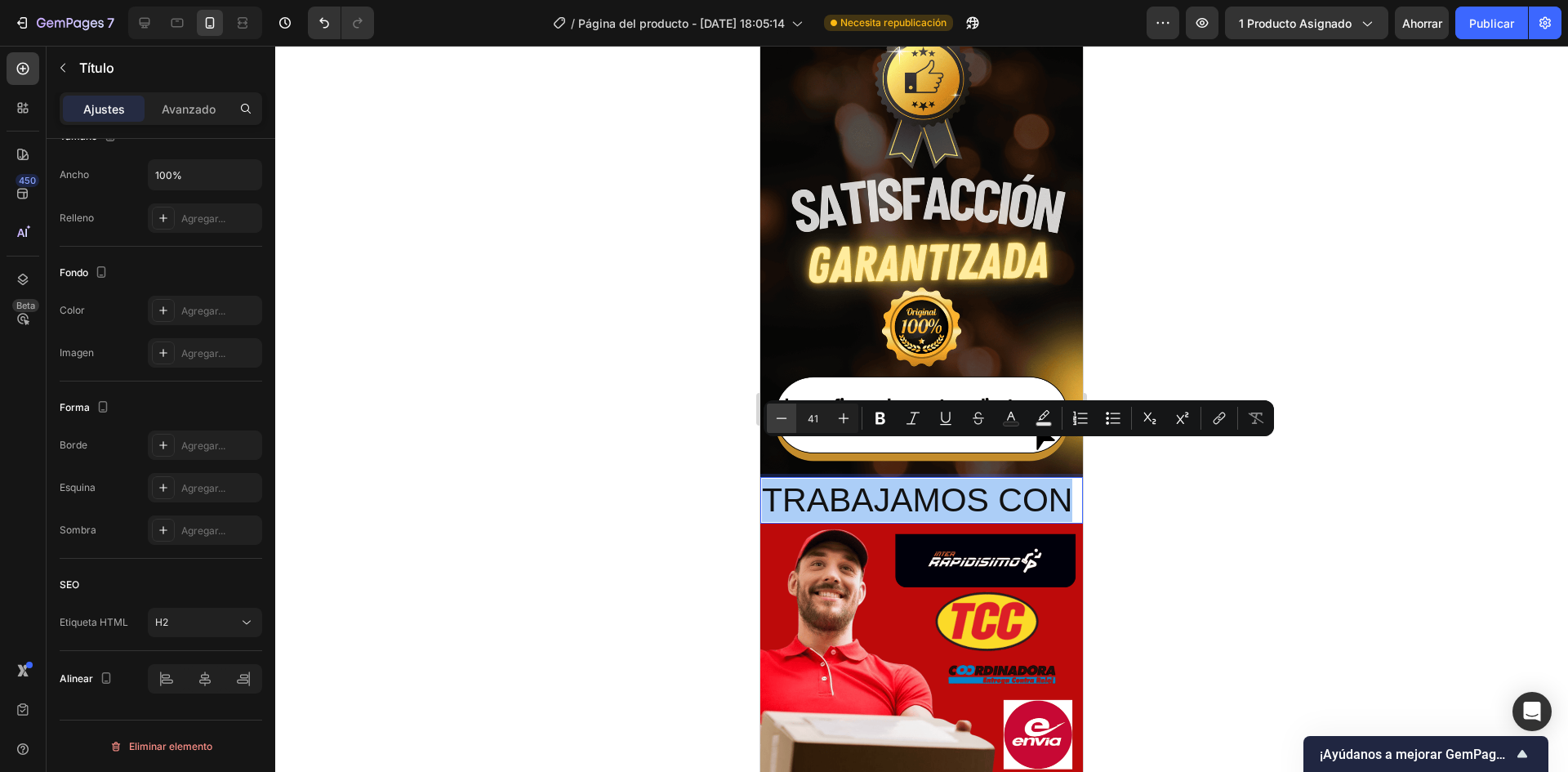
click at [787, 419] on icon "Barra de herramientas contextual del editor" at bounding box center [782, 418] width 16 height 16
type input "40"
click at [1163, 505] on div at bounding box center [922, 408] width 1293 height 727
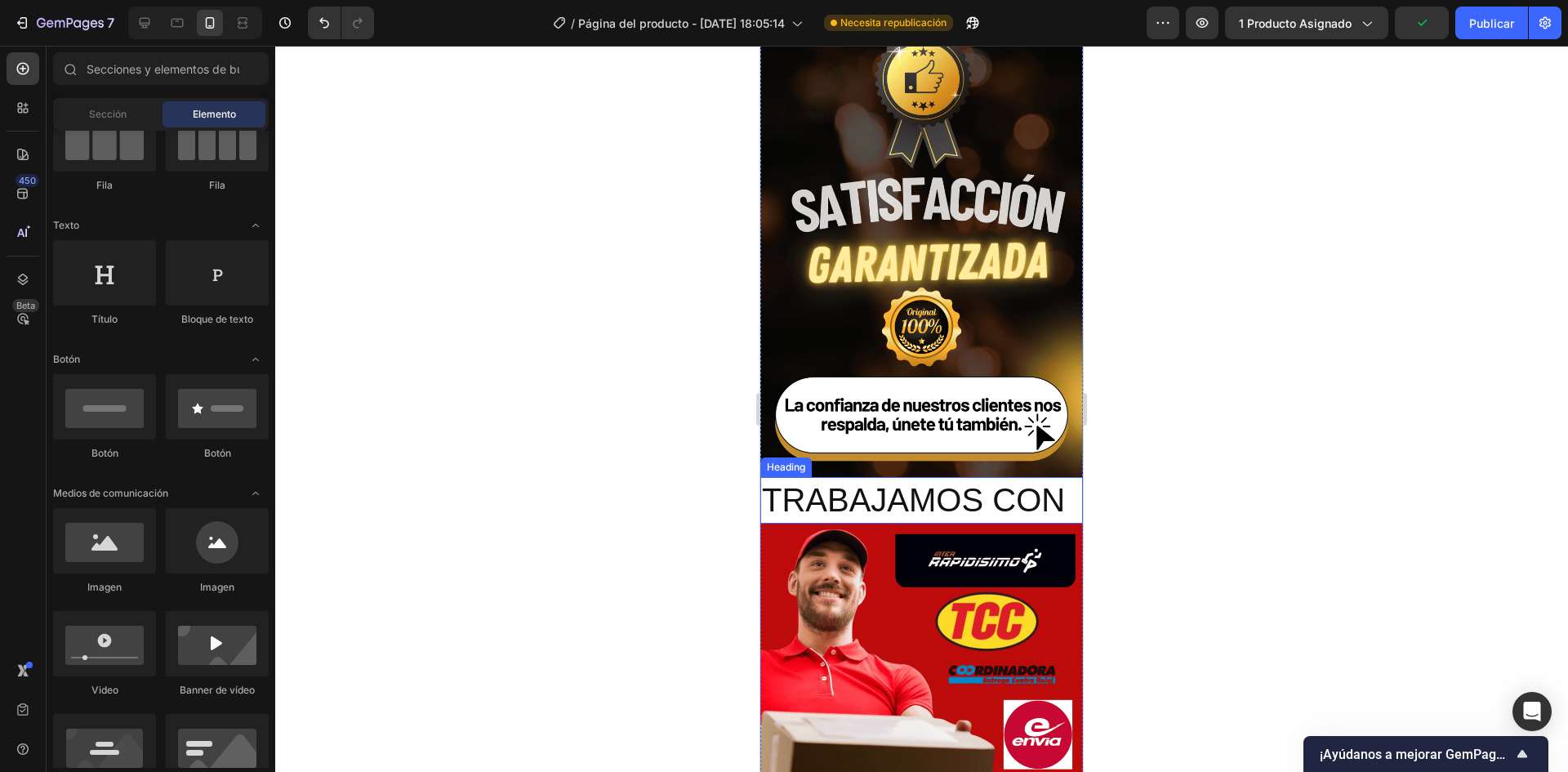
click at [941, 482] on span "TRABAJAMOS CON" at bounding box center [913, 500] width 303 height 36
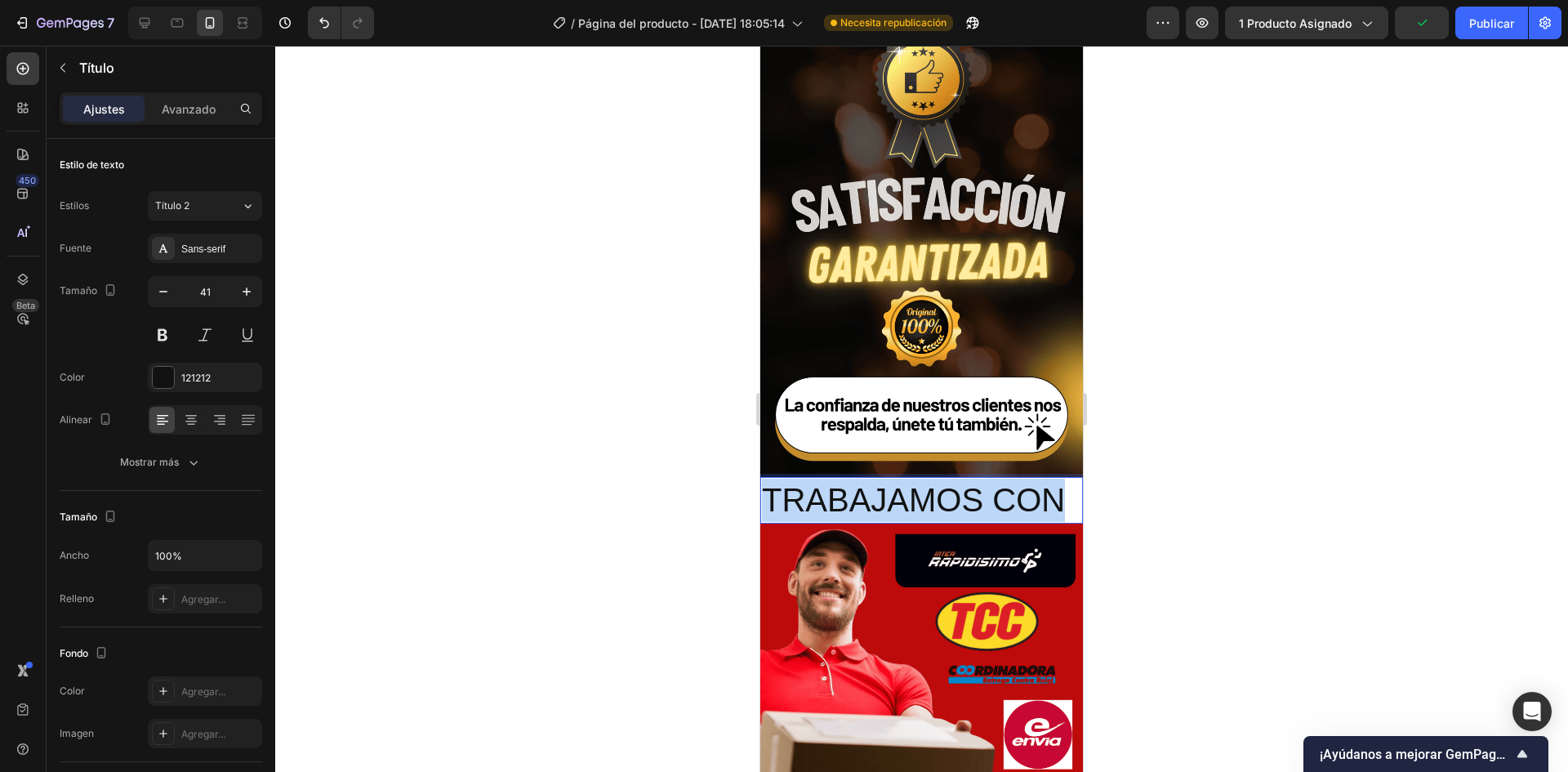
click at [941, 482] on span "TRABAJAMOS CON" at bounding box center [913, 500] width 303 height 36
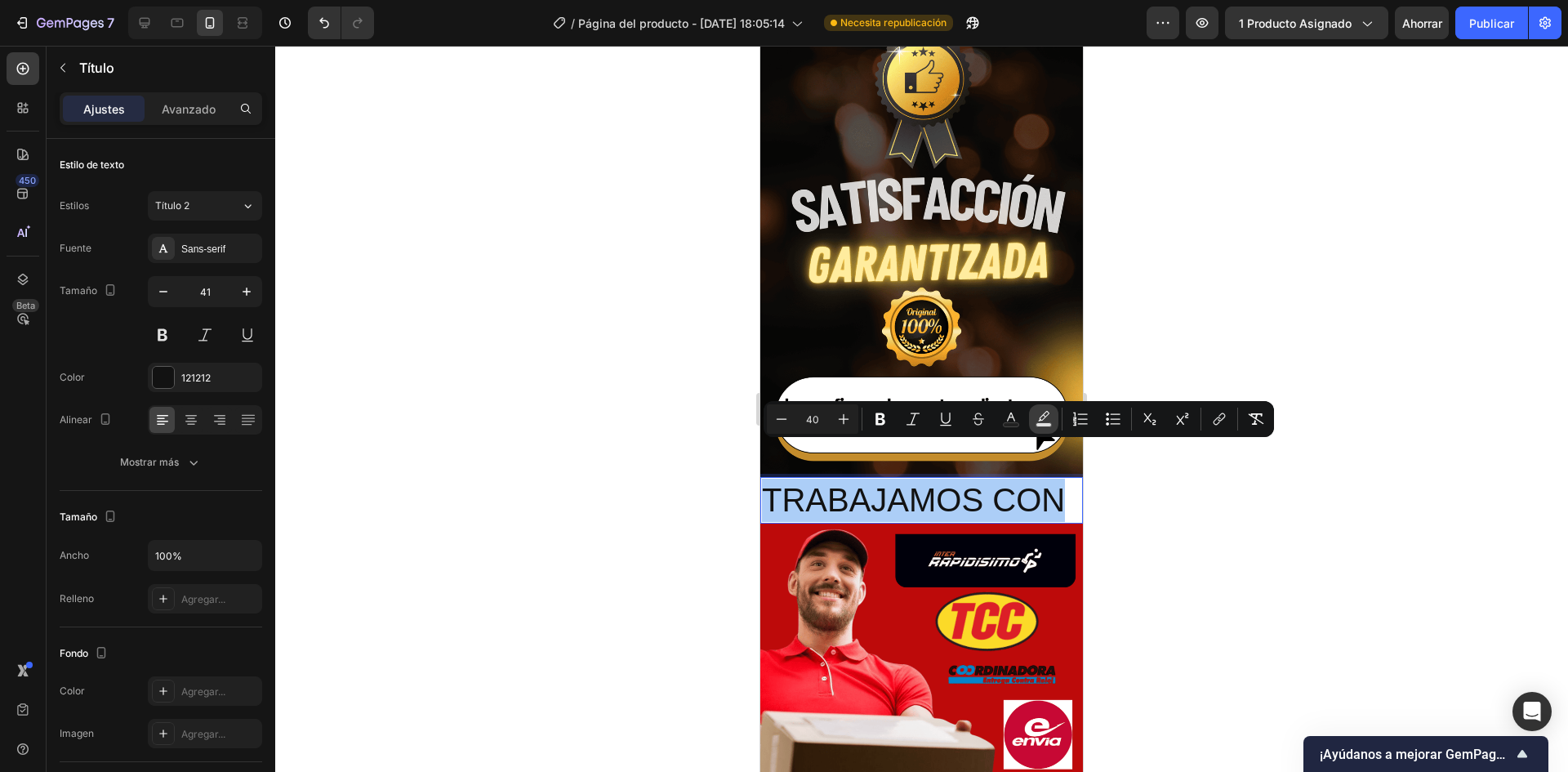
click at [1037, 424] on rect "Barra de herramientas contextual del editor" at bounding box center [1044, 425] width 15 height 4
type input "000000"
type input "77"
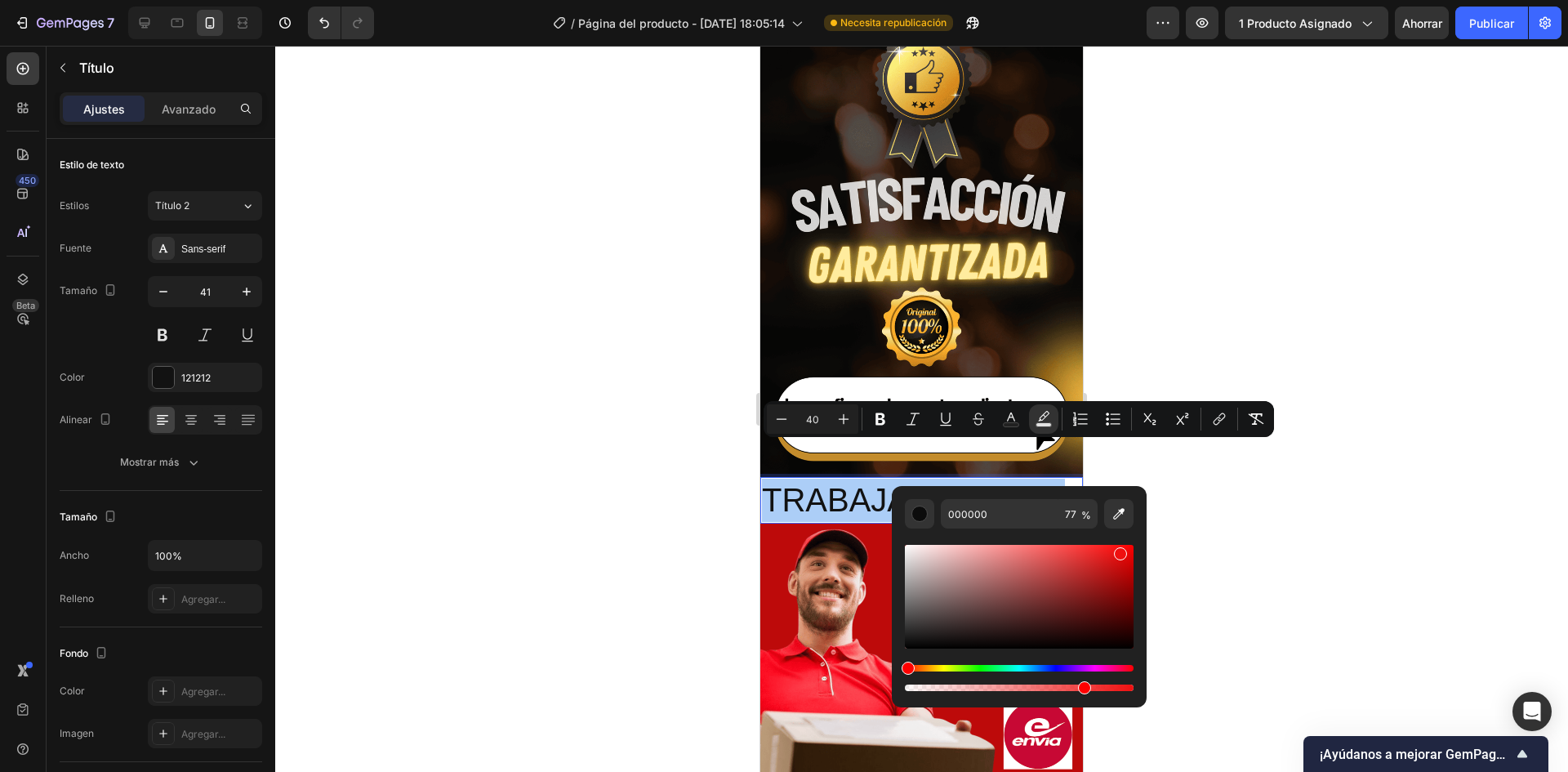
click at [1119, 550] on div "Barra de herramientas contextual del editor" at bounding box center [1019, 597] width 229 height 104
click at [1122, 556] on div "Barra de herramientas contextual del editor" at bounding box center [1121, 555] width 13 height 13
type input "E20B0B"
click at [1185, 449] on div at bounding box center [922, 408] width 1293 height 727
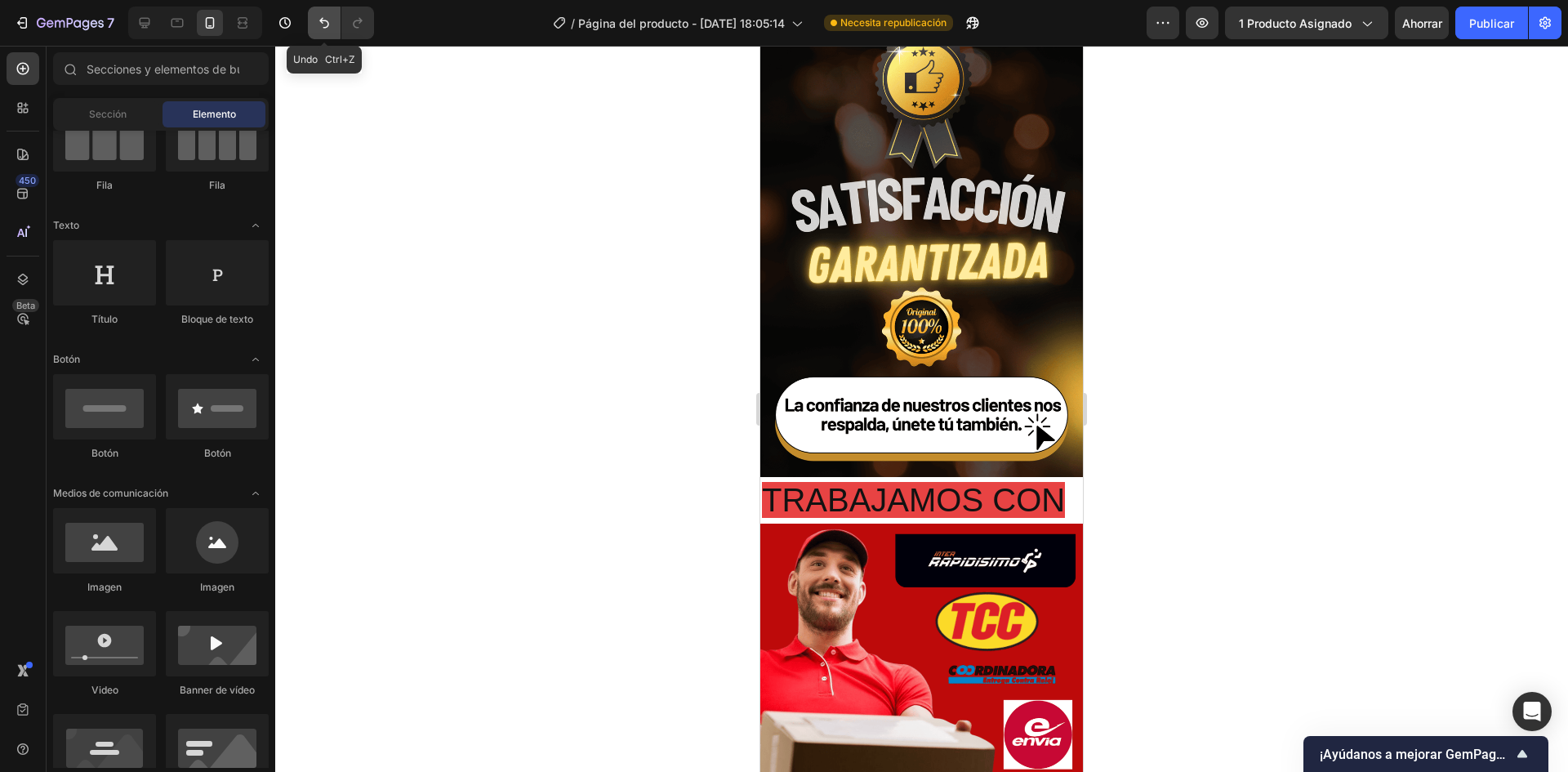
click at [317, 26] on icon "Deshacer/Rehacer" at bounding box center [325, 23] width 16 height 16
click at [322, 25] on icon "Deshacer/Rehacer" at bounding box center [325, 23] width 16 height 16
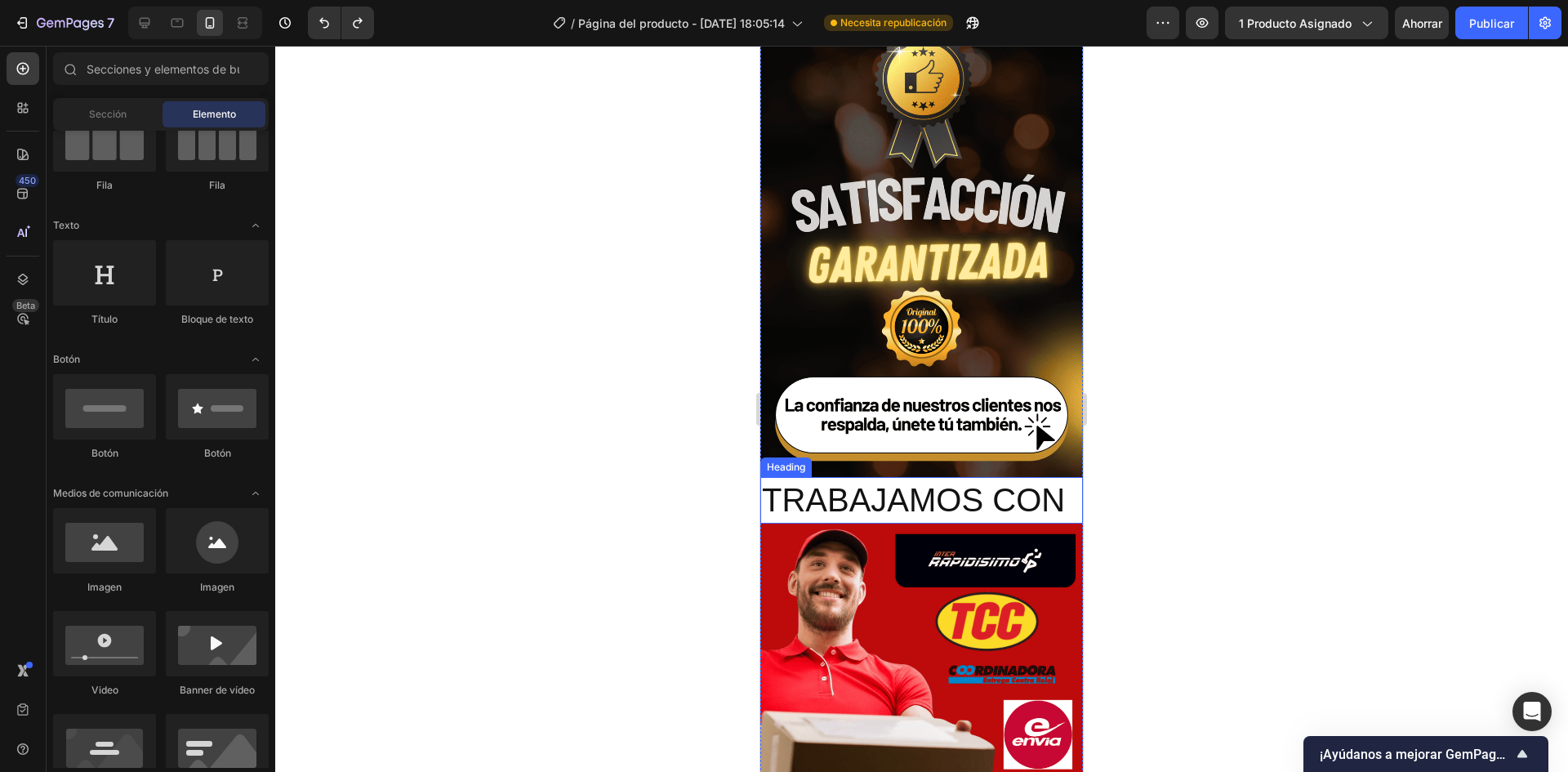
click at [819, 482] on span "TRABAJAMOS CON" at bounding box center [913, 500] width 303 height 36
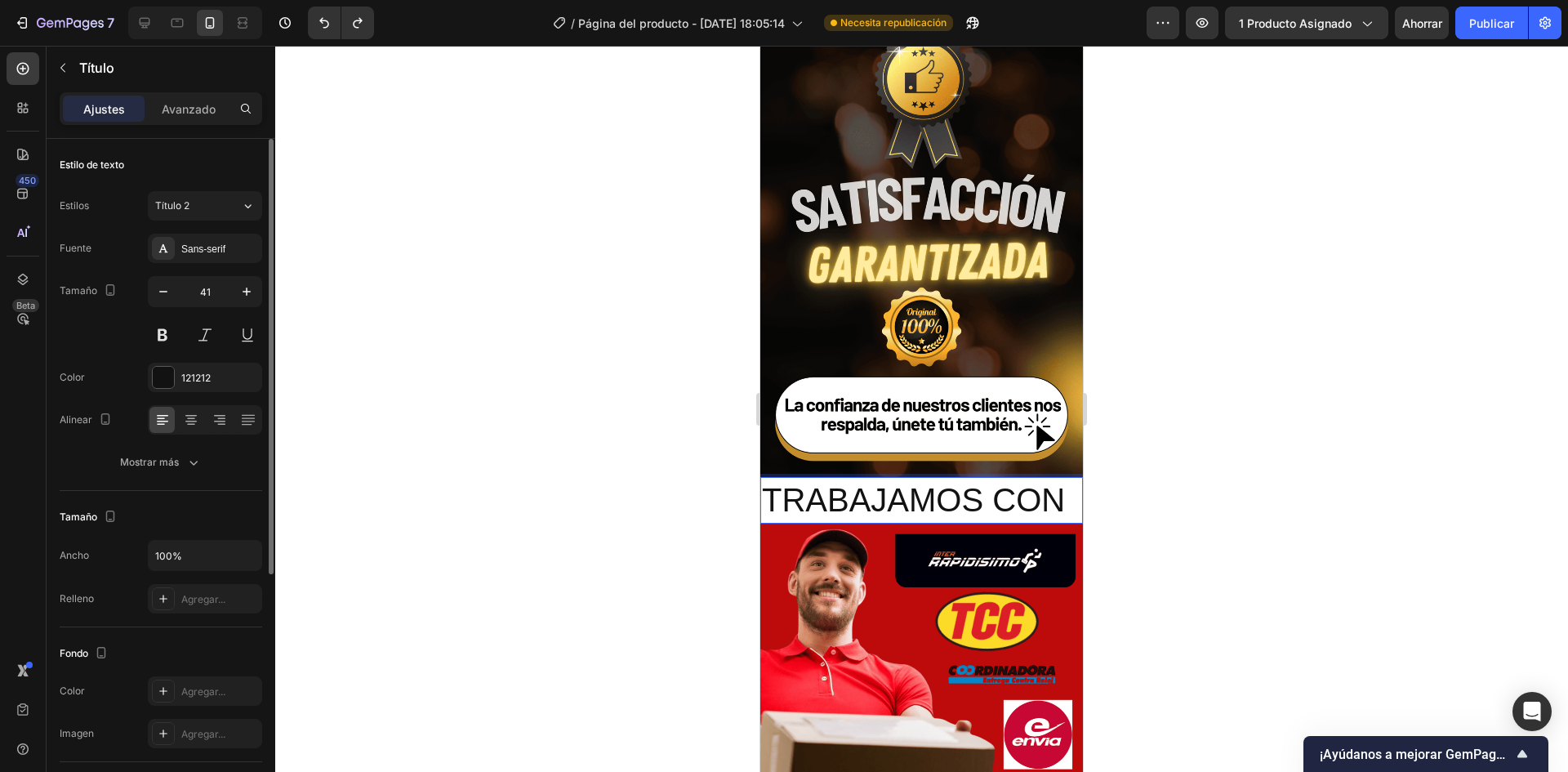
click at [136, 376] on div "Color 121212" at bounding box center [161, 377] width 203 height 29
click at [155, 381] on div at bounding box center [163, 376] width 21 height 21
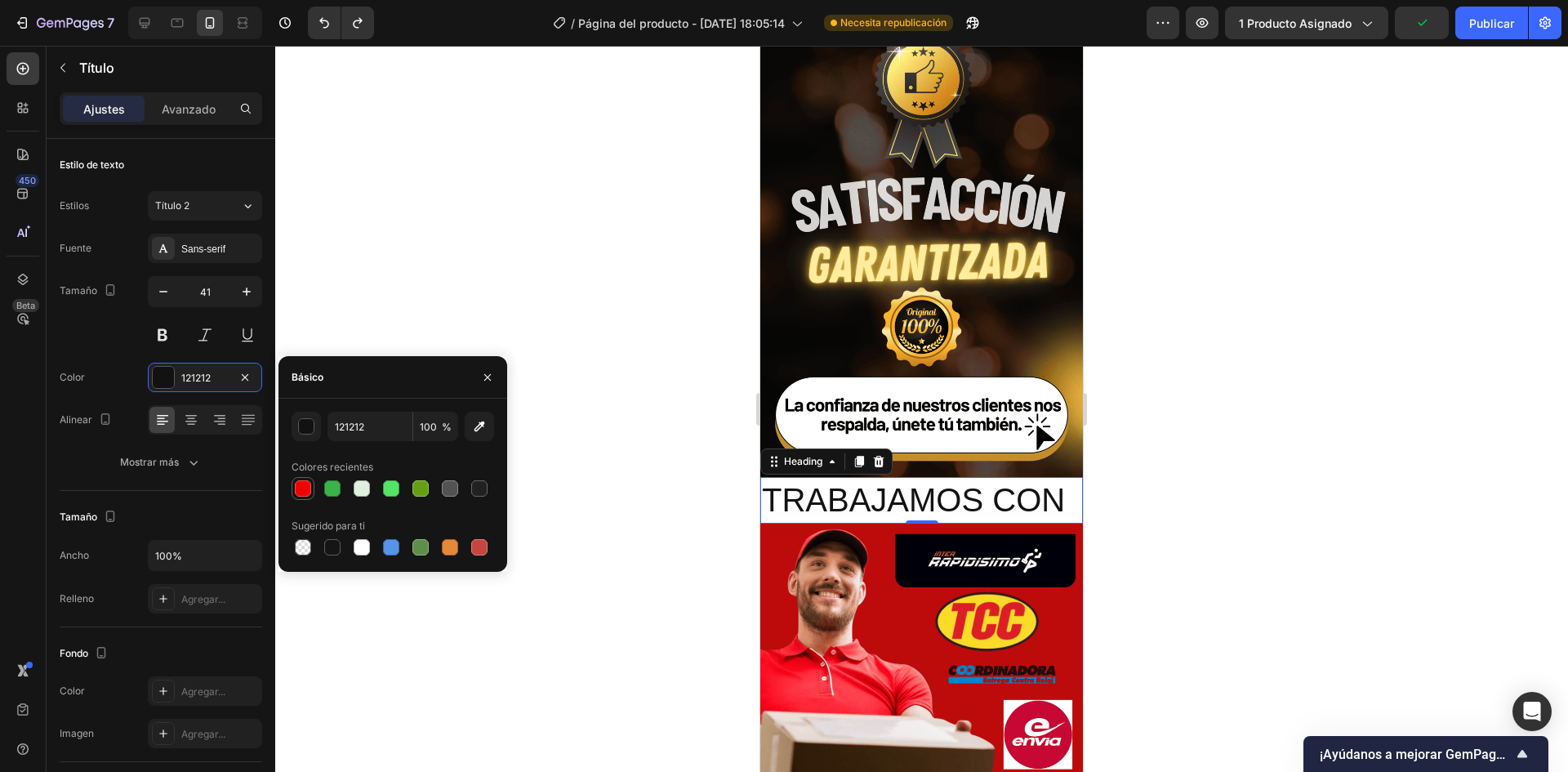
click at [309, 489] on div at bounding box center [303, 488] width 16 height 16
type input "F10002"
click at [1189, 422] on div at bounding box center [922, 408] width 1293 height 727
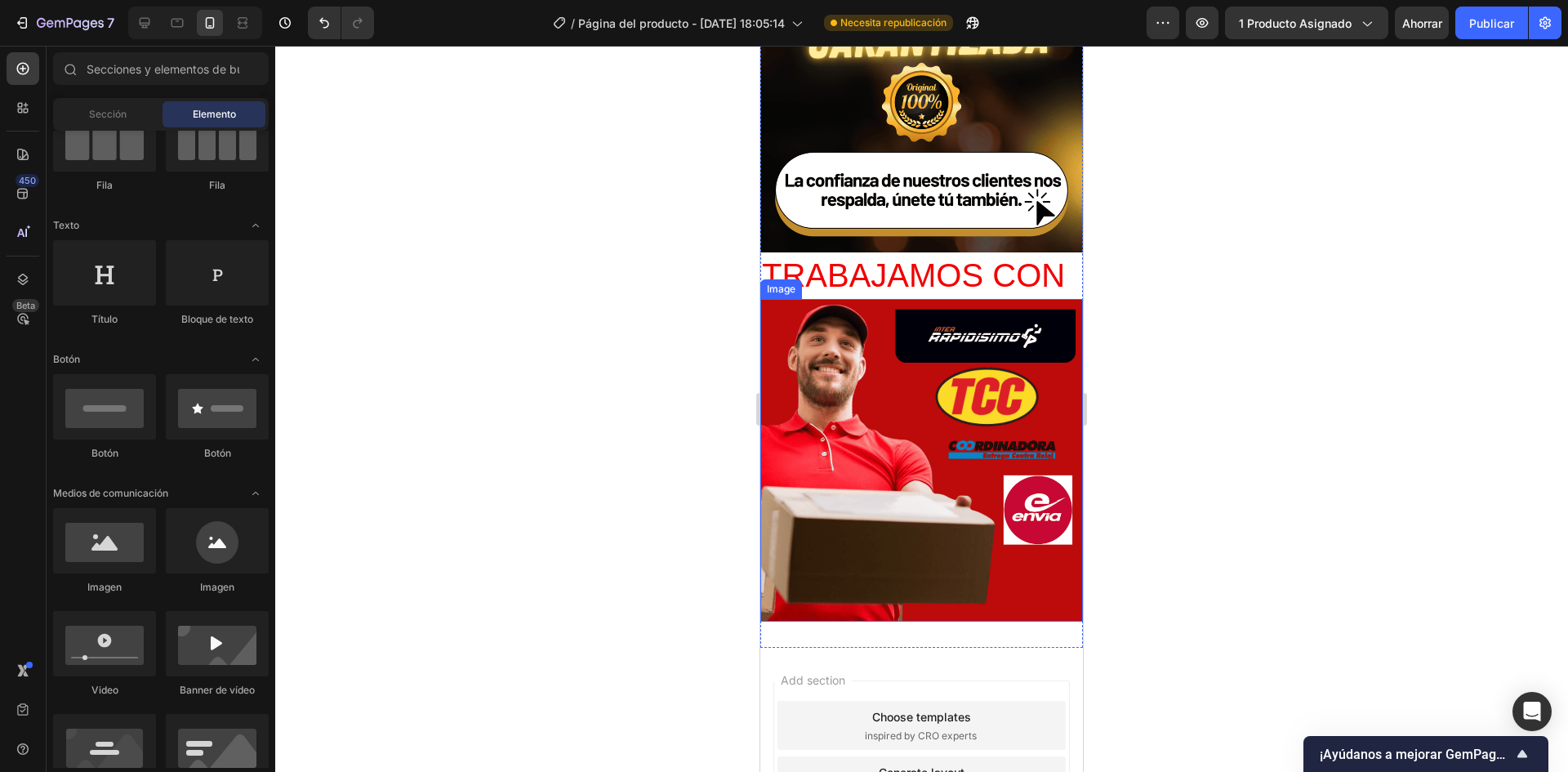
scroll to position [4112, 0]
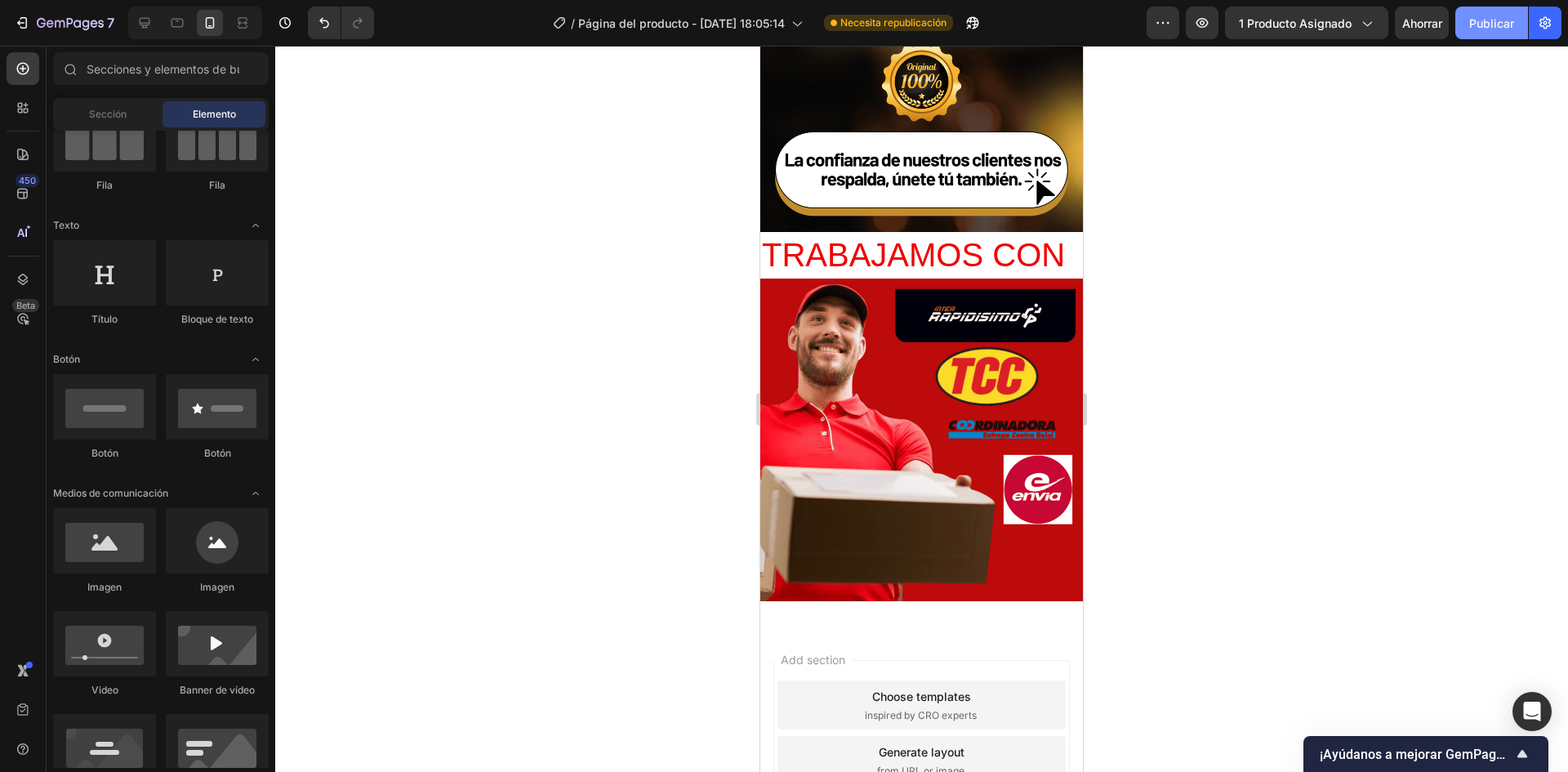
click at [1475, 28] on font "Publicar" at bounding box center [1491, 23] width 45 height 14
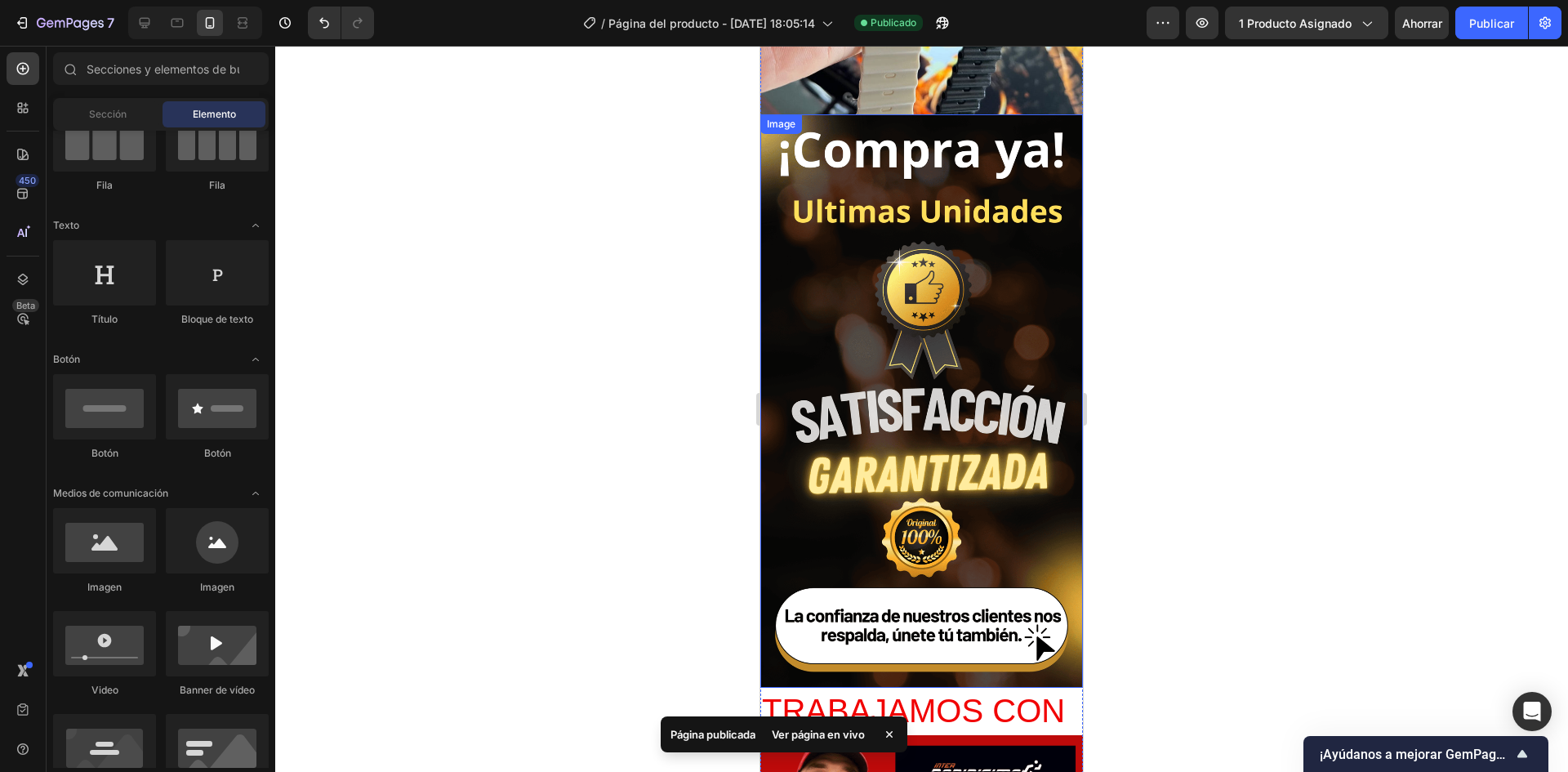
scroll to position [1053, 0]
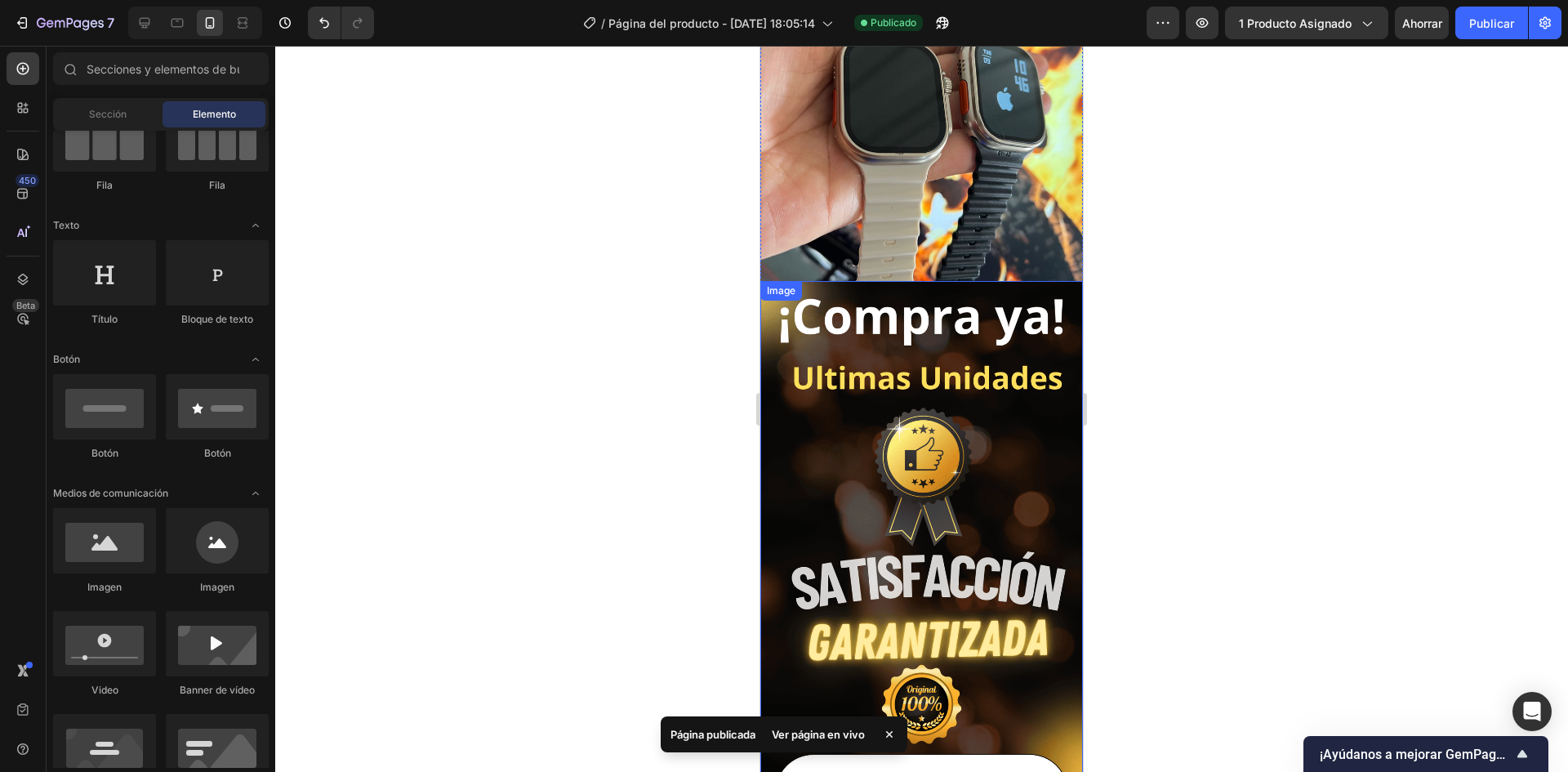
click at [912, 409] on img at bounding box center [921, 567] width 323 height 574
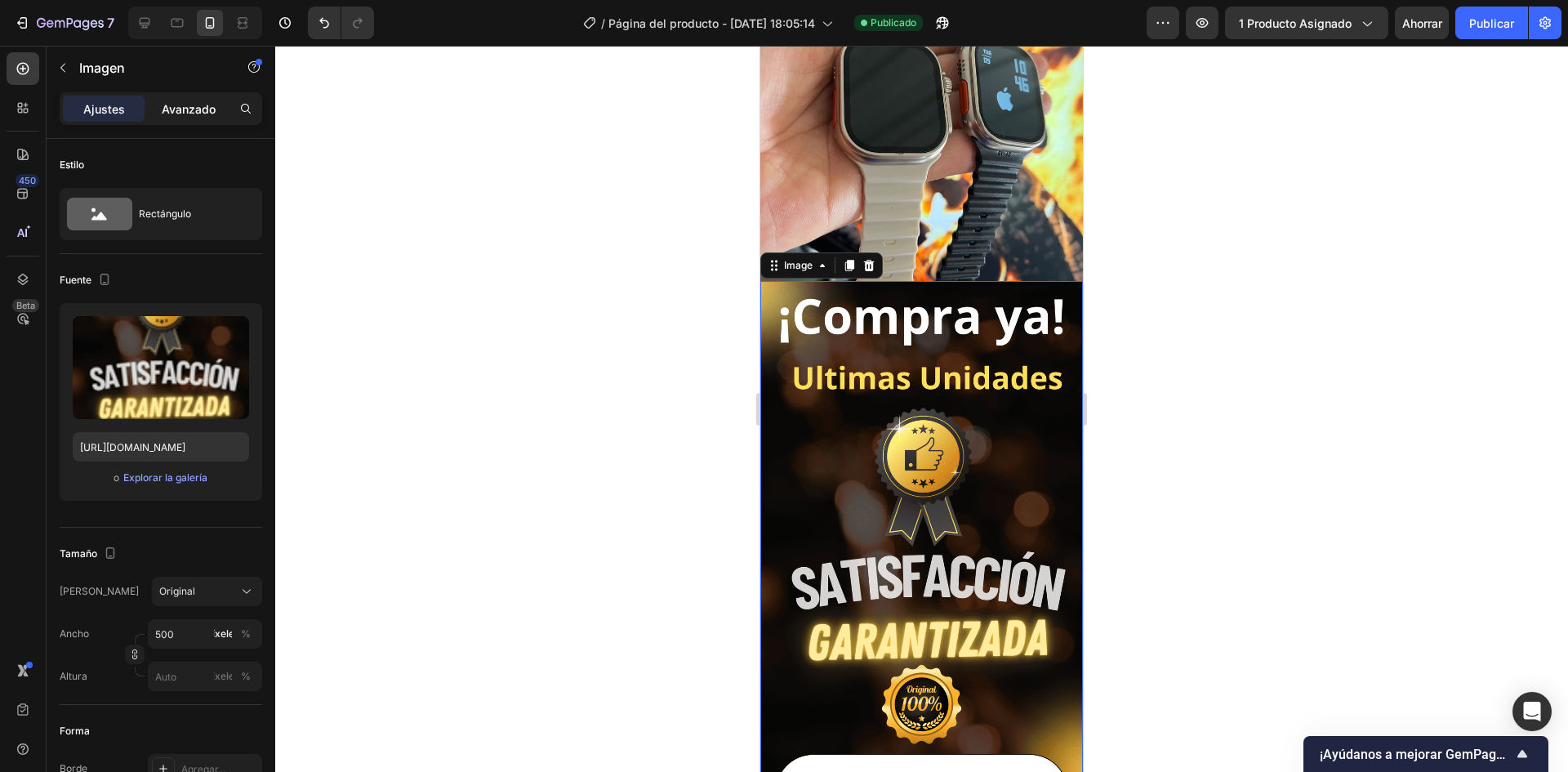
click at [185, 121] on div "Avanzado" at bounding box center [189, 108] width 82 height 26
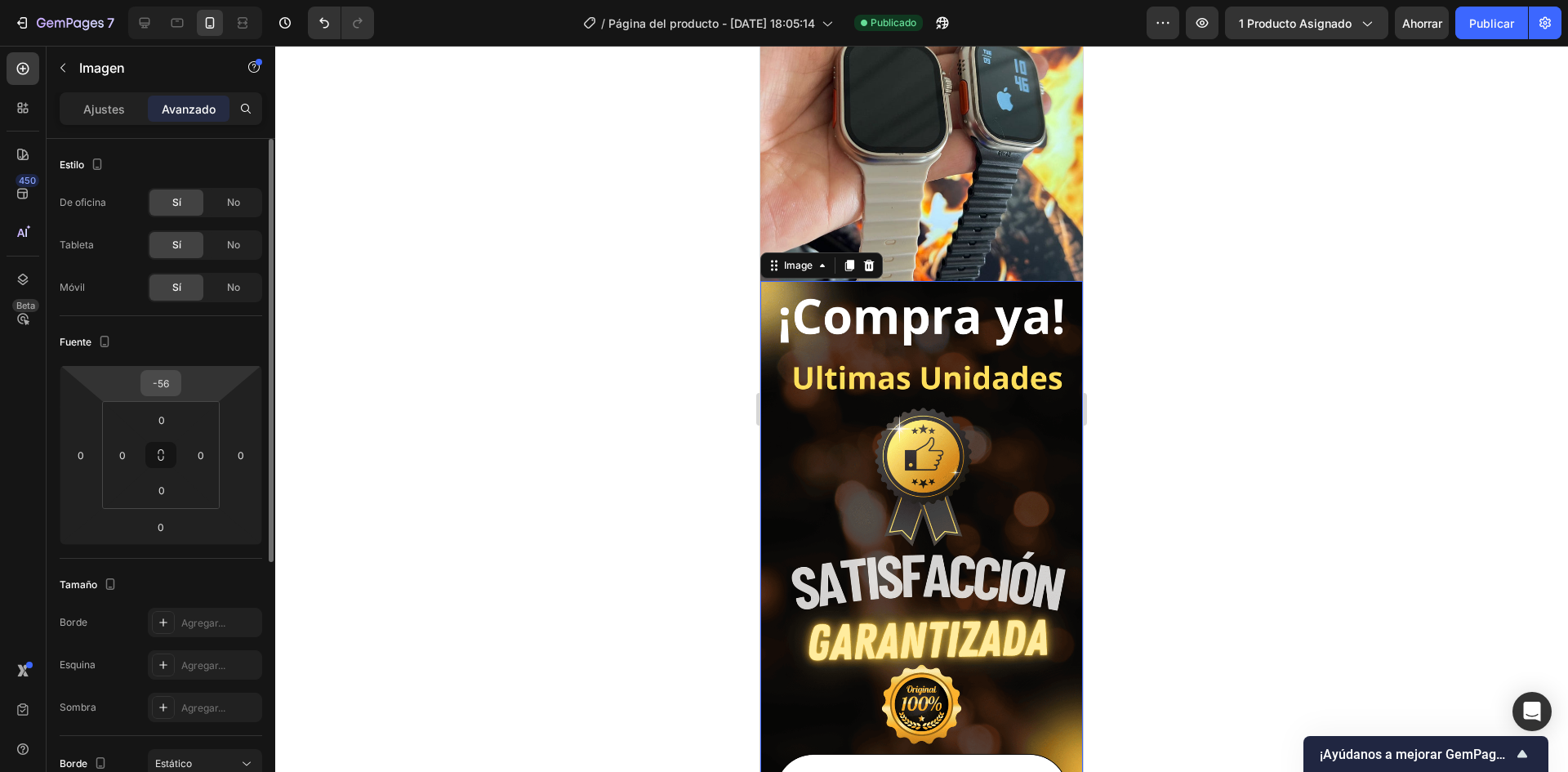
click at [171, 385] on input "-56" at bounding box center [161, 383] width 33 height 25
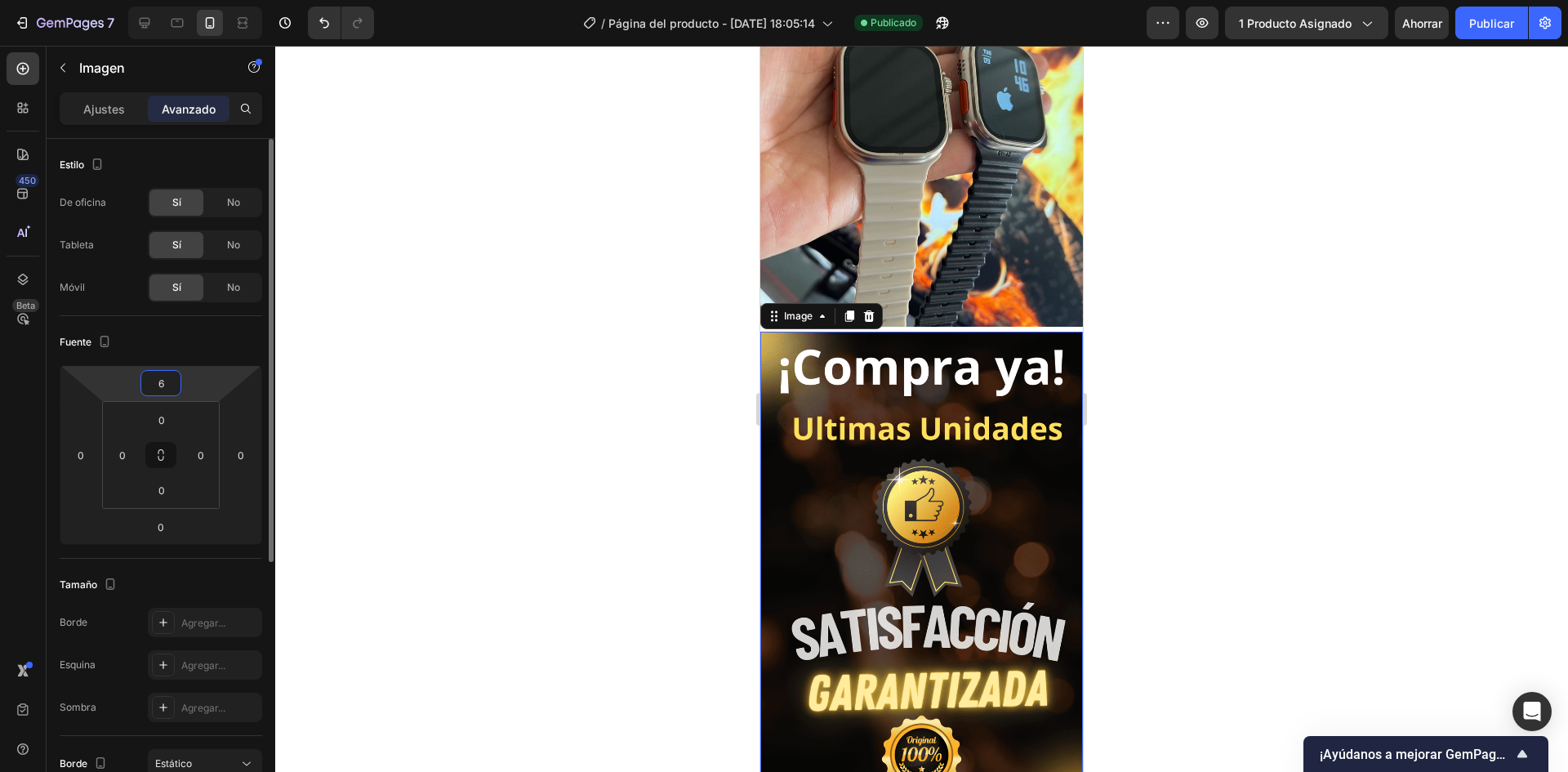
type input "5"
click at [1166, 267] on div at bounding box center [922, 408] width 1293 height 727
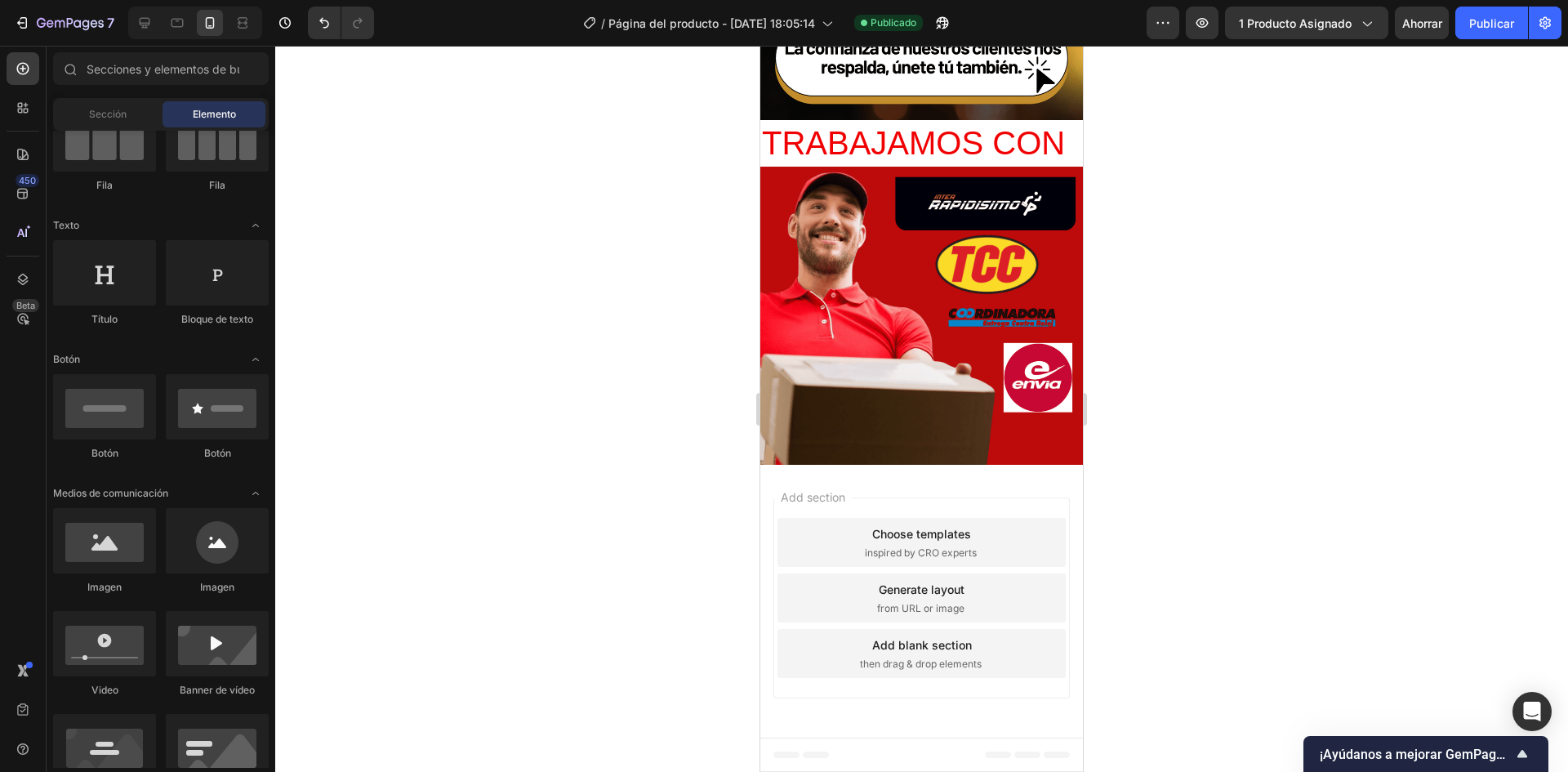
scroll to position [3220, 0]
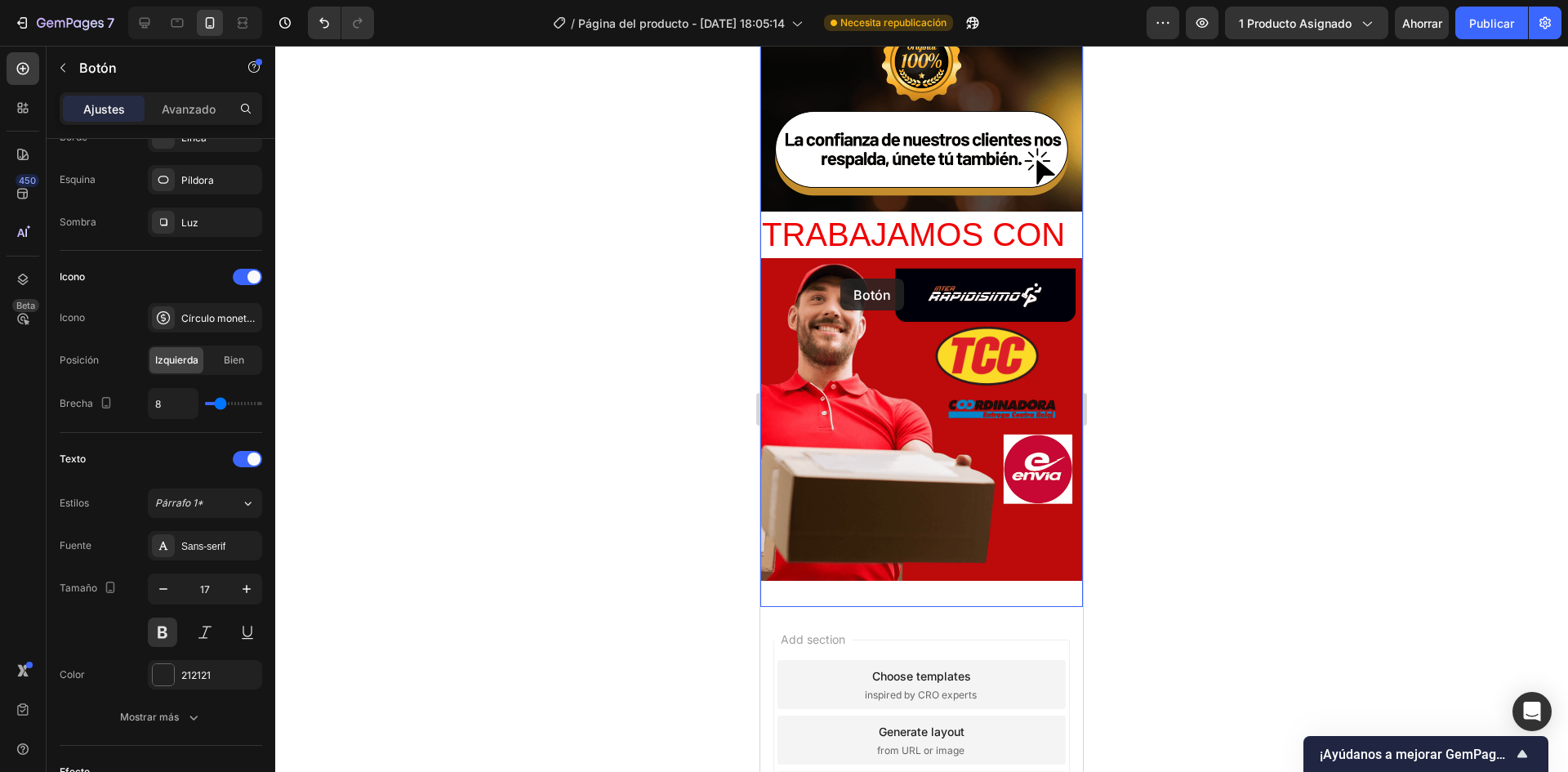
scroll to position [4282, 0]
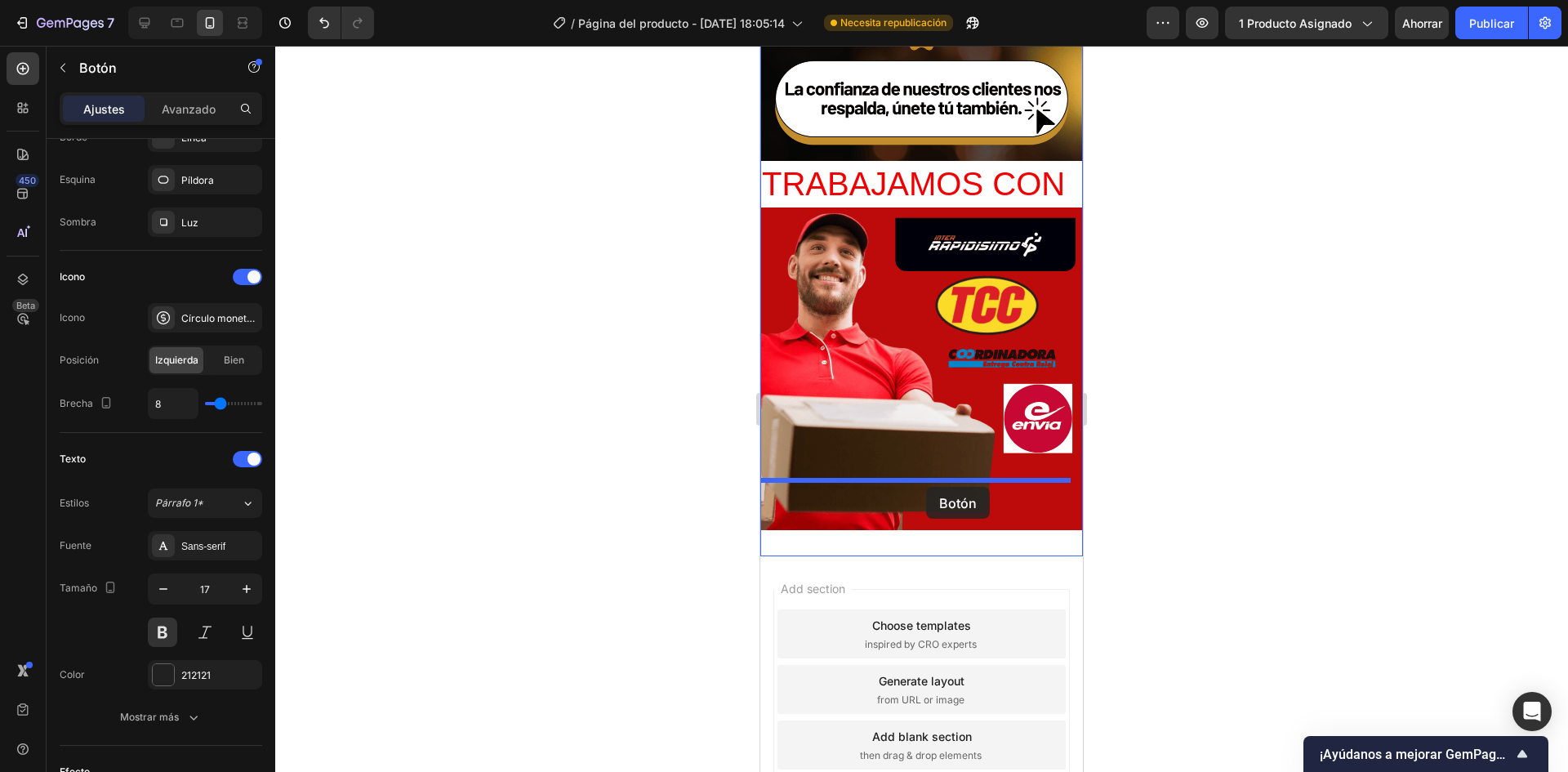
drag, startPoint x: 799, startPoint y: 141, endPoint x: 926, endPoint y: 486, distance: 367.6
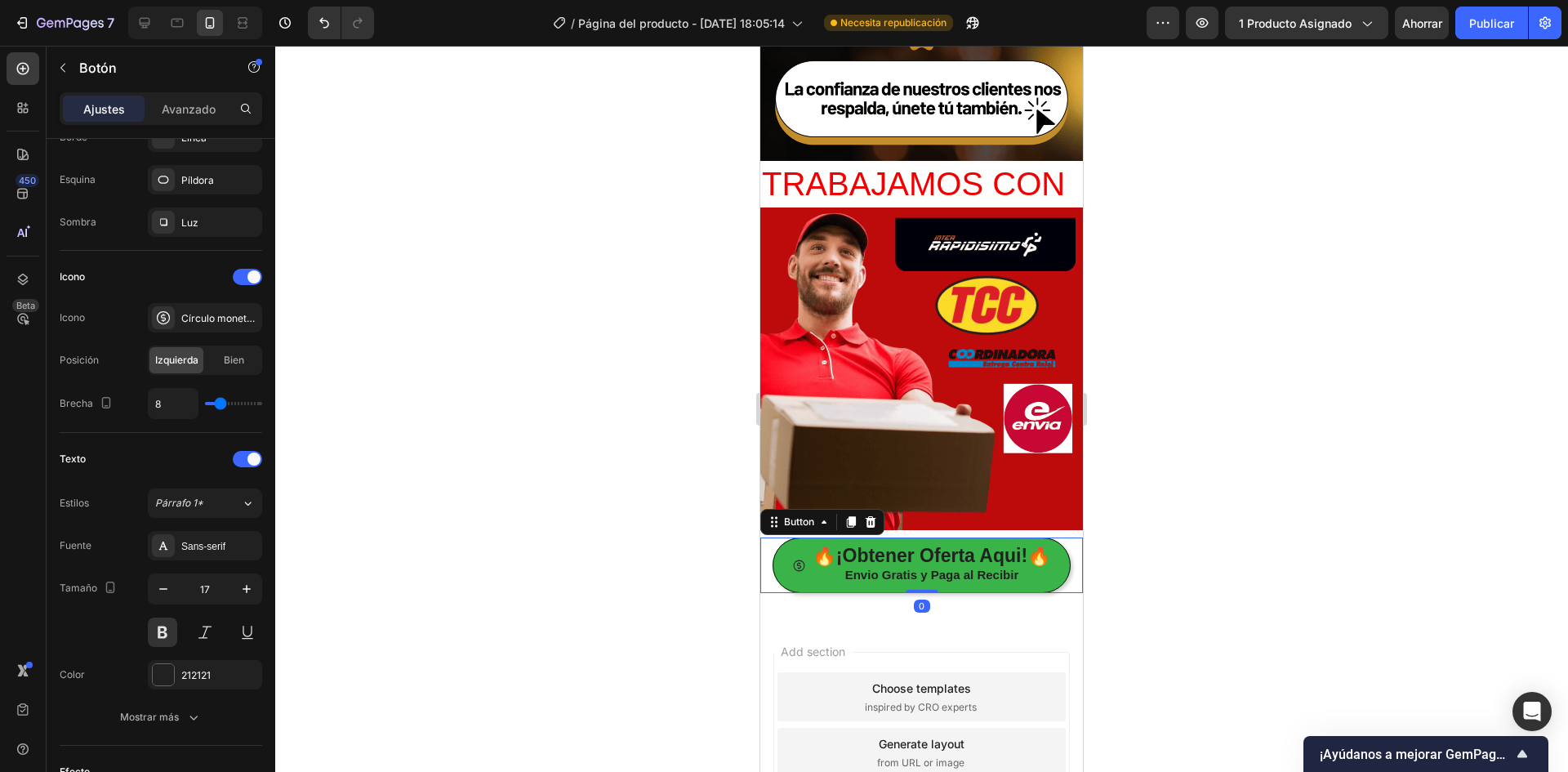
click at [1213, 408] on div at bounding box center [922, 408] width 1293 height 727
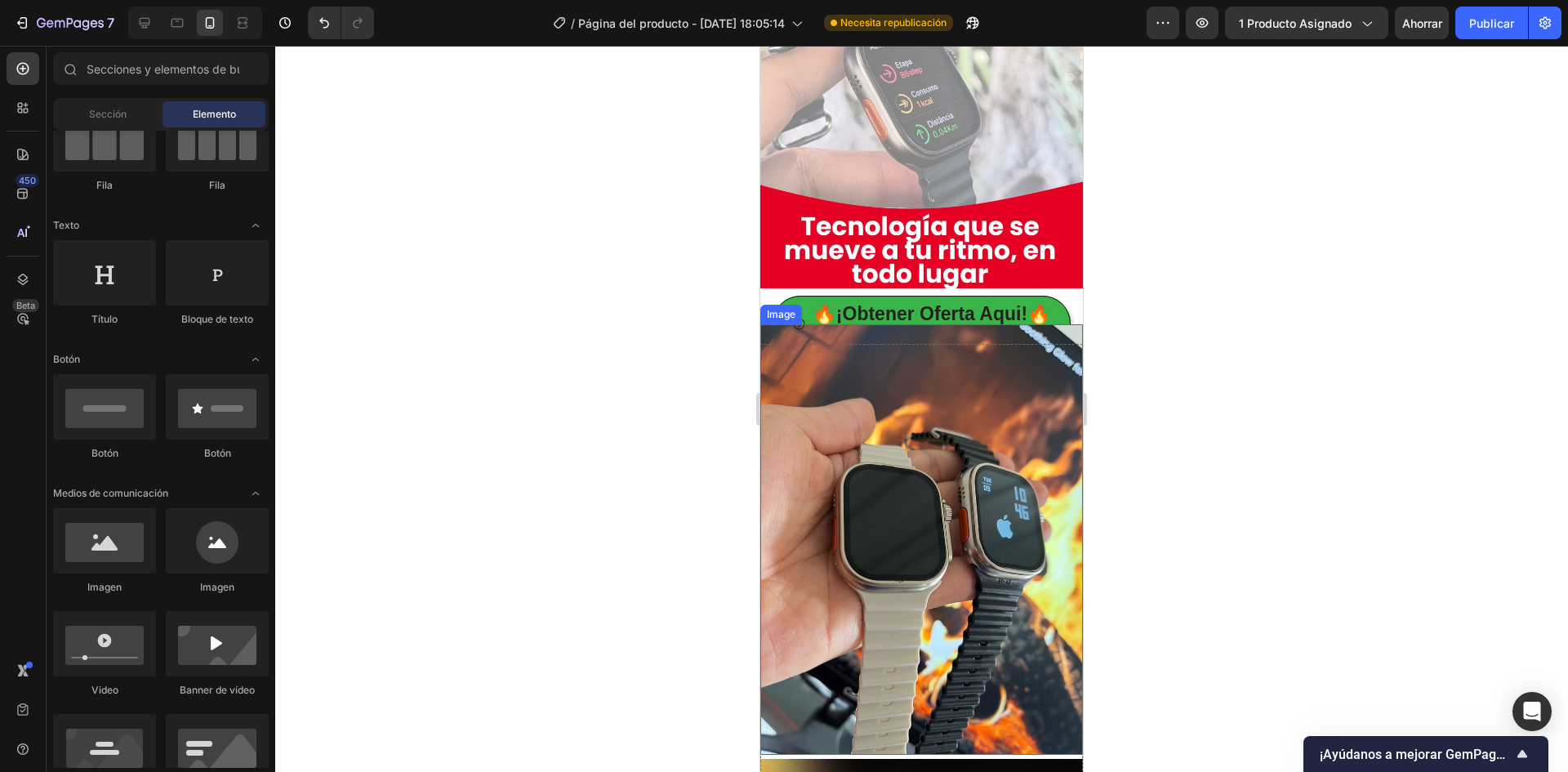
scroll to position [3056, 0]
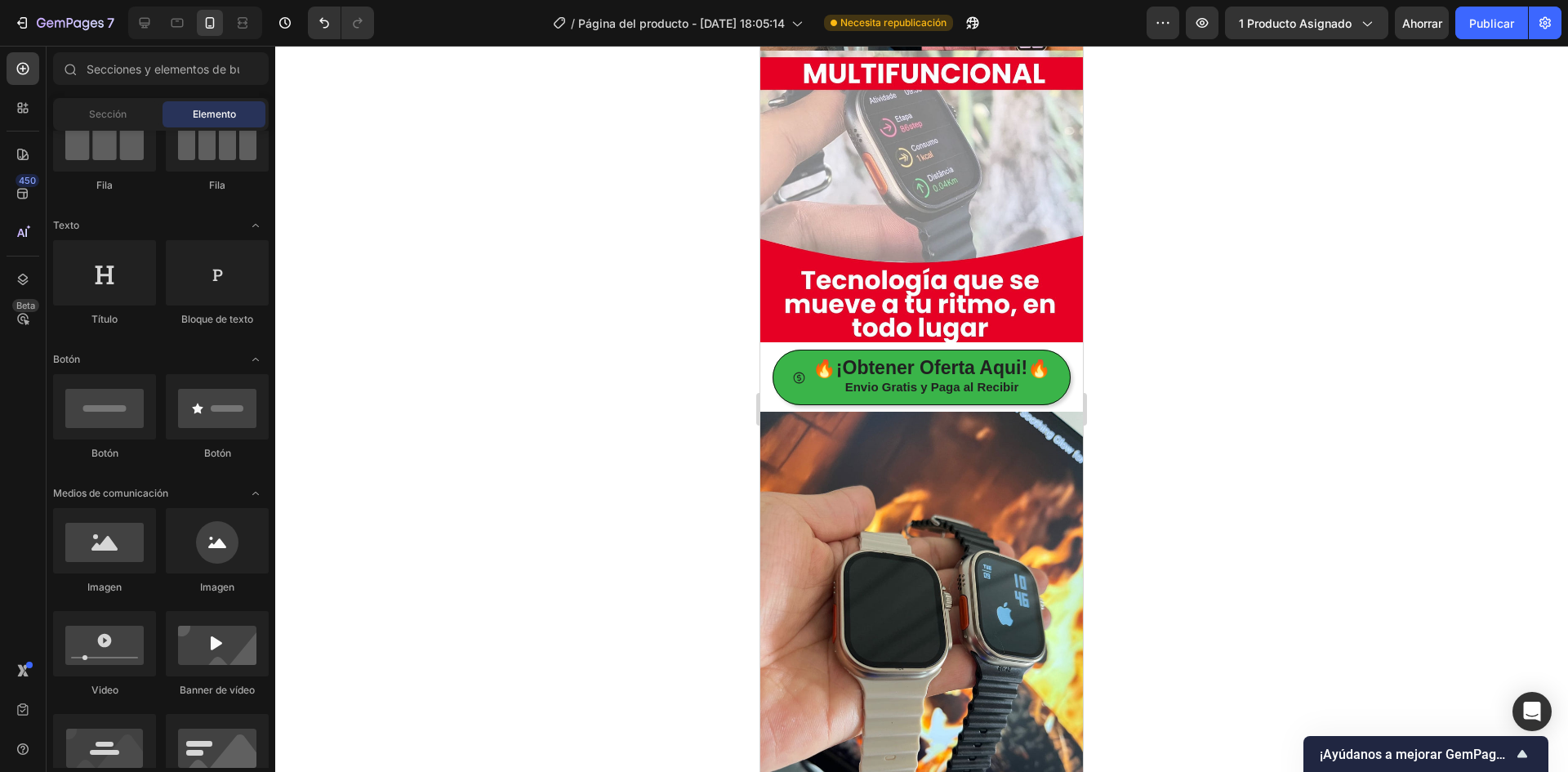
click at [1180, 306] on div at bounding box center [922, 408] width 1293 height 727
click at [1473, 36] on button "Publicar" at bounding box center [1492, 23] width 73 height 33
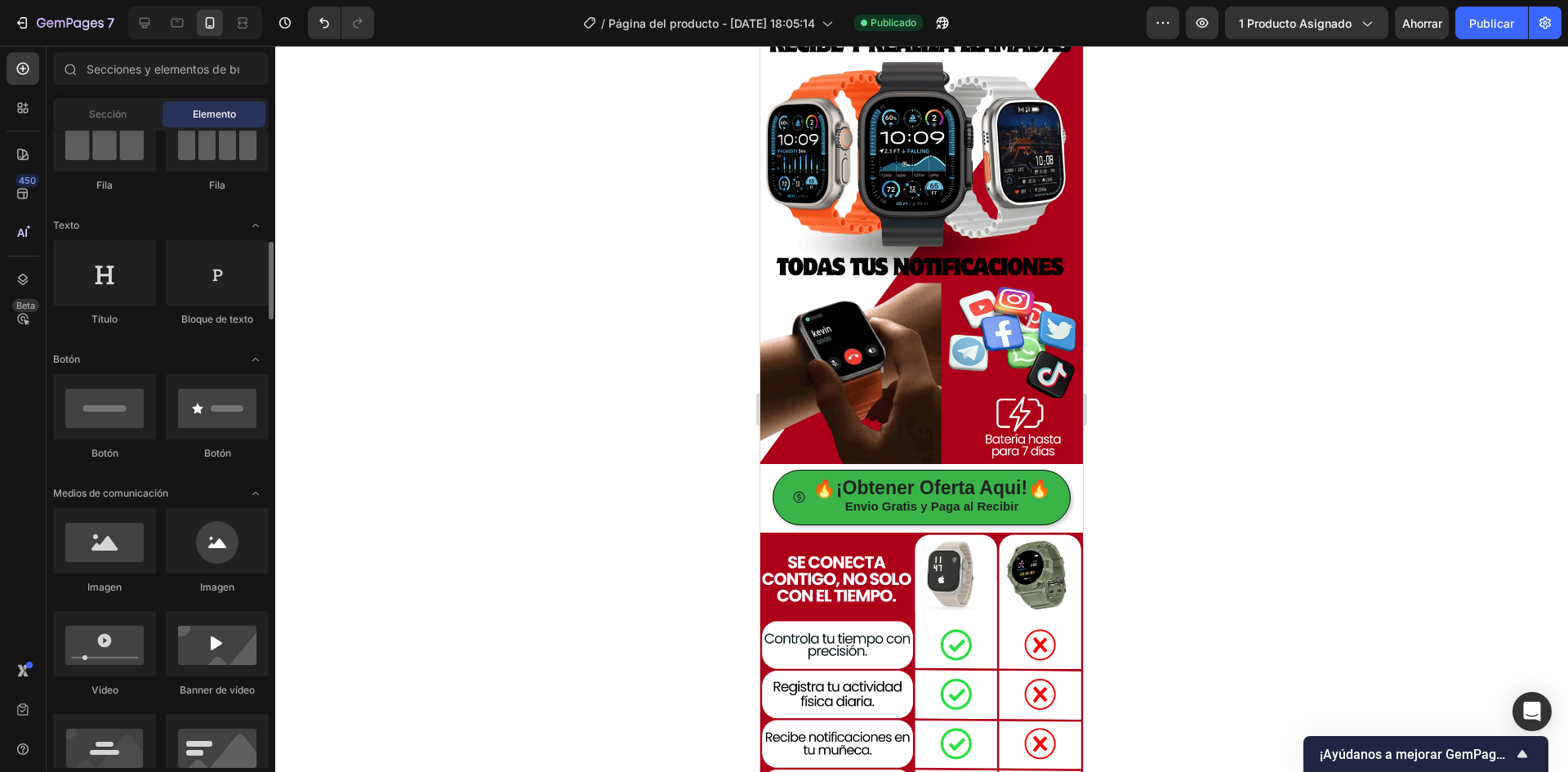
scroll to position [245, 0]
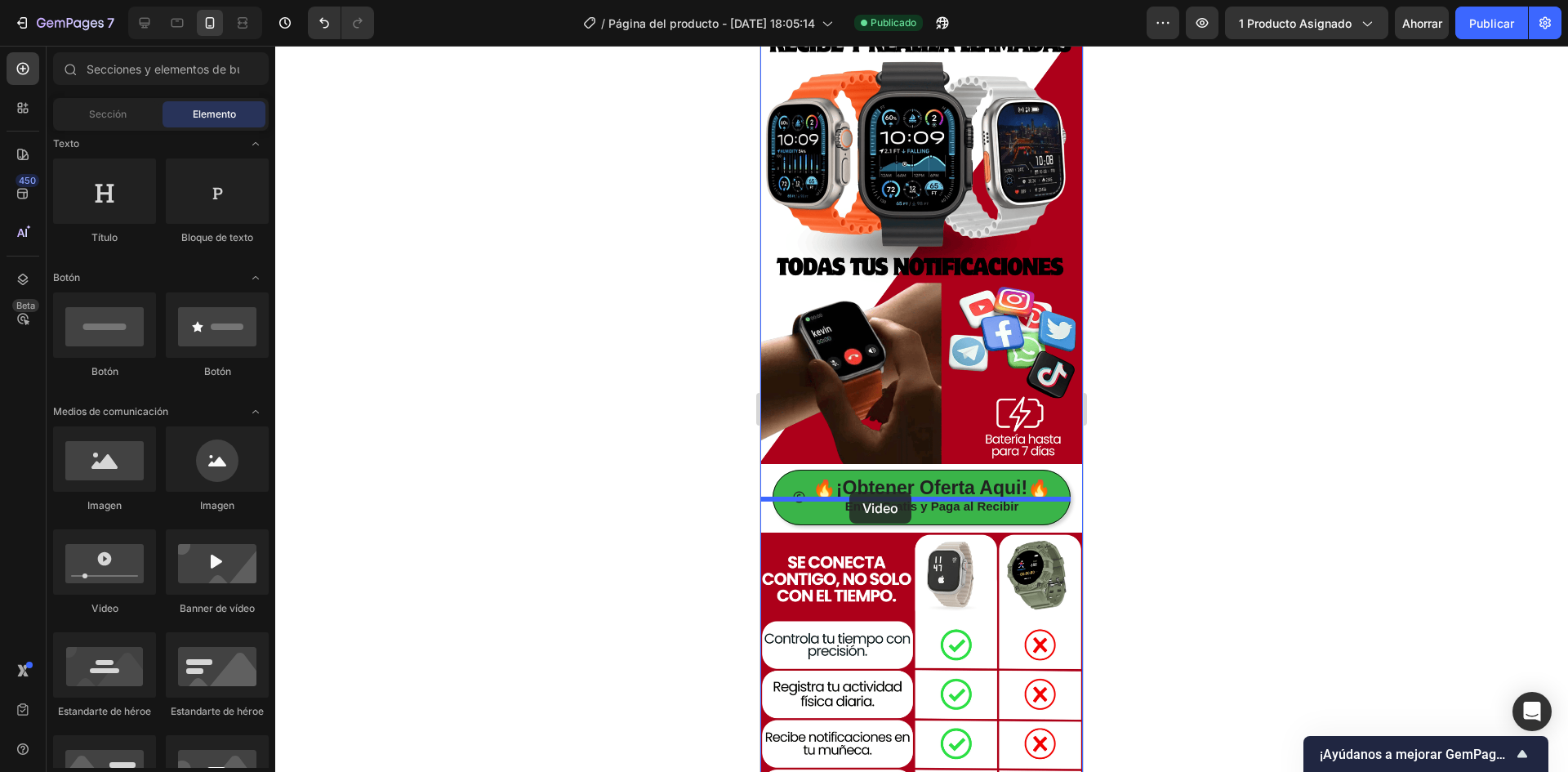
drag, startPoint x: 875, startPoint y: 624, endPoint x: 849, endPoint y: 492, distance: 134.5
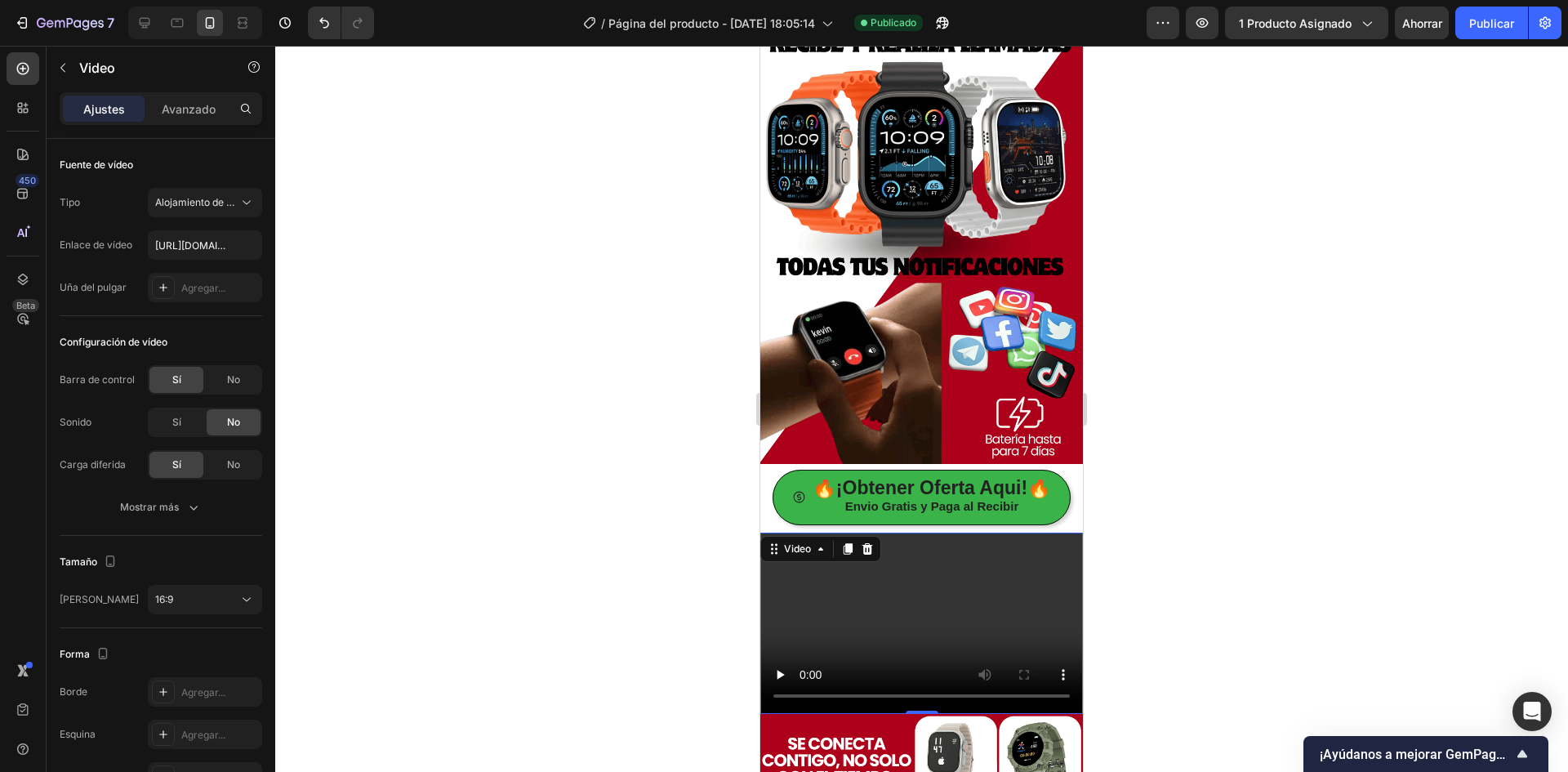
click at [895, 570] on video at bounding box center [921, 623] width 323 height 181
click at [830, 575] on video at bounding box center [921, 623] width 323 height 181
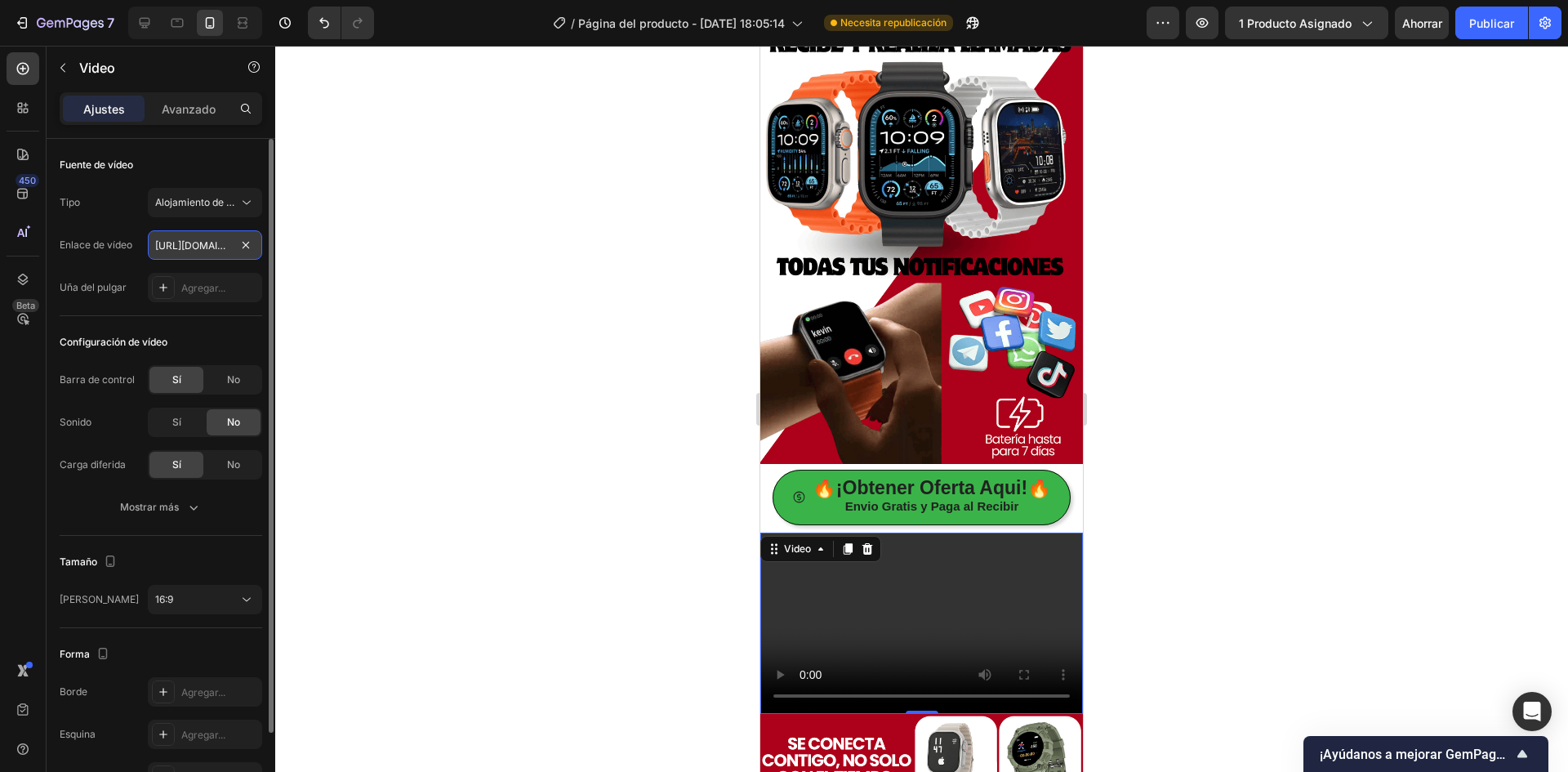
click at [201, 248] on input "https://cdn.shopify.com/videos/c/o/v/2cd3deb506b54b009063f7270ab5cf2e.mp4" at bounding box center [205, 245] width 115 height 29
type input "https://youtu.be/WRf10bsAdSE?si=HjHKh2f8XG6lN22E"
click at [373, 402] on div at bounding box center [922, 408] width 1293 height 727
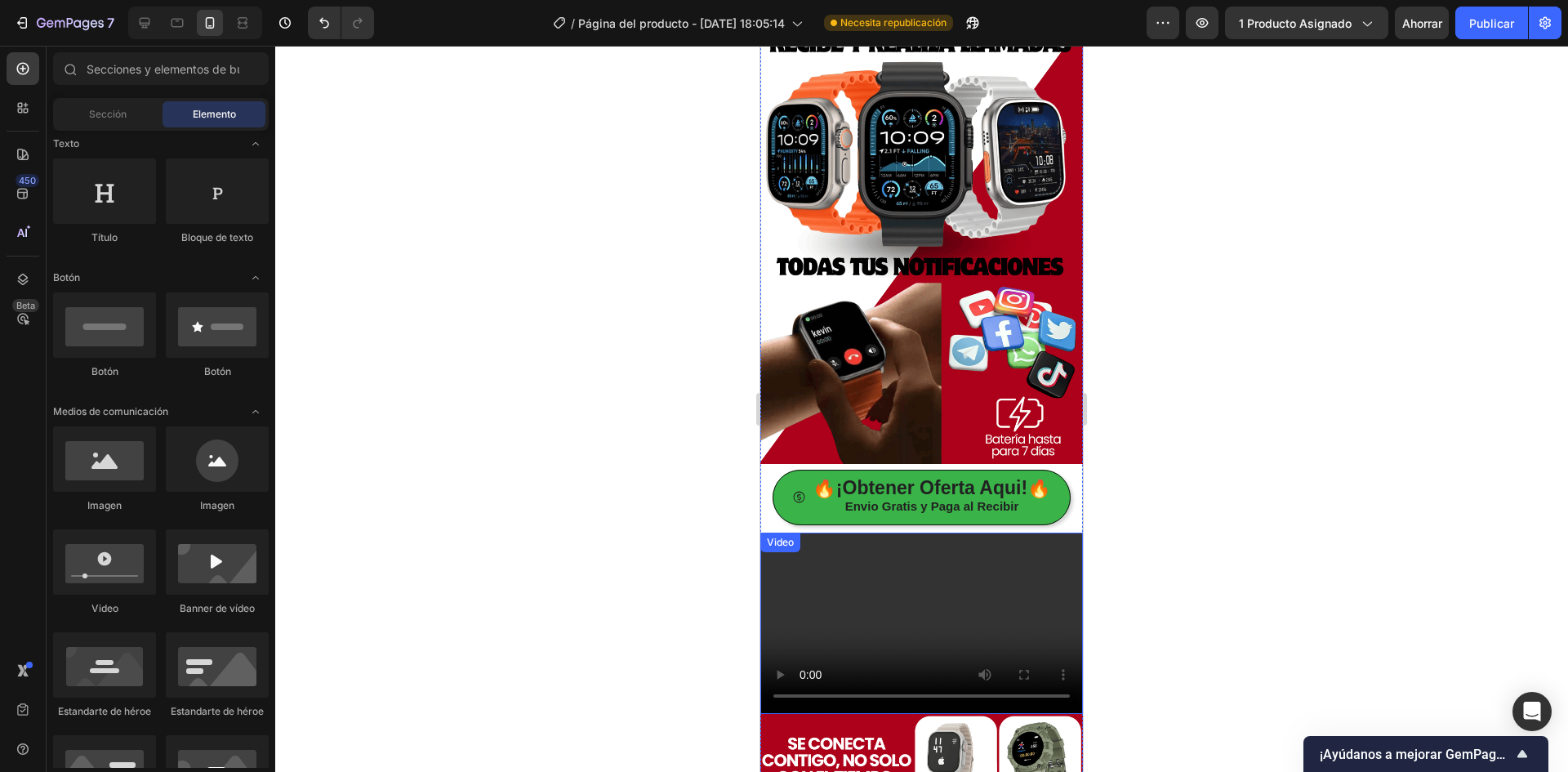
click at [886, 581] on video at bounding box center [921, 623] width 323 height 181
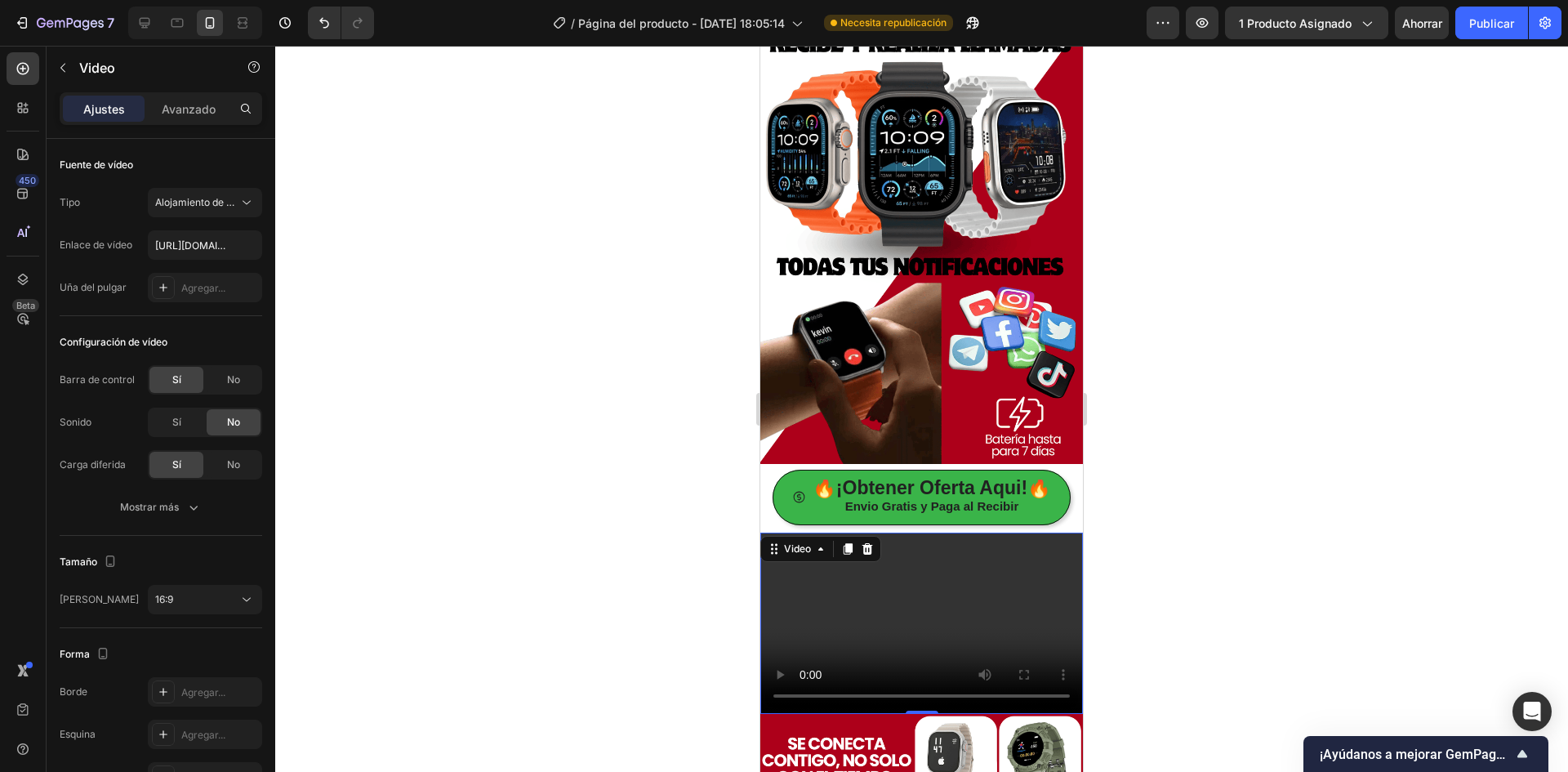
click at [938, 569] on video at bounding box center [921, 623] width 323 height 181
click at [871, 543] on icon at bounding box center [868, 548] width 11 height 12
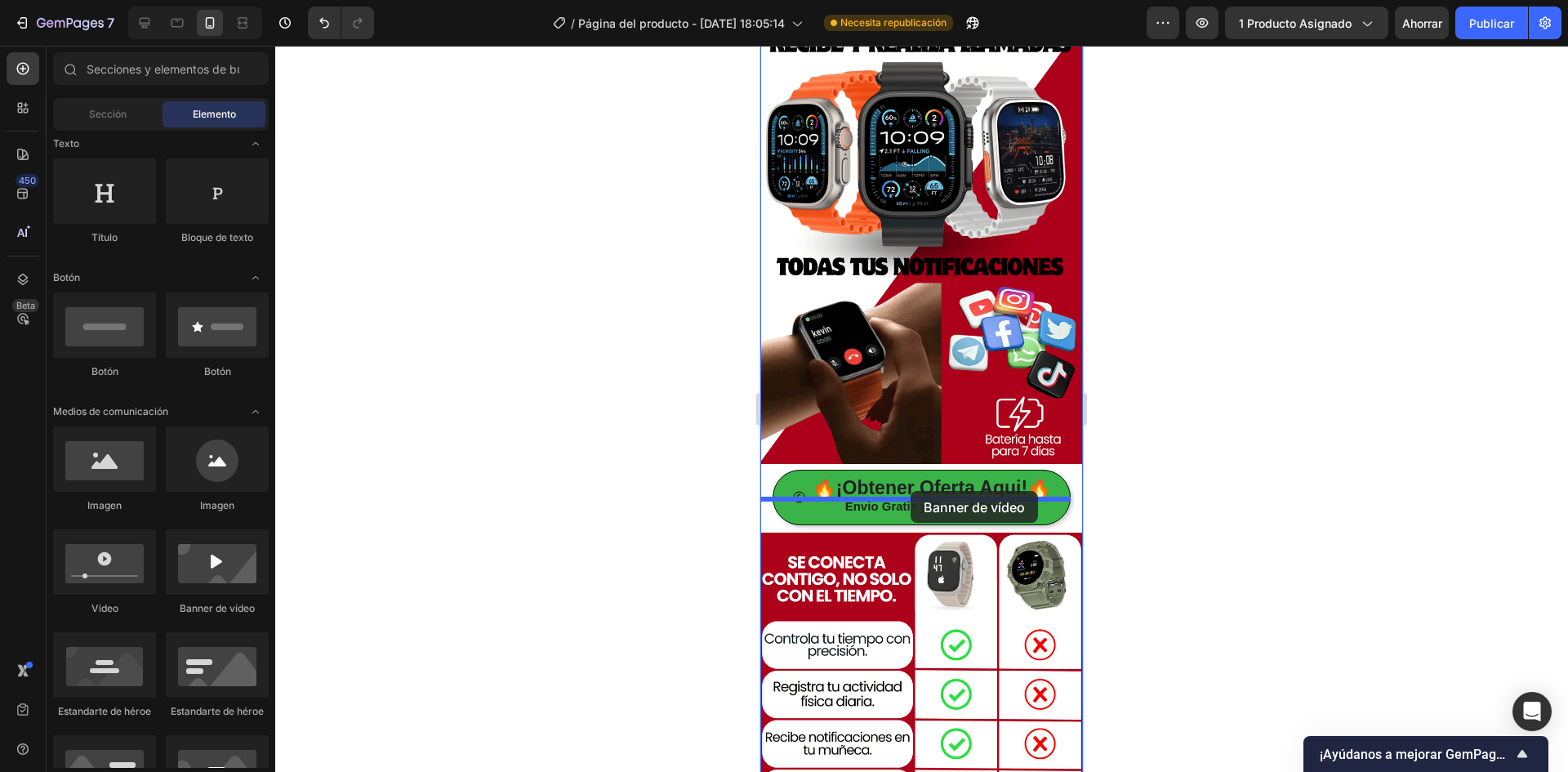
drag, startPoint x: 984, startPoint y: 611, endPoint x: 911, endPoint y: 491, distance: 140.5
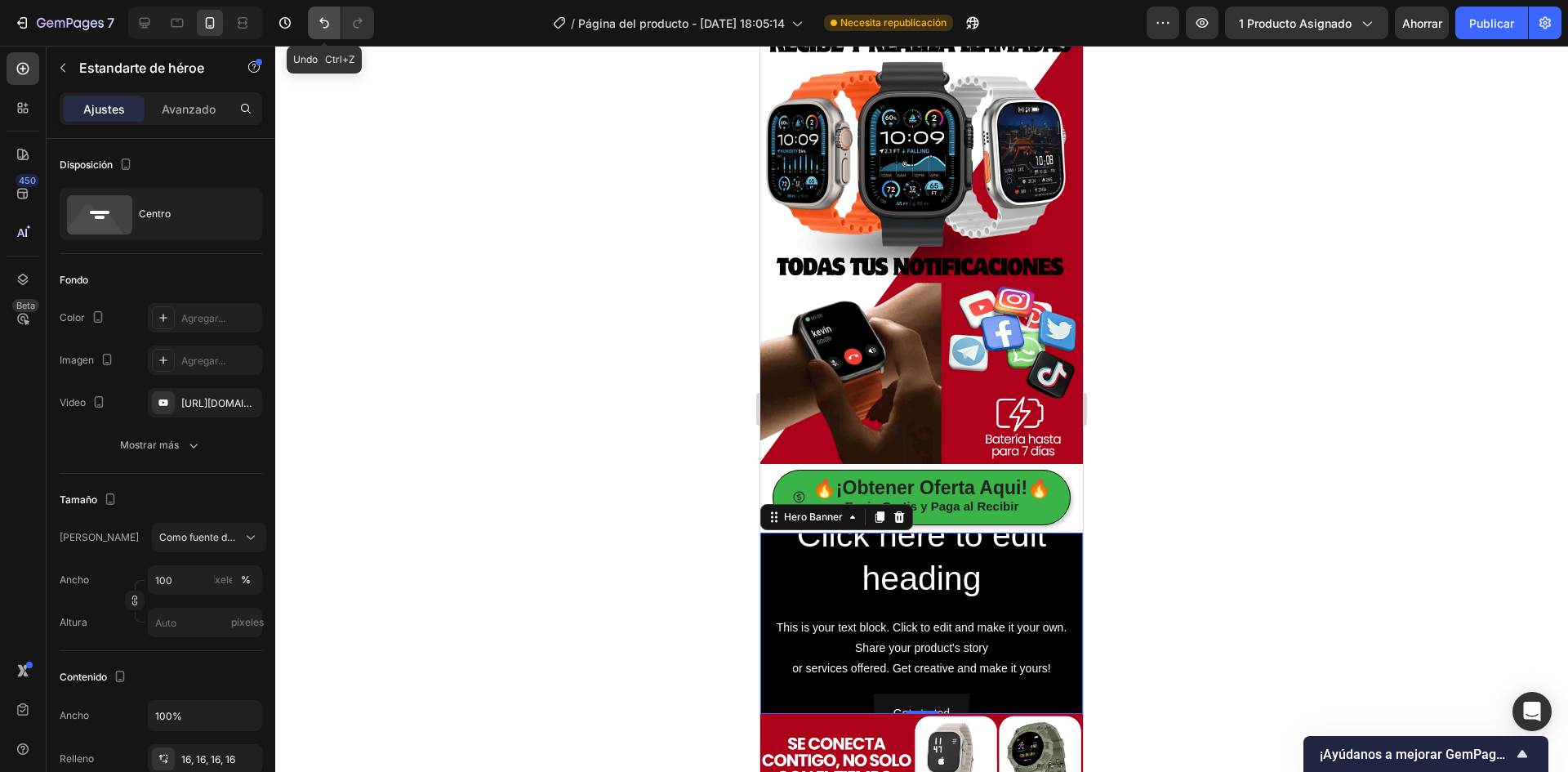
click at [319, 20] on icon "Deshacer/Rehacer" at bounding box center [325, 23] width 16 height 16
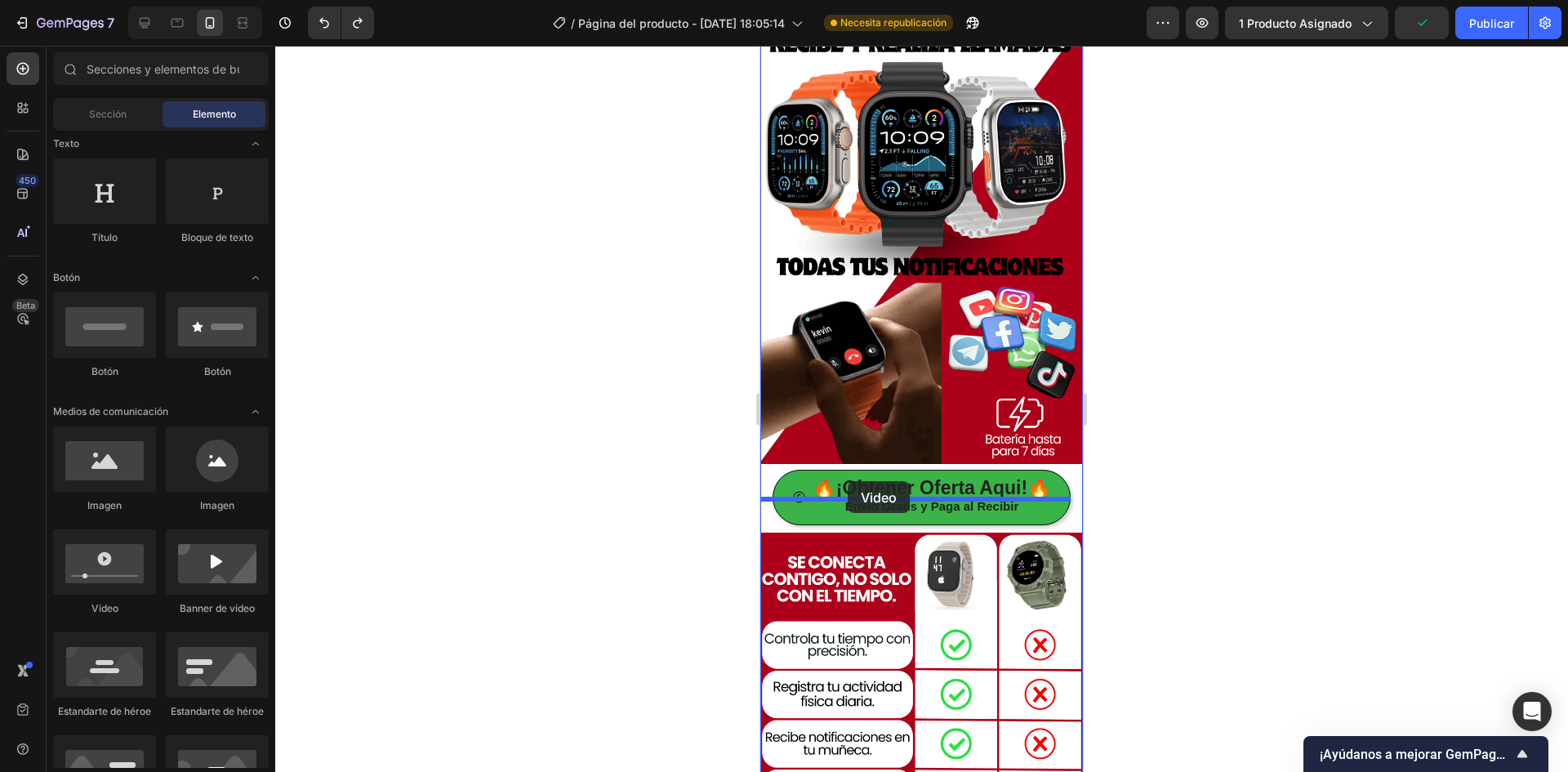
drag, startPoint x: 971, startPoint y: 620, endPoint x: 847, endPoint y: 481, distance: 186.3
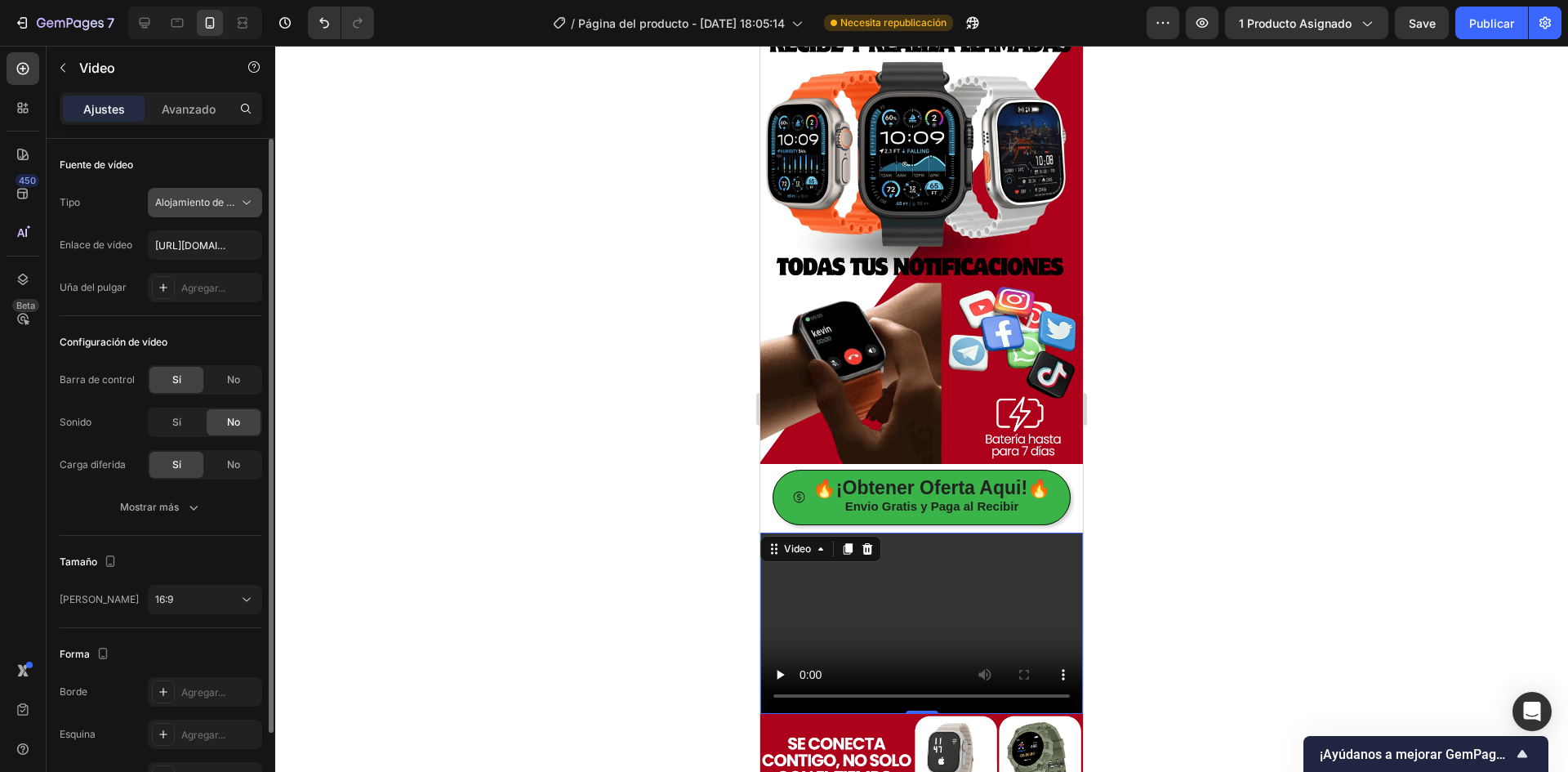
click at [247, 200] on icon at bounding box center [246, 203] width 16 height 16
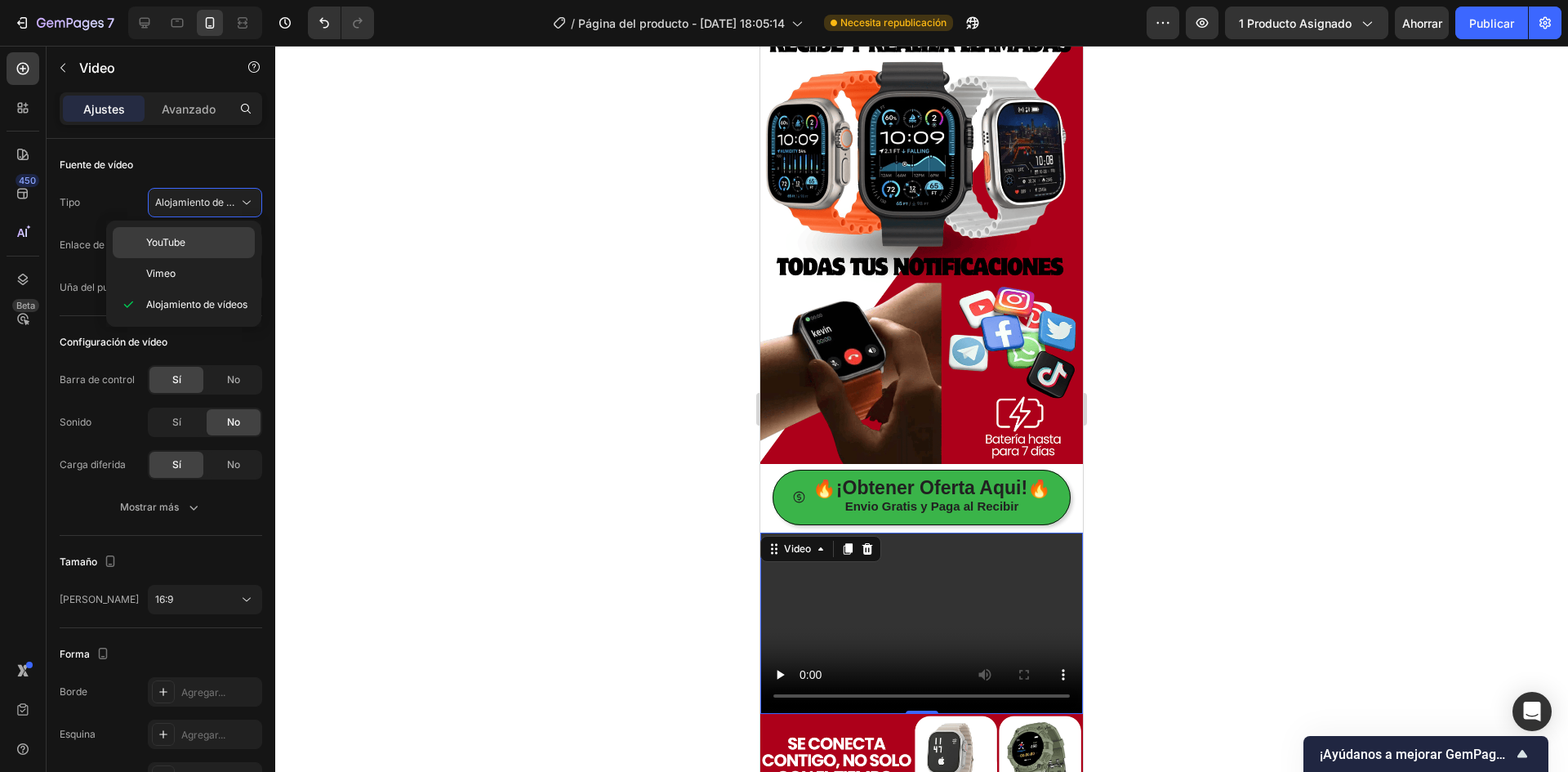
click at [221, 231] on div "YouTube" at bounding box center [184, 243] width 142 height 31
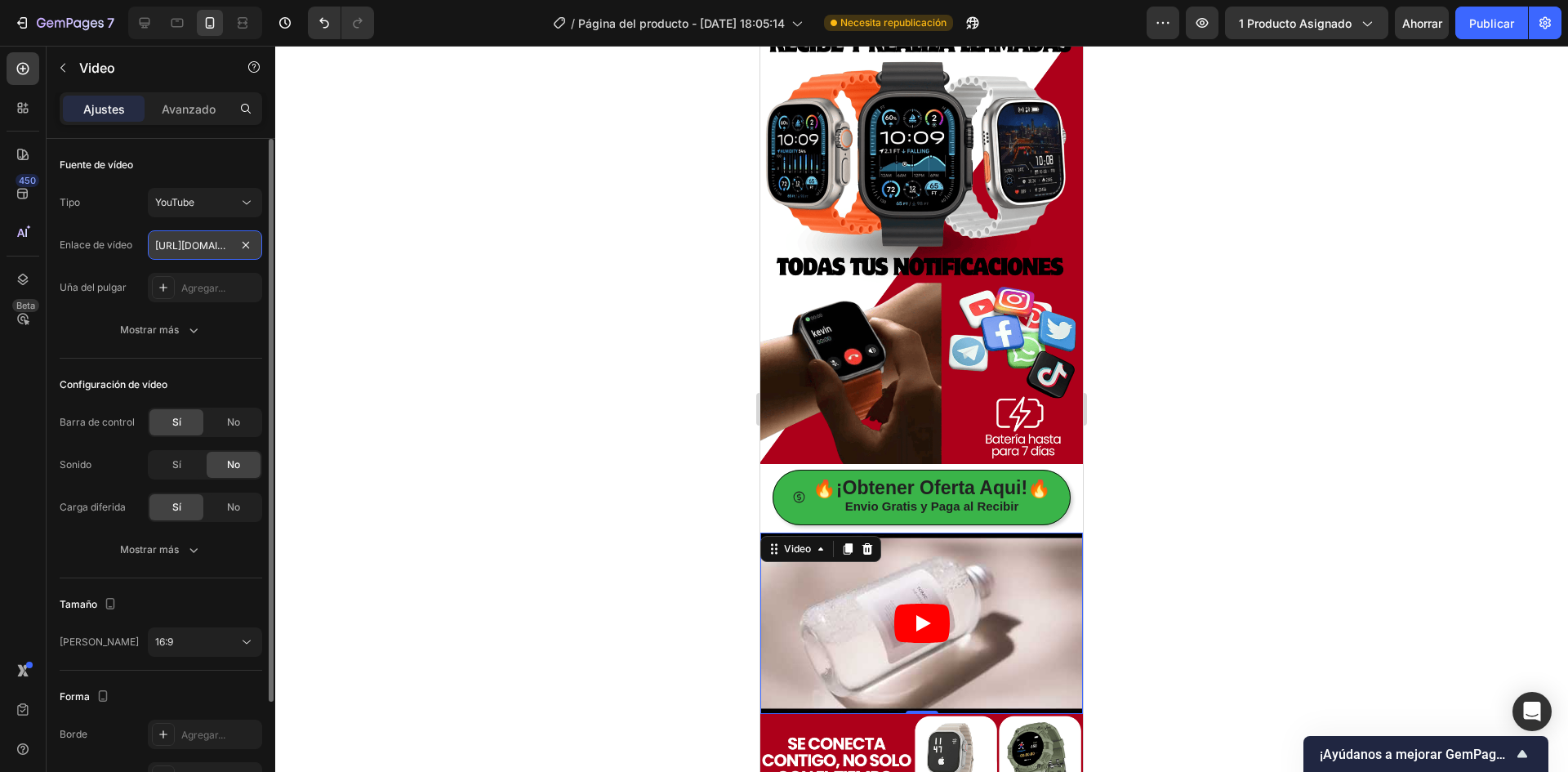
click at [196, 247] on input "https://www.youtube.com/watch?v=drIt4RH_kyQ" at bounding box center [205, 245] width 115 height 29
paste input "youtu.be/WRf10bsAdSE?si=HjHKh2f8XG6lN22E"
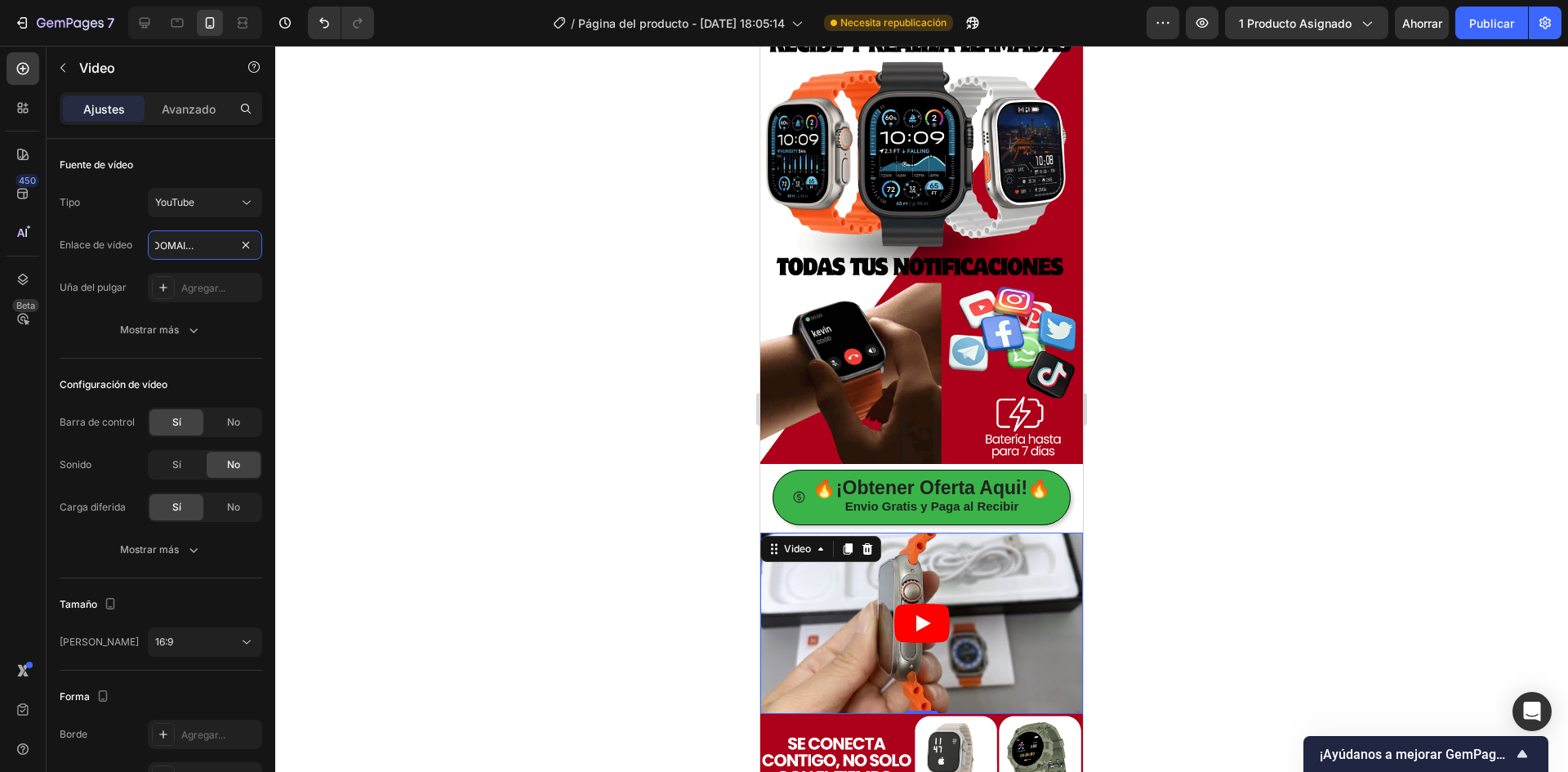
type input "https://youtu.be/WRf10bsAdSE?si=HjHKh2f8XG6lN22E"
click at [916, 615] on icon "Play" at bounding box center [924, 623] width 15 height 16
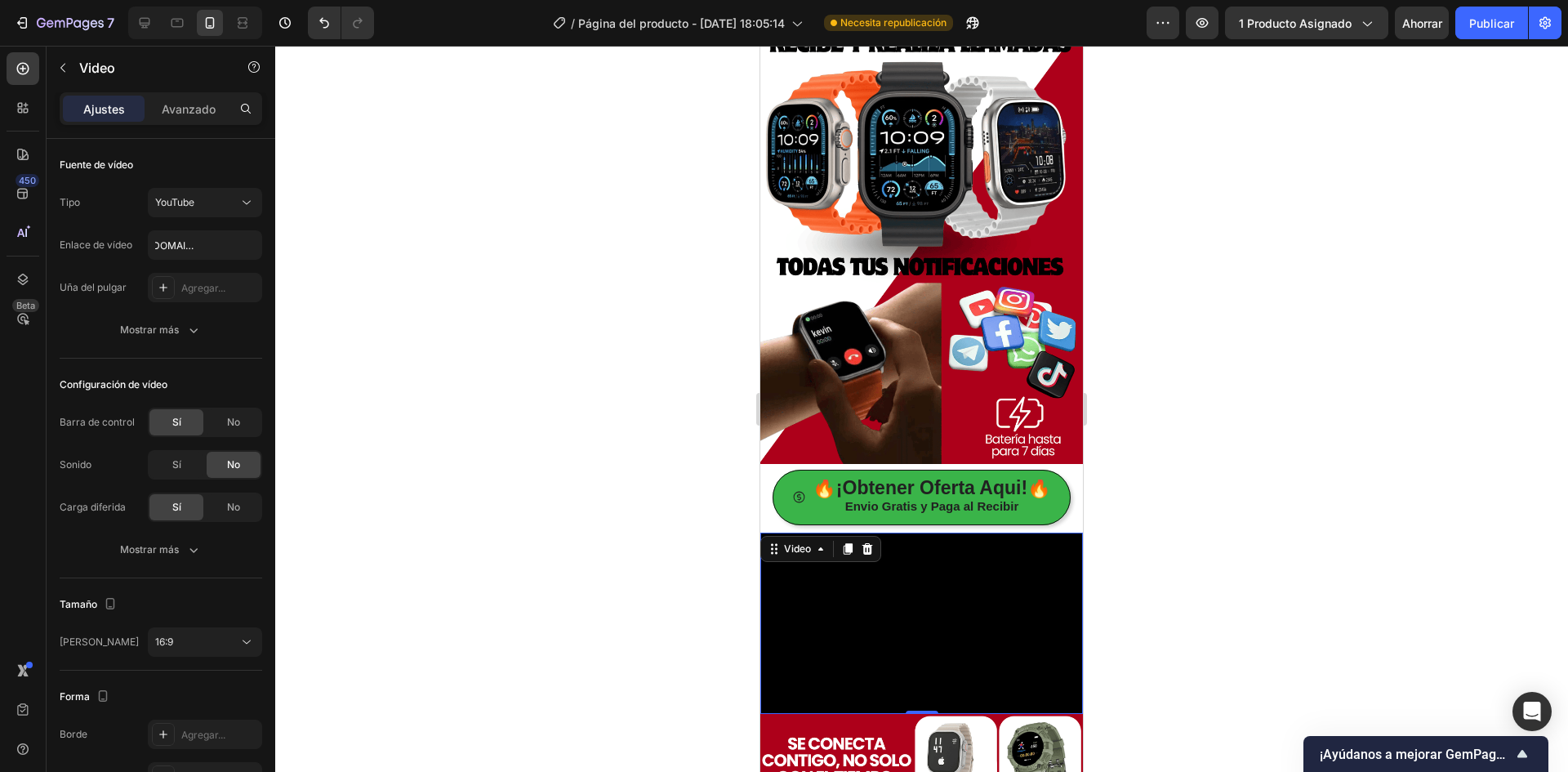
scroll to position [0, 0]
click at [1499, 25] on font "Publicar" at bounding box center [1491, 23] width 45 height 14
click at [1158, 174] on div at bounding box center [922, 408] width 1293 height 727
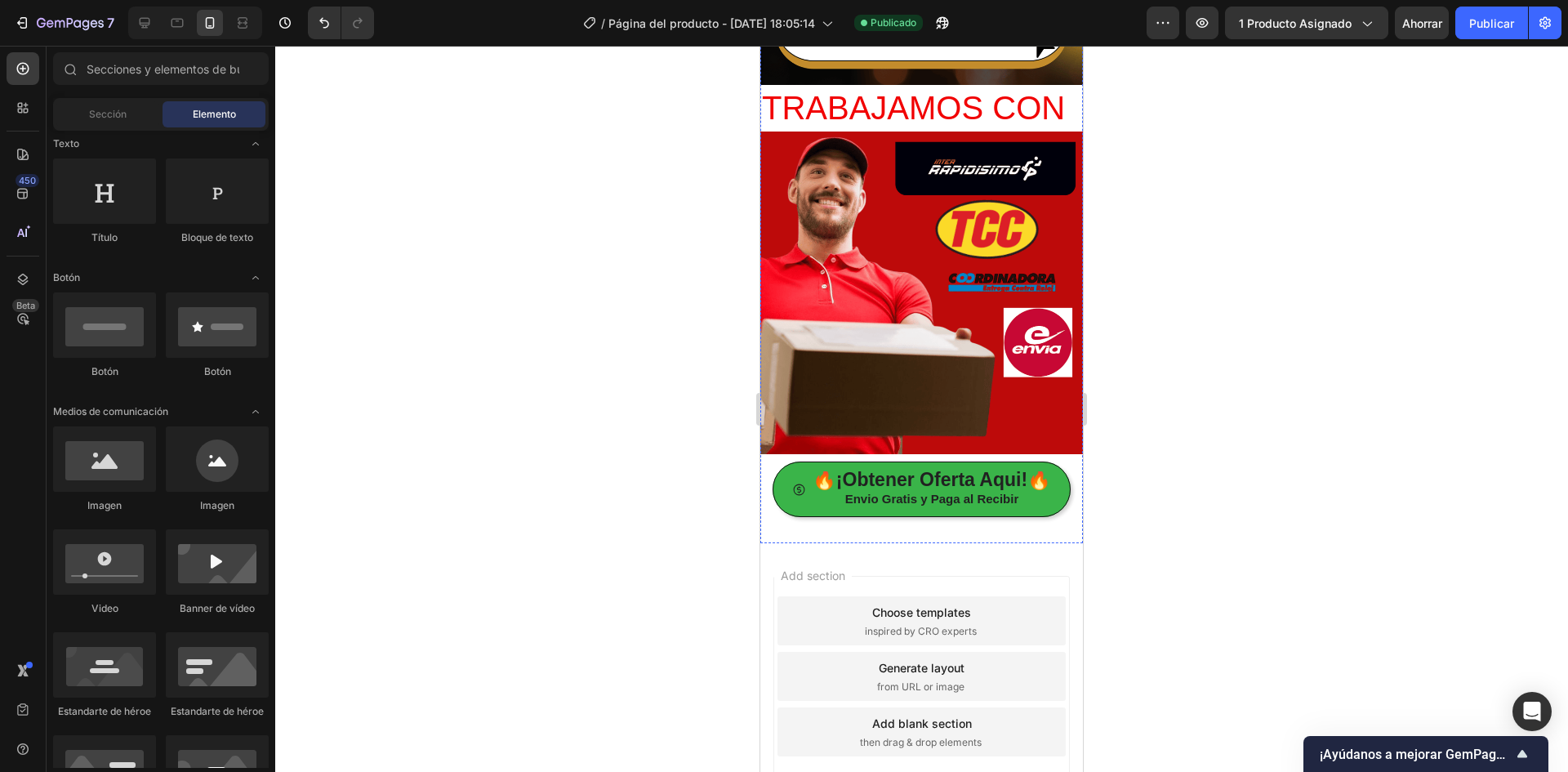
scroll to position [4497, 0]
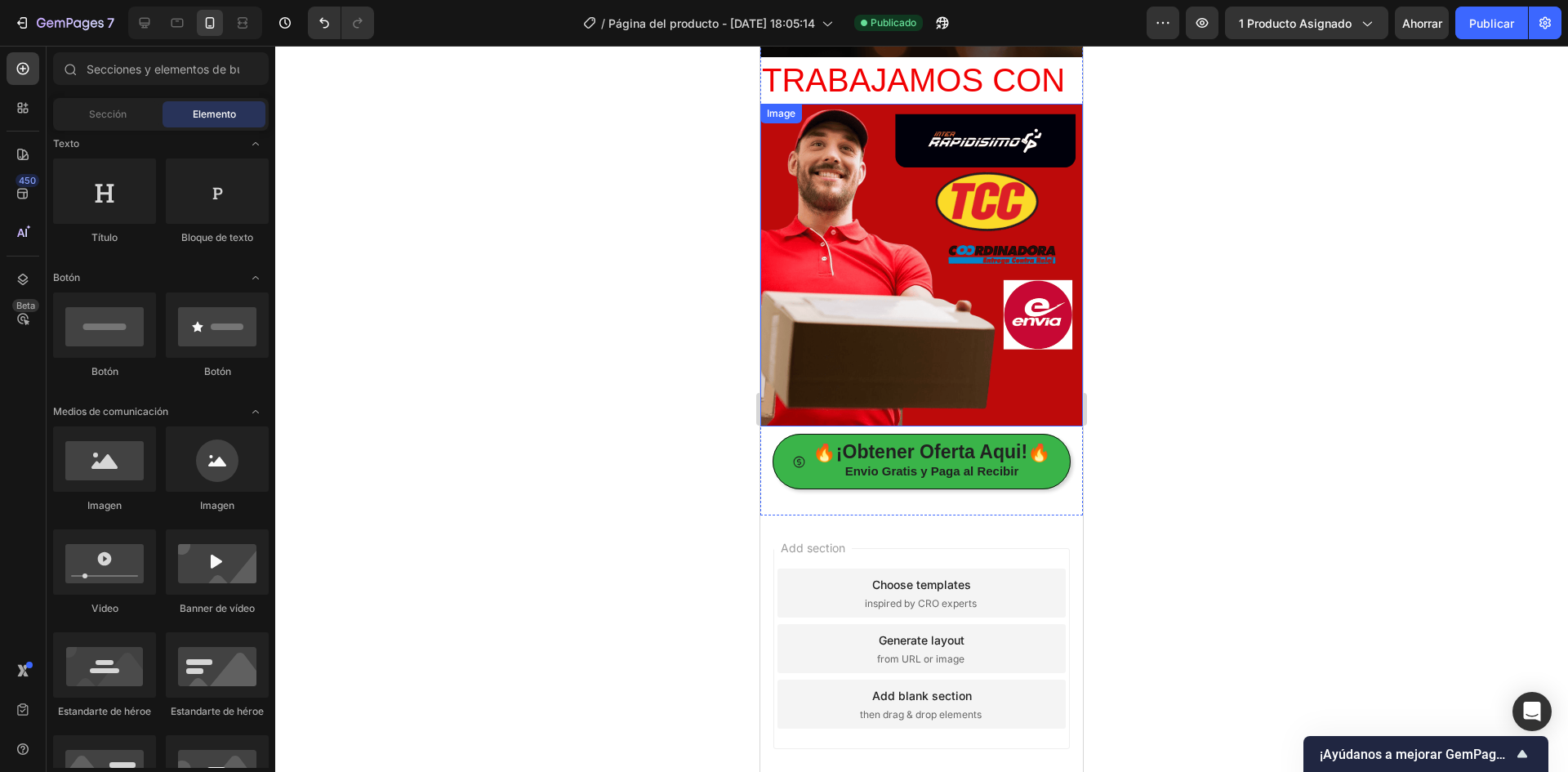
click at [801, 236] on img at bounding box center [921, 265] width 323 height 323
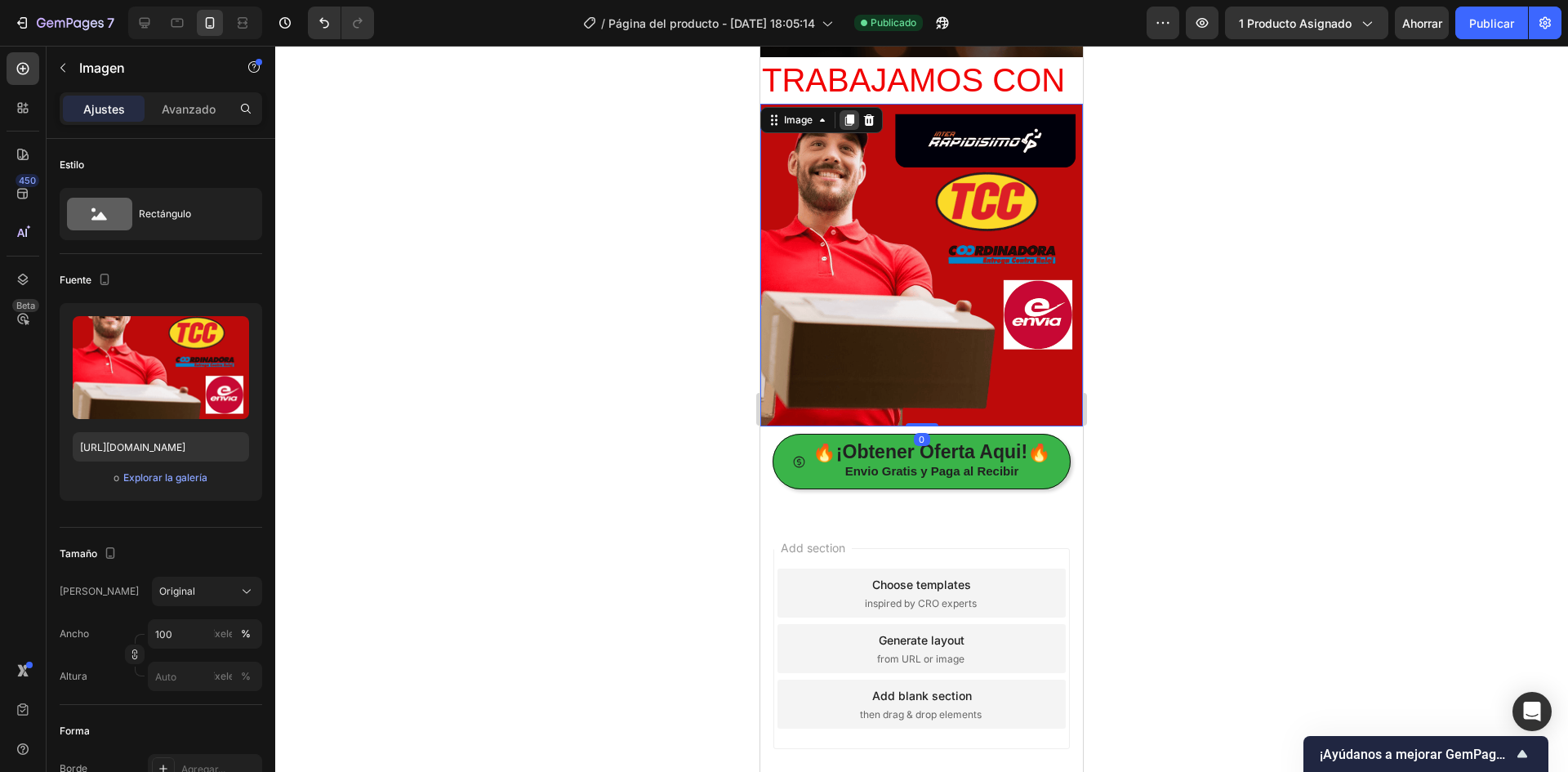
click at [843, 114] on icon at bounding box center [849, 120] width 13 height 13
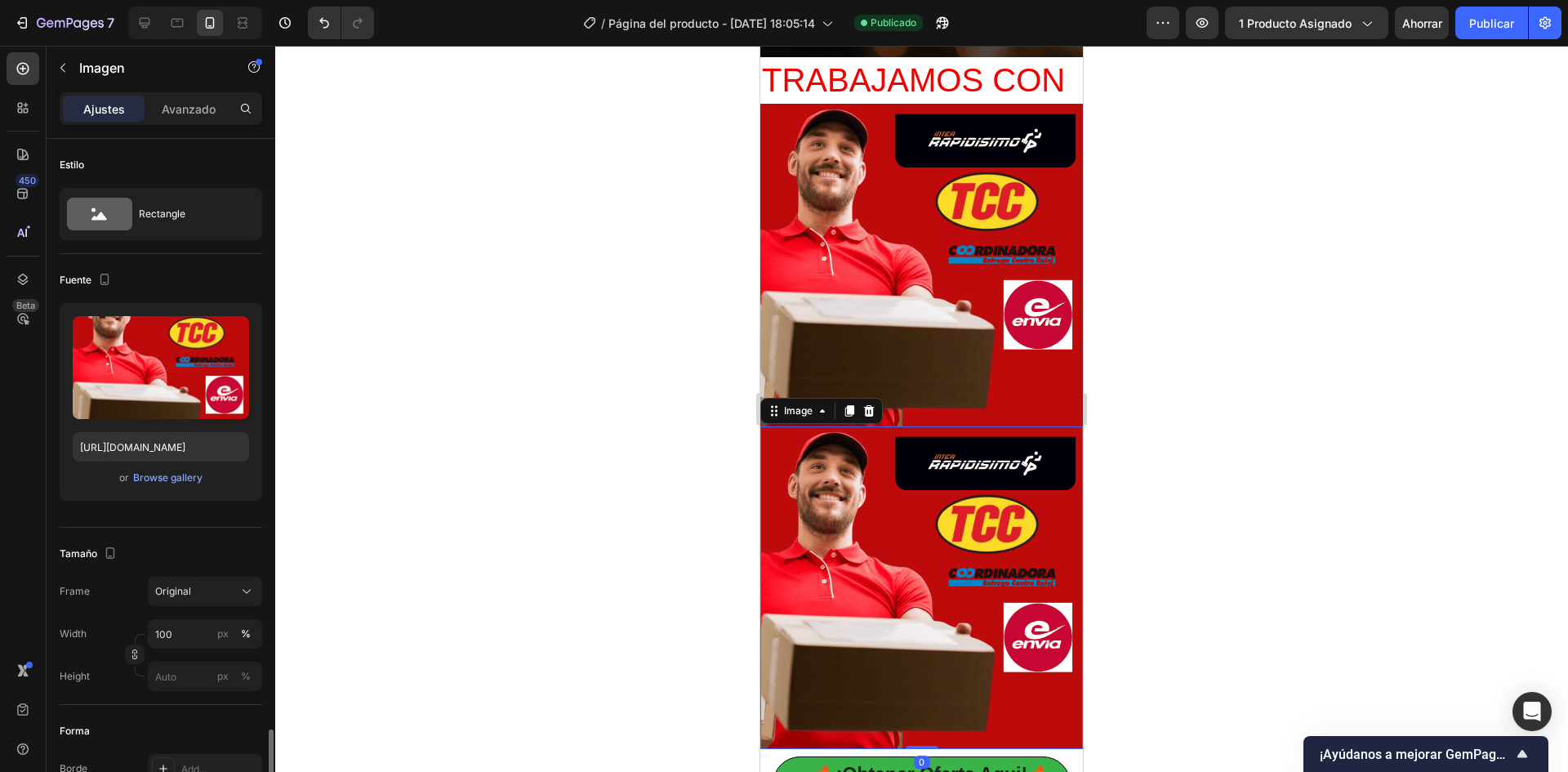
scroll to position [381, 0]
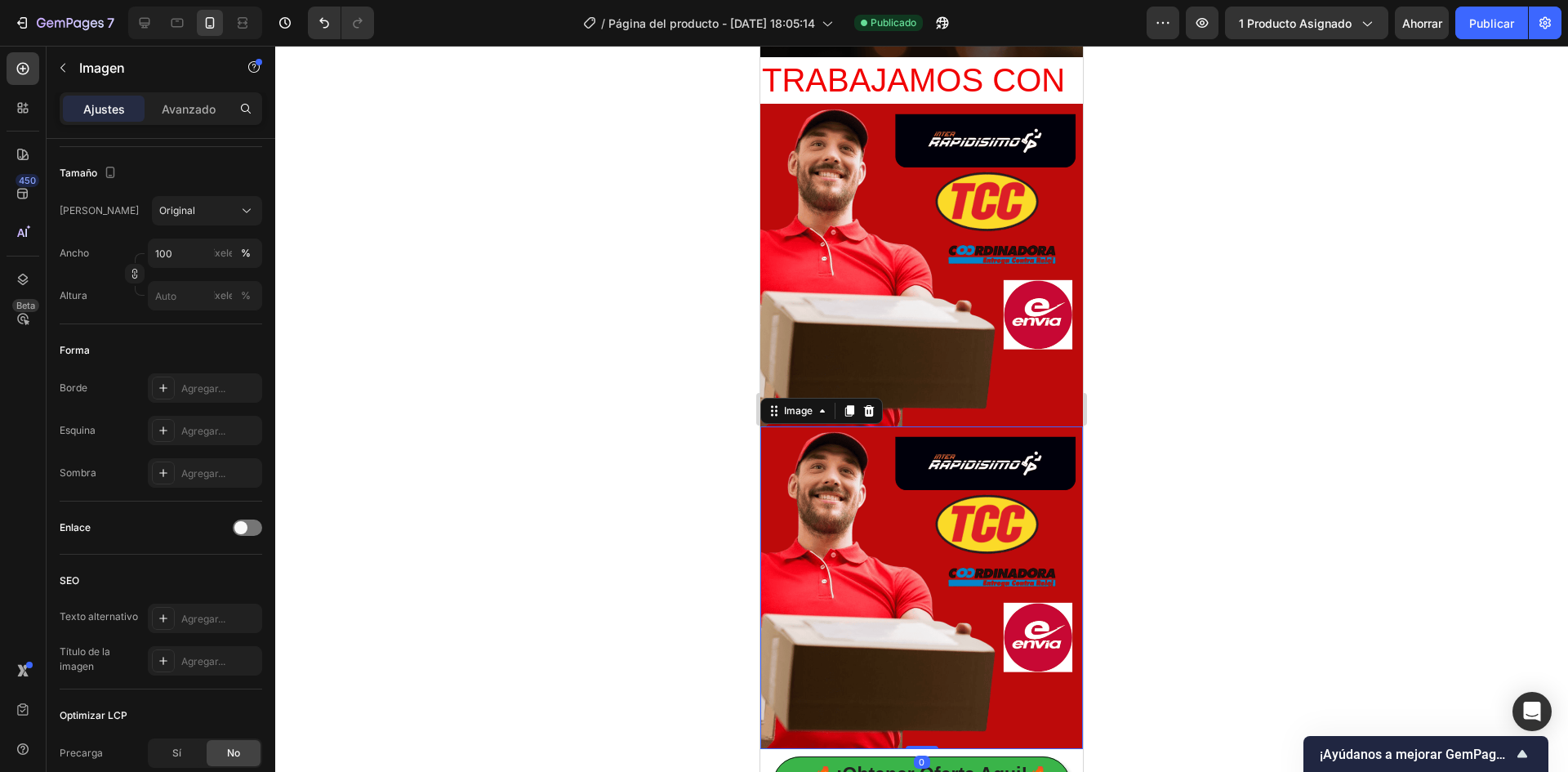
click at [828, 452] on img at bounding box center [921, 587] width 323 height 323
click at [919, 559] on img at bounding box center [921, 587] width 323 height 323
click at [120, 112] on font "Ajustes" at bounding box center [105, 108] width 42 height 14
click at [66, 66] on icon "button" at bounding box center [63, 67] width 13 height 13
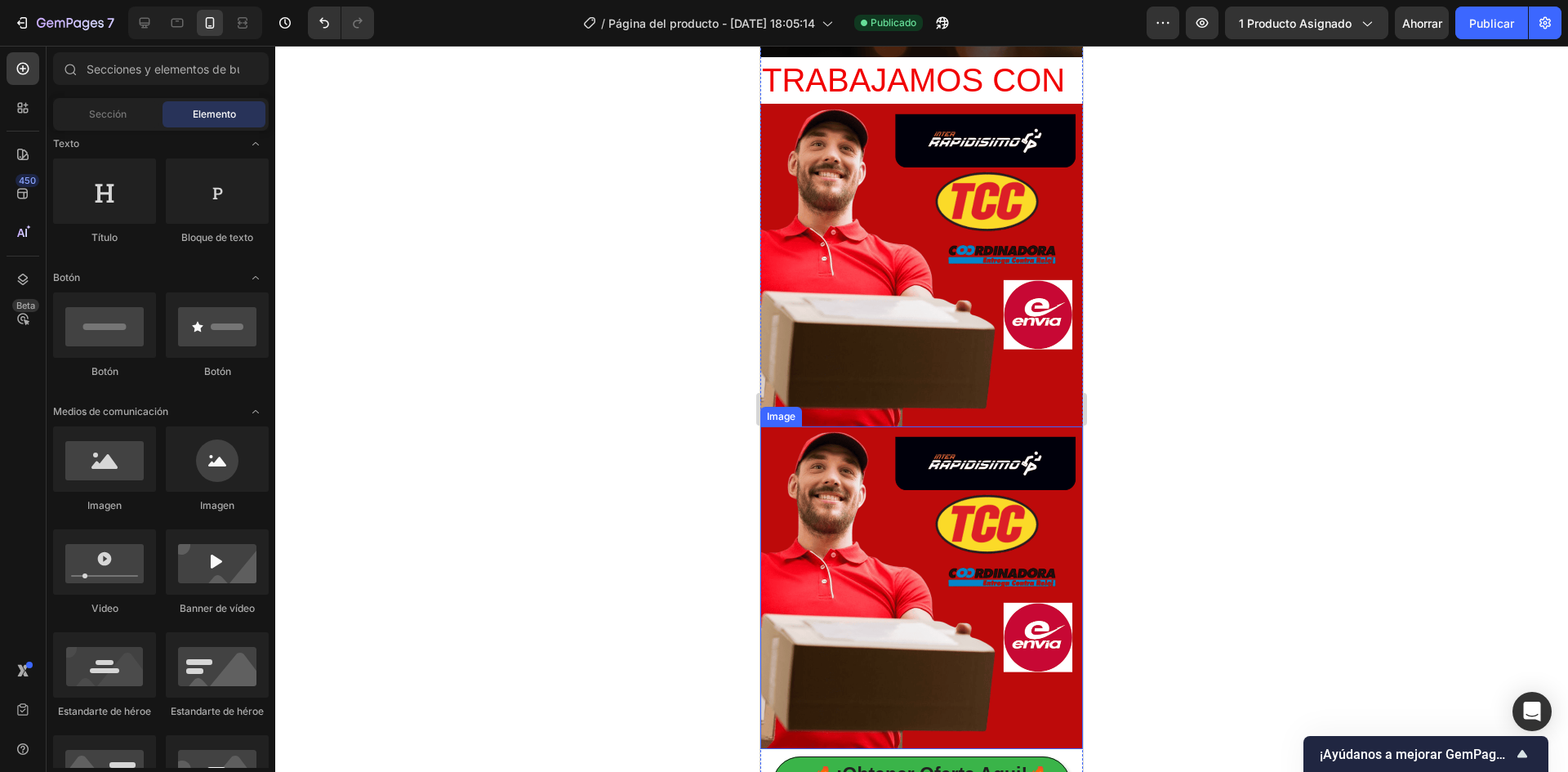
click at [869, 475] on img at bounding box center [921, 587] width 323 height 323
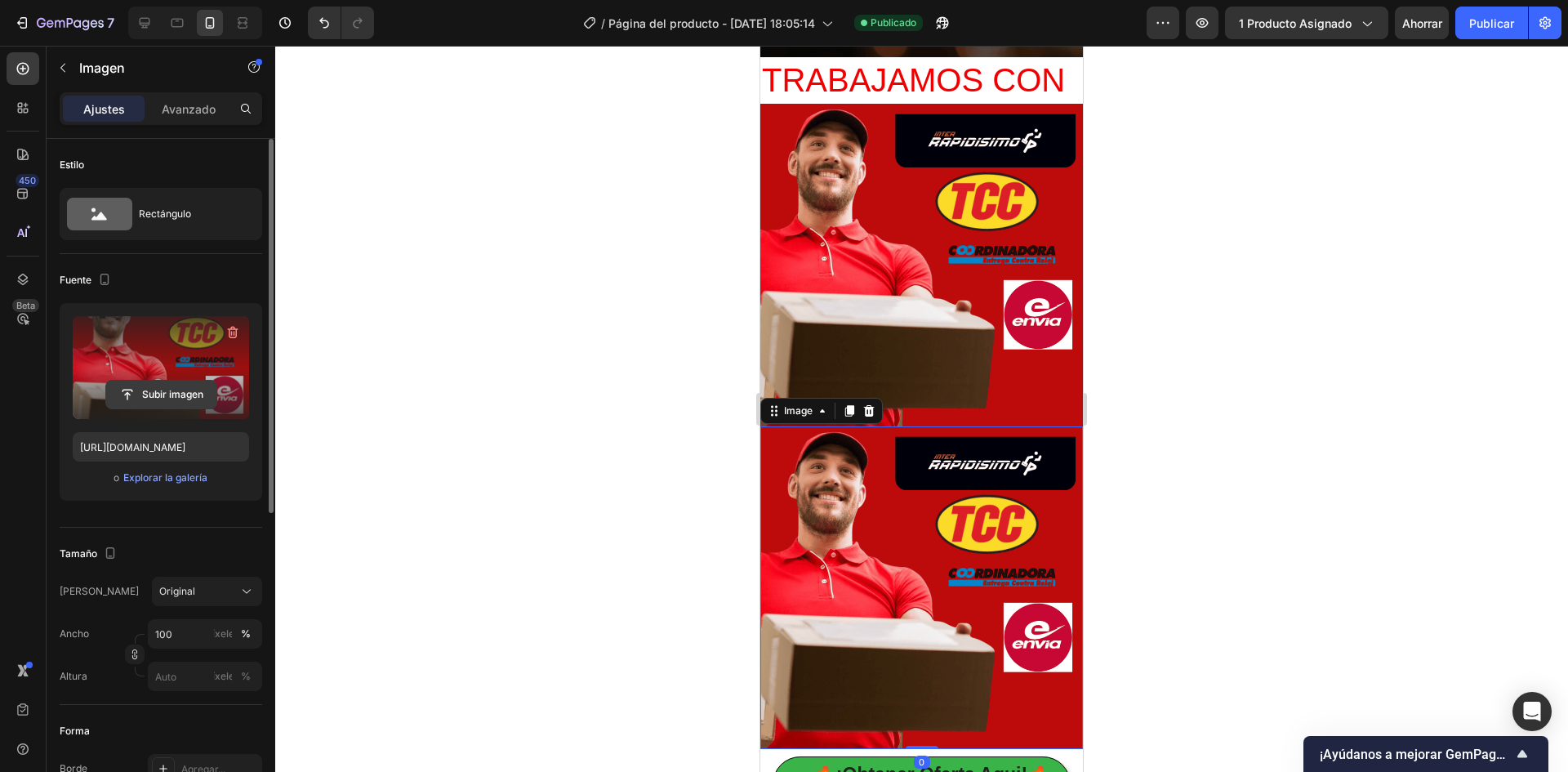
click at [175, 397] on input "file" at bounding box center [161, 395] width 110 height 28
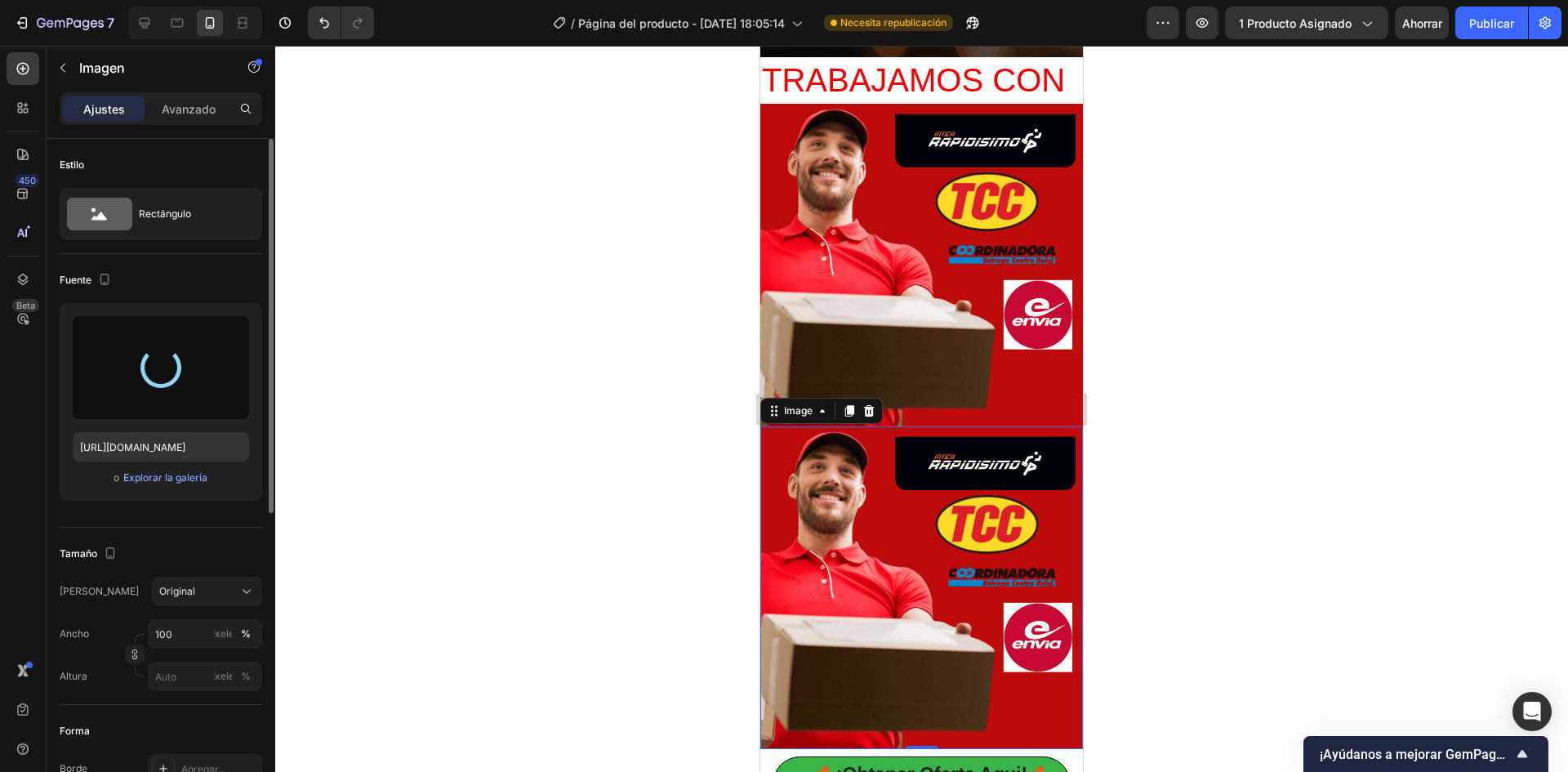
type input "https://cdn.shopify.com/s/files/1/0608/0561/1604/files/gempages_566583131050607…"
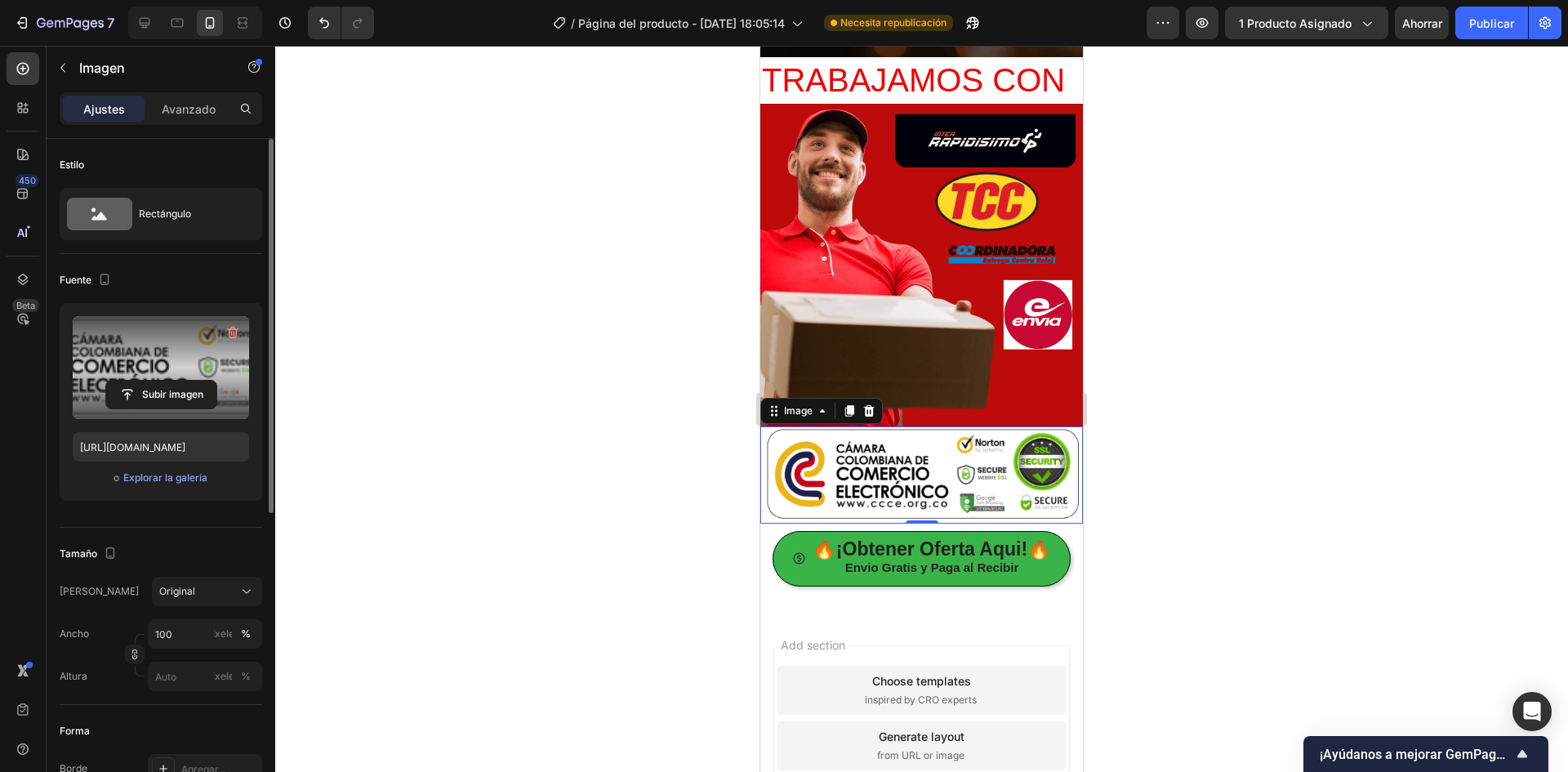
click at [1346, 406] on div at bounding box center [922, 408] width 1293 height 727
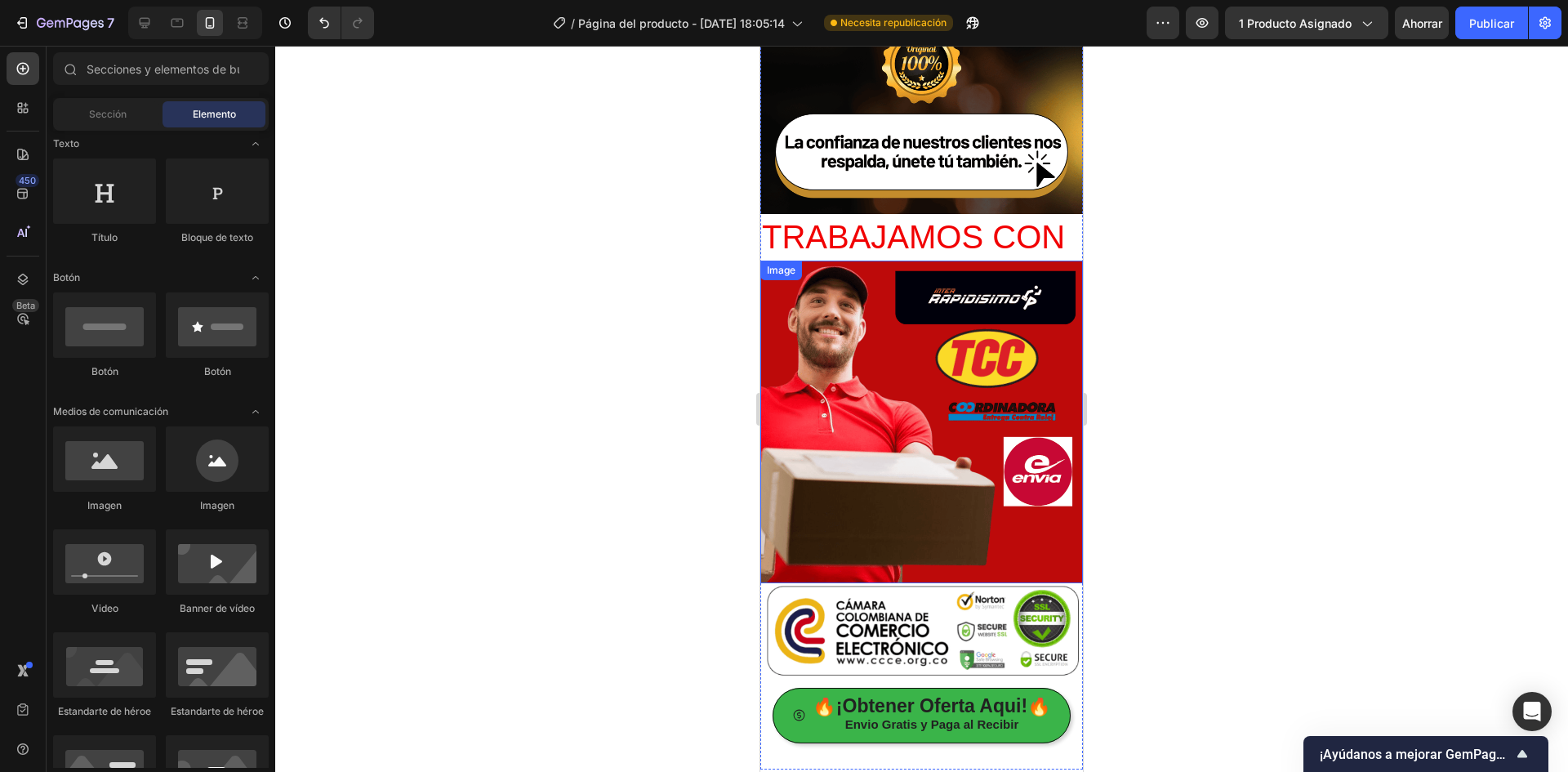
scroll to position [4334, 0]
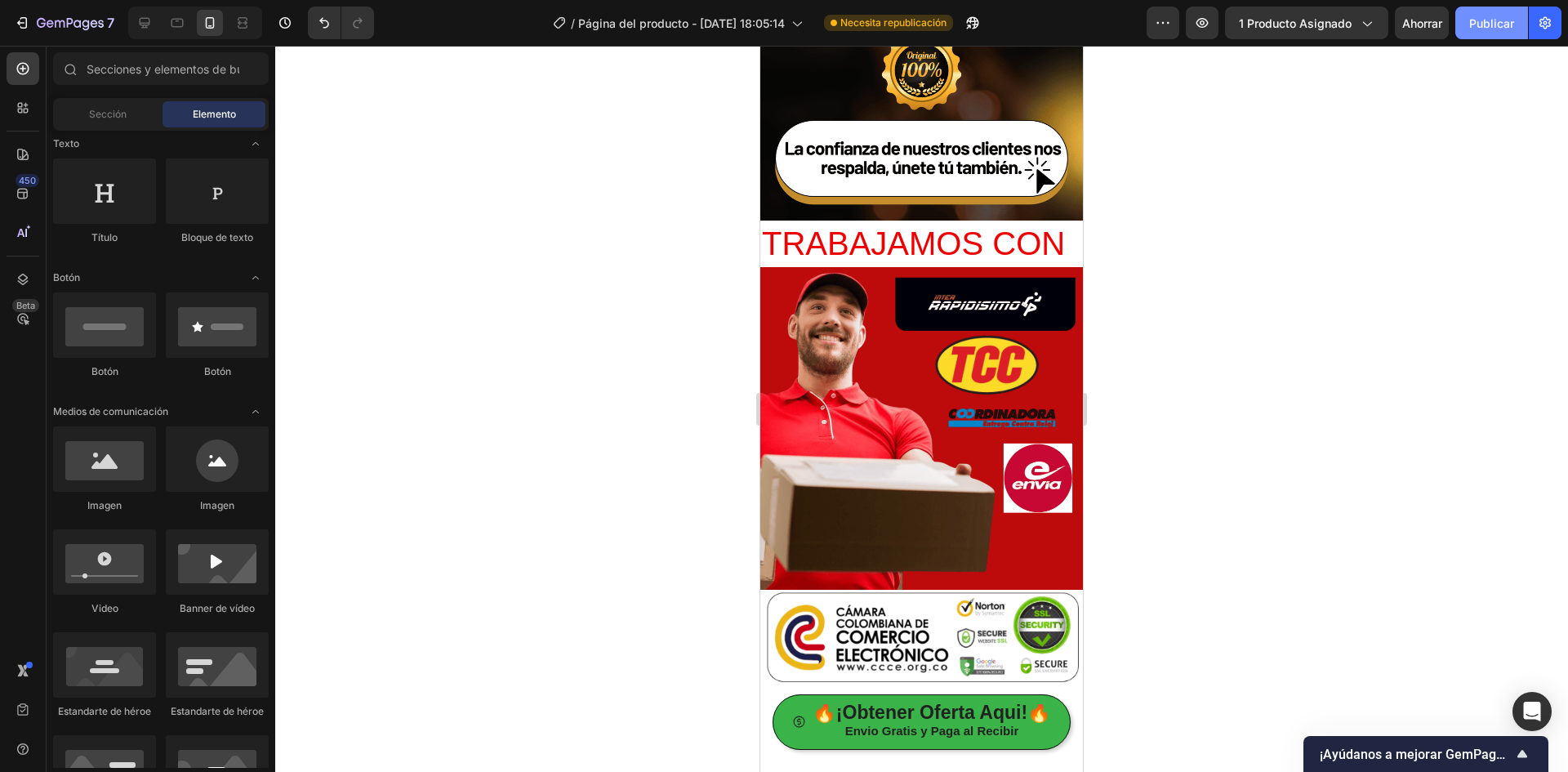
click at [1472, 33] on button "Publicar" at bounding box center [1492, 23] width 73 height 33
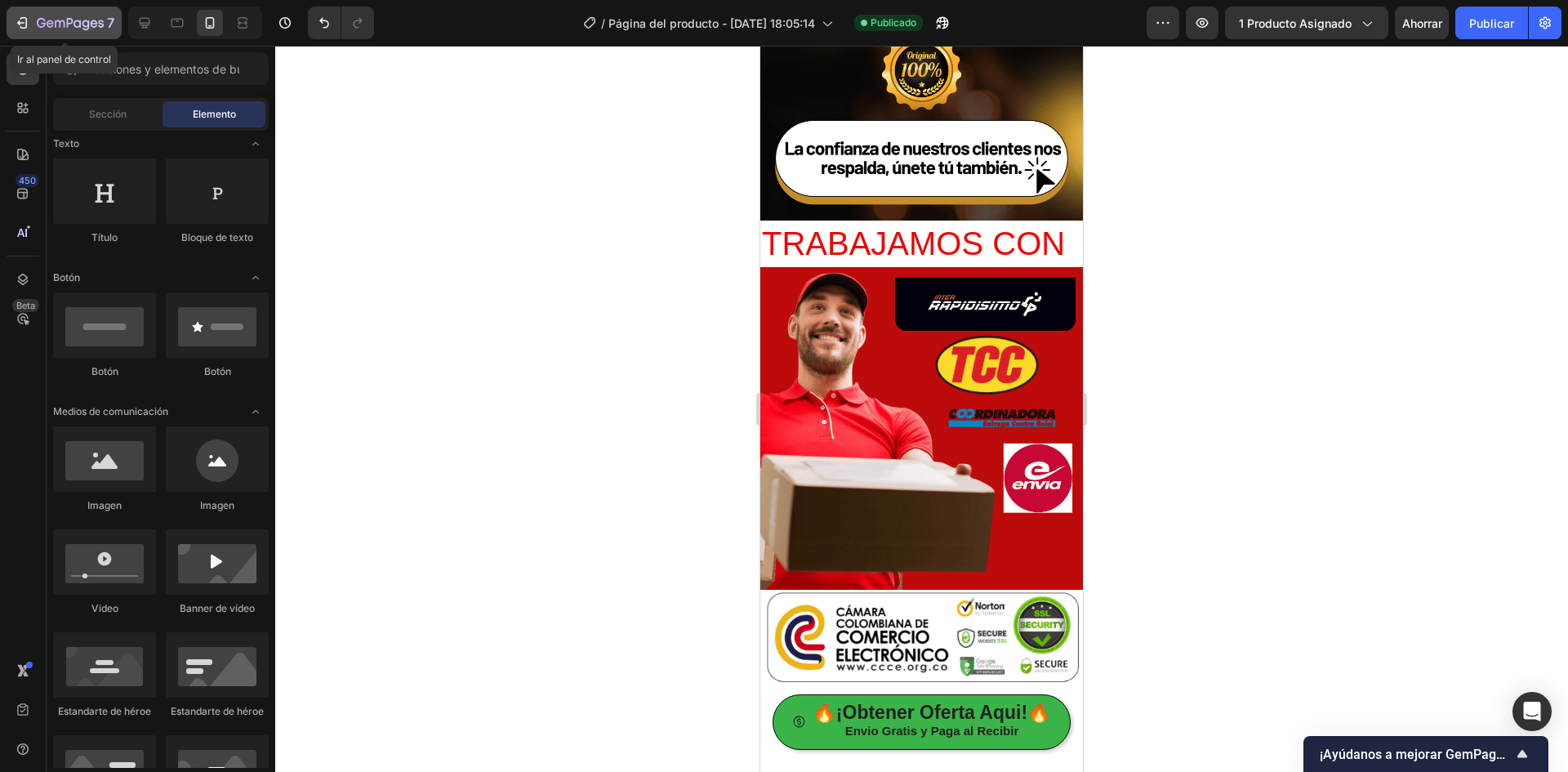
click at [85, 28] on icon "button" at bounding box center [70, 24] width 67 height 14
